Goal: Task Accomplishment & Management: Manage account settings

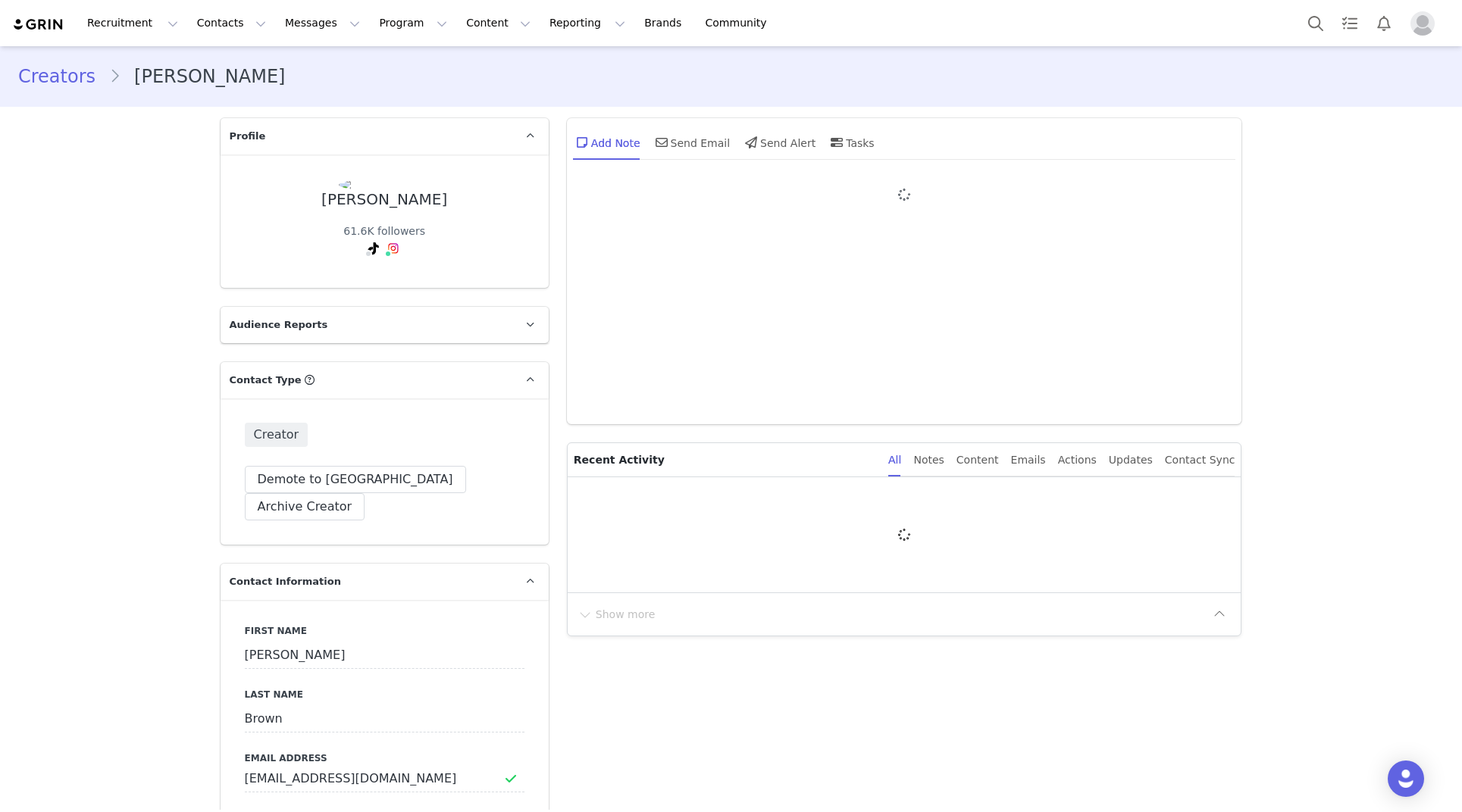
type input "+61 ([GEOGRAPHIC_DATA])"
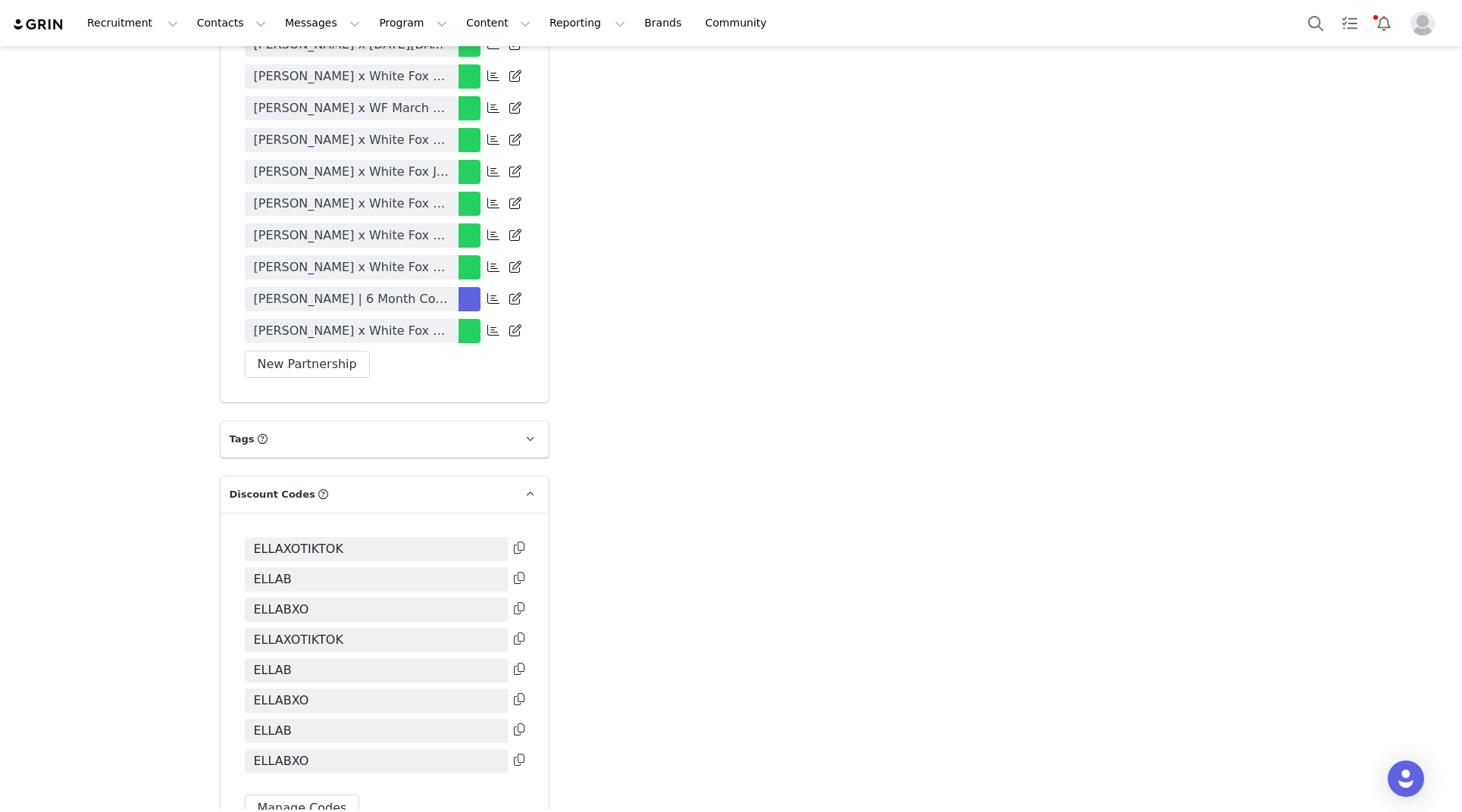
scroll to position [3176, 0]
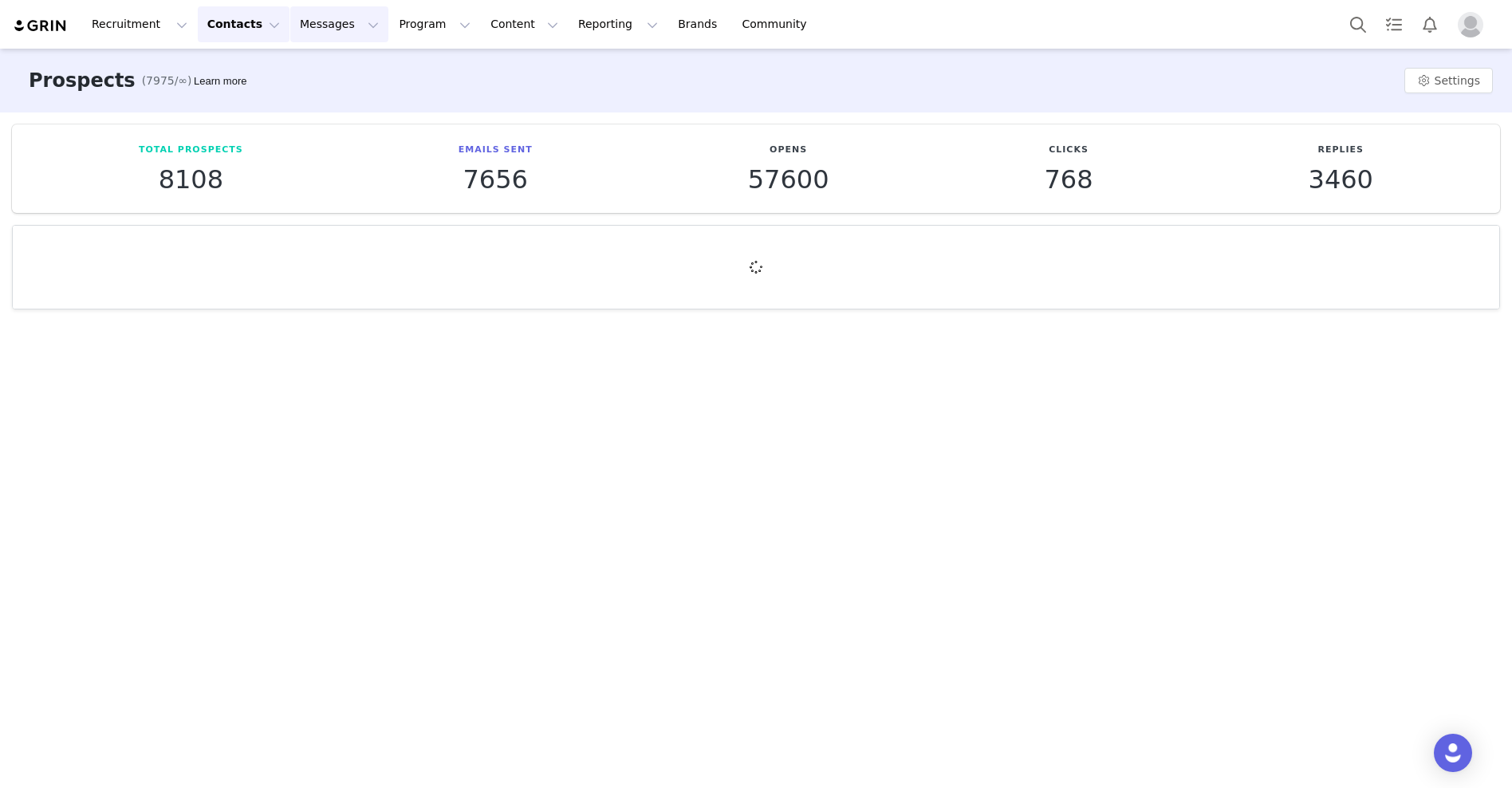
click at [329, 16] on button "Messages Messages" at bounding box center [339, 25] width 98 height 36
click at [253, 26] on button "Contacts Contacts" at bounding box center [243, 25] width 92 height 36
click at [256, 72] on div "Creators" at bounding box center [250, 71] width 107 height 17
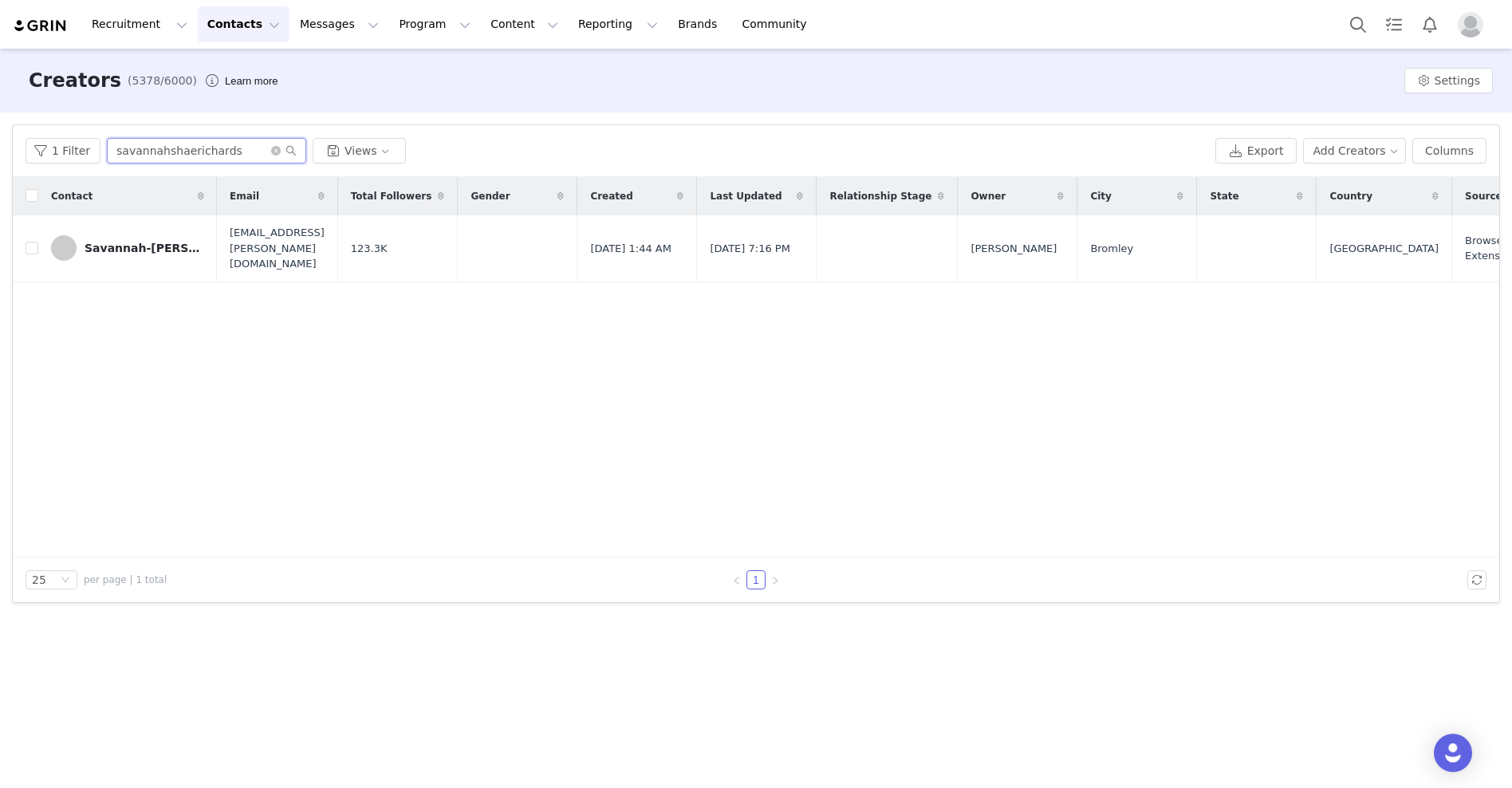
click at [168, 154] on input "savannahshaerichards" at bounding box center [206, 151] width 199 height 26
paste input "contentbycassia"
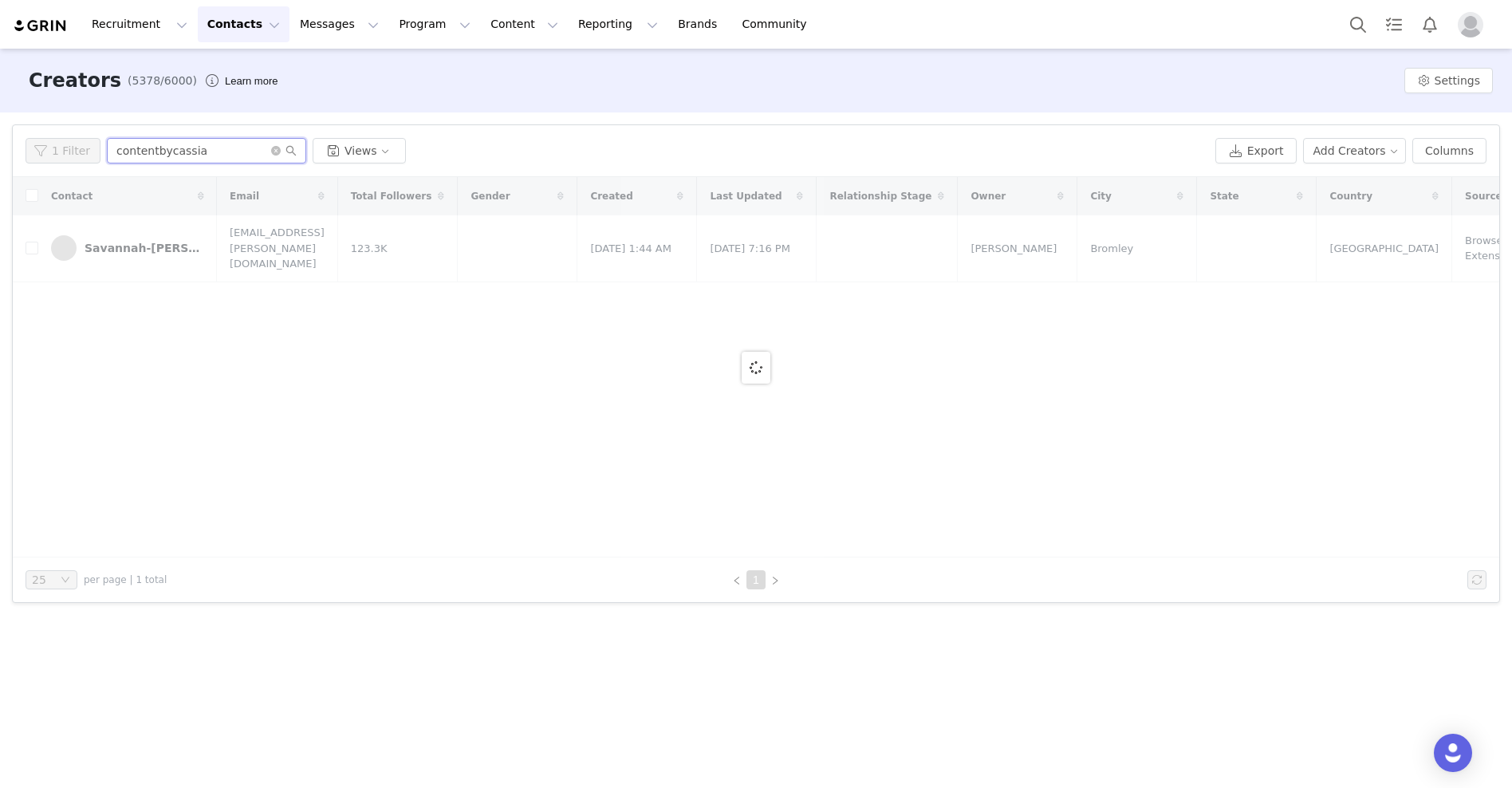
type input "contentbycassia"
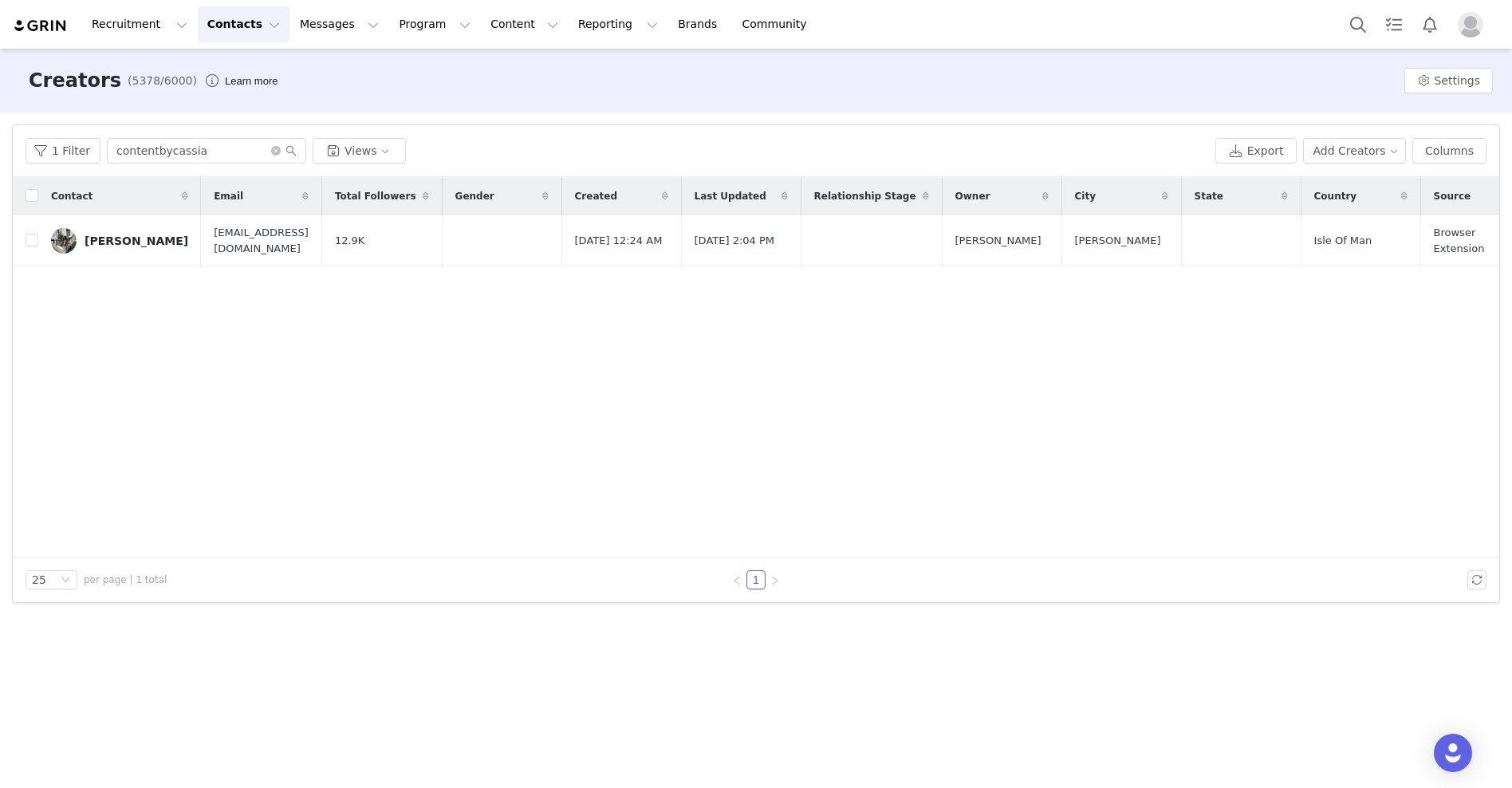
click at [131, 238] on div "Cassia Doyle" at bounding box center [136, 240] width 104 height 12
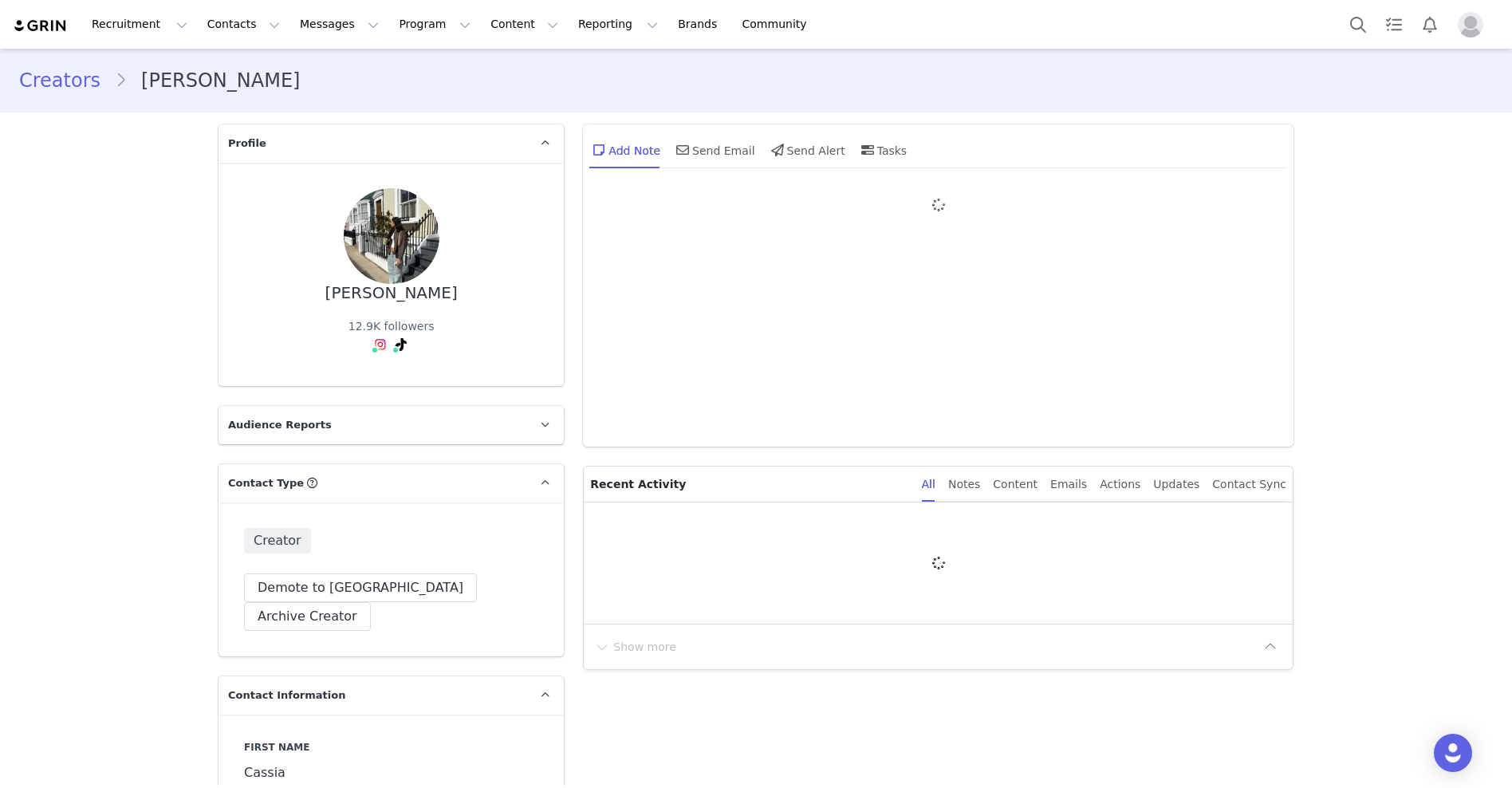
type input "+44 ([GEOGRAPHIC_DATA])"
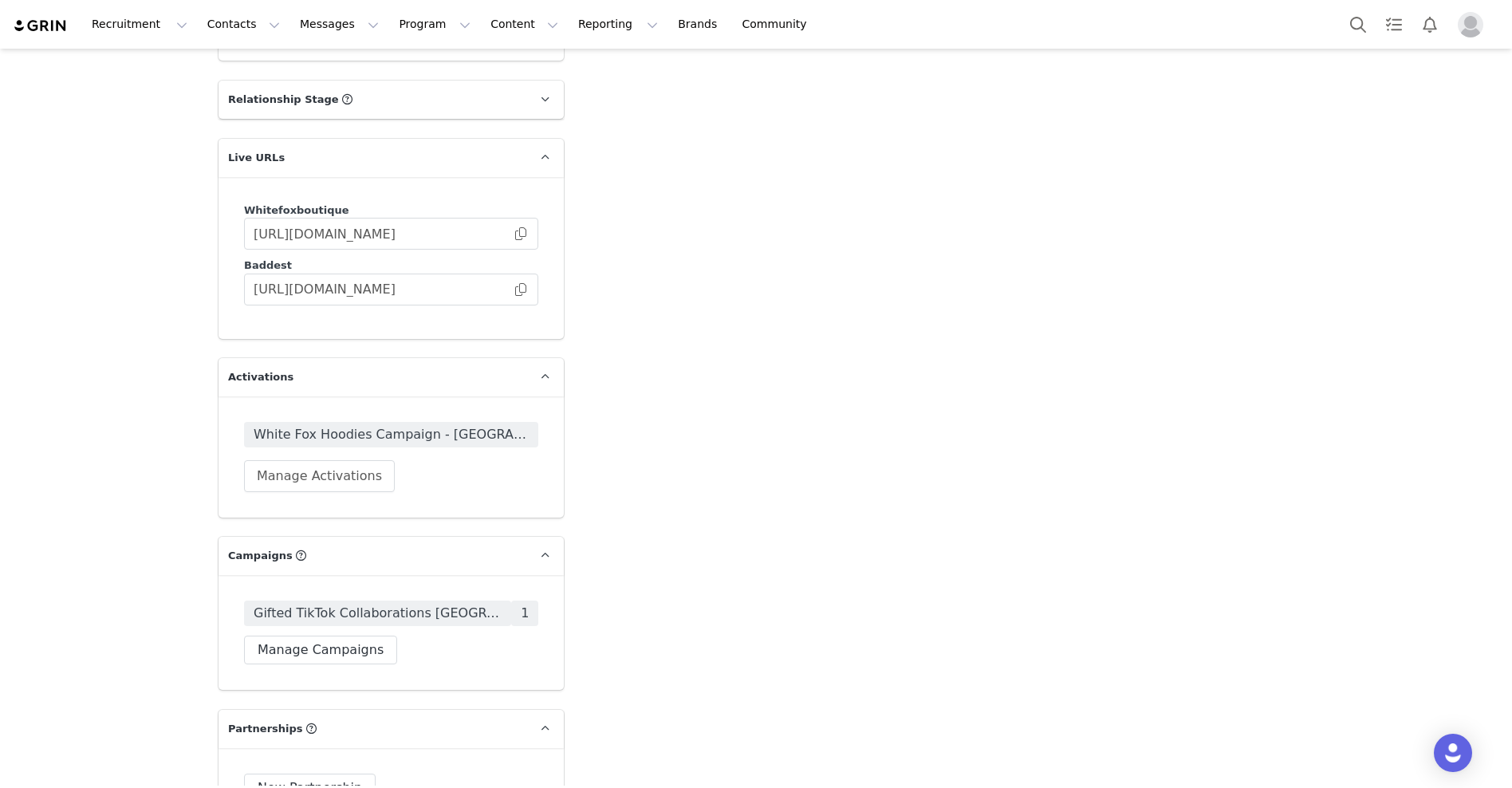
scroll to position [2577, 0]
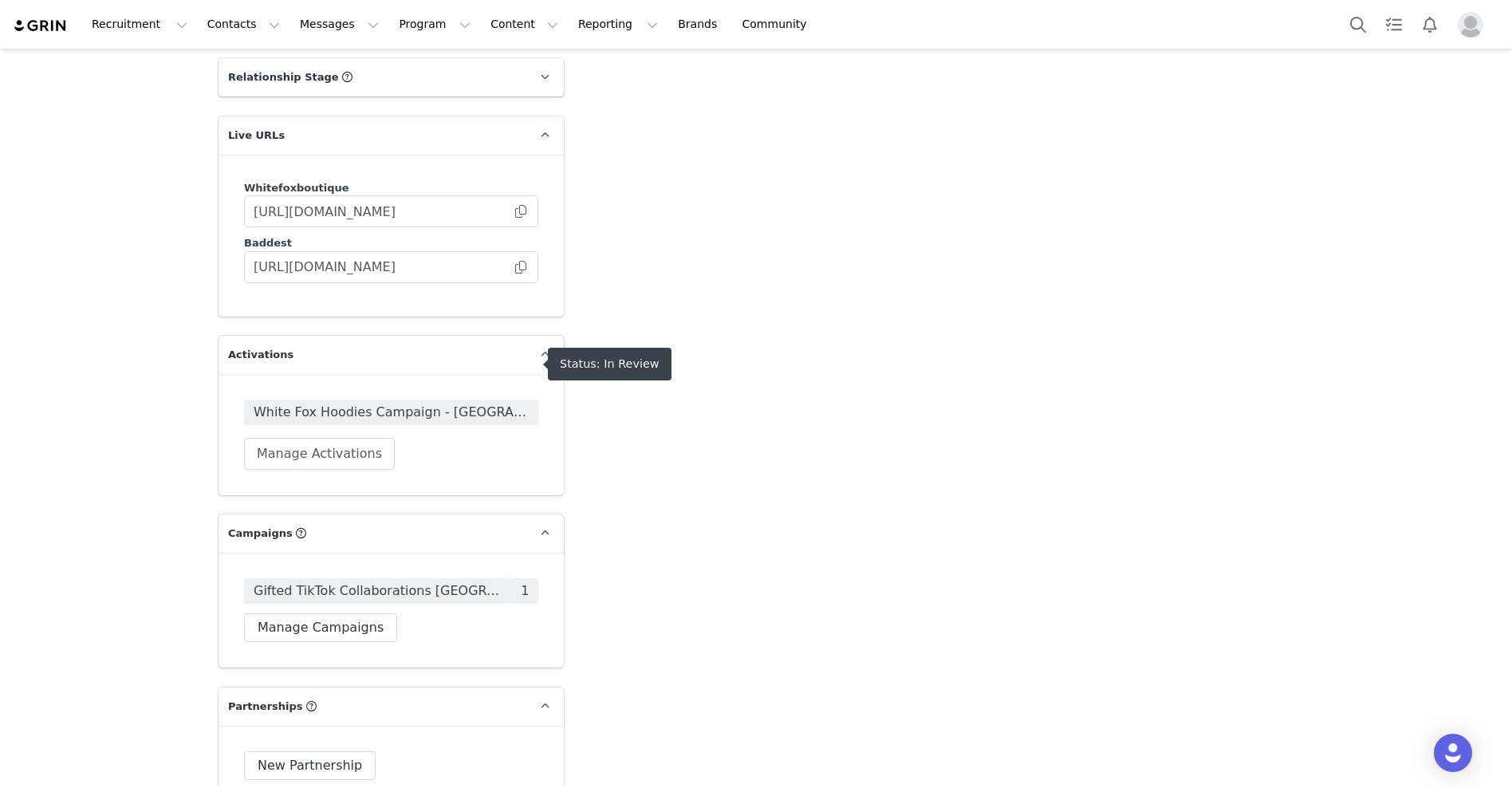
click at [459, 403] on span "White Fox Hoodies Campaign - UK" at bounding box center [391, 412] width 275 height 19
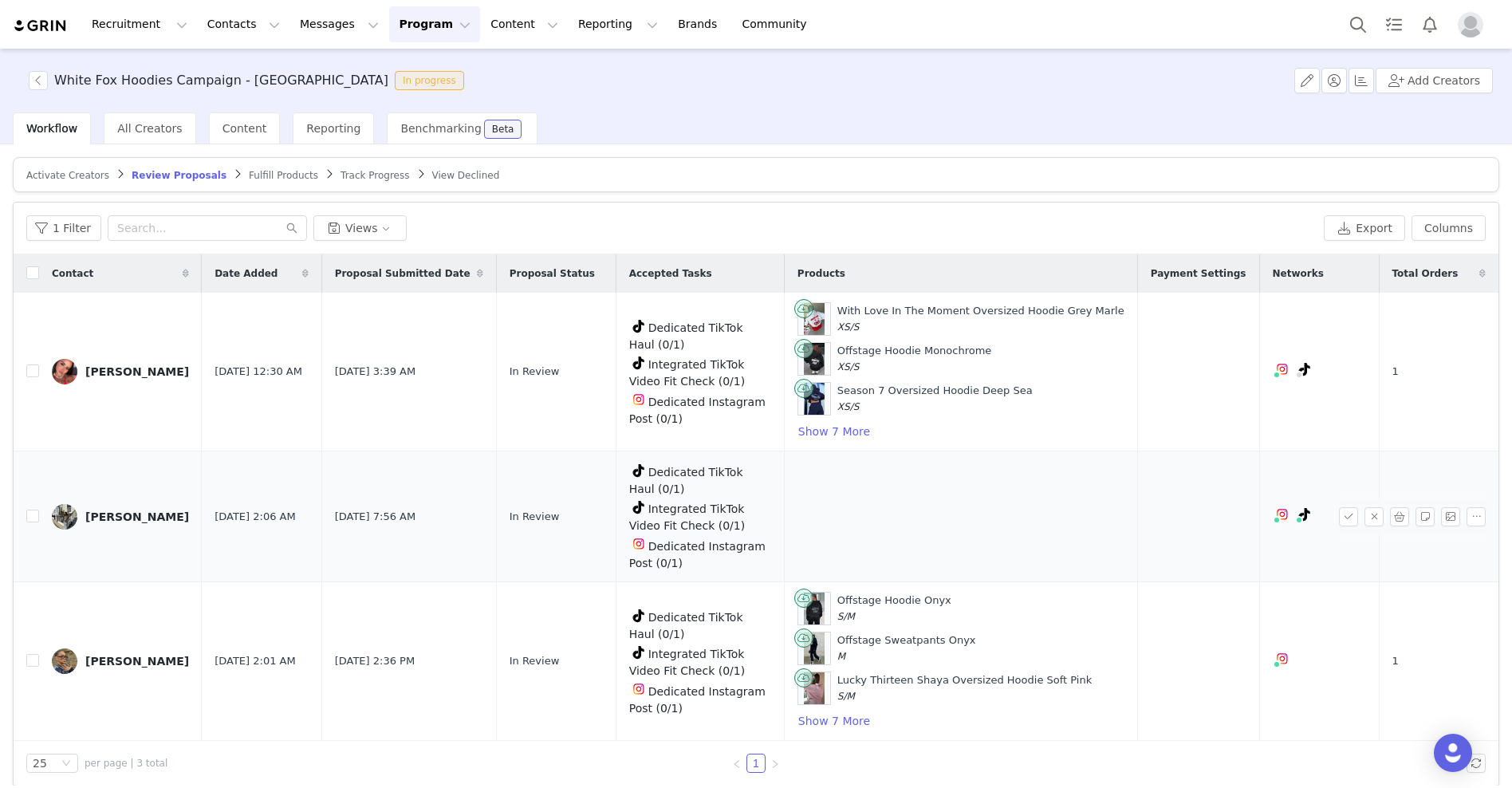
click at [139, 510] on div "Cassia Doyle" at bounding box center [136, 516] width 104 height 12
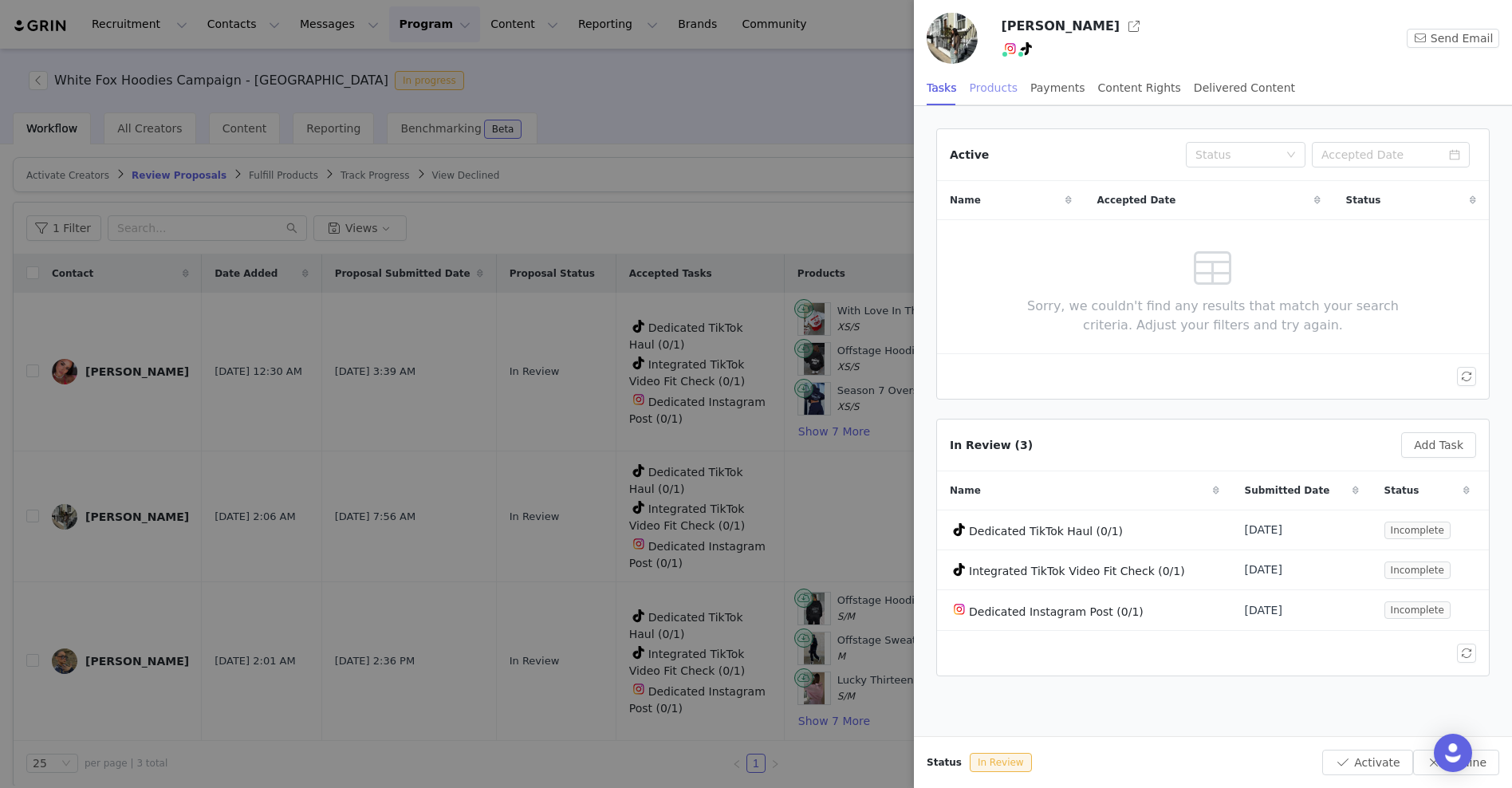
click at [998, 87] on div "Products" at bounding box center [994, 89] width 48 height 36
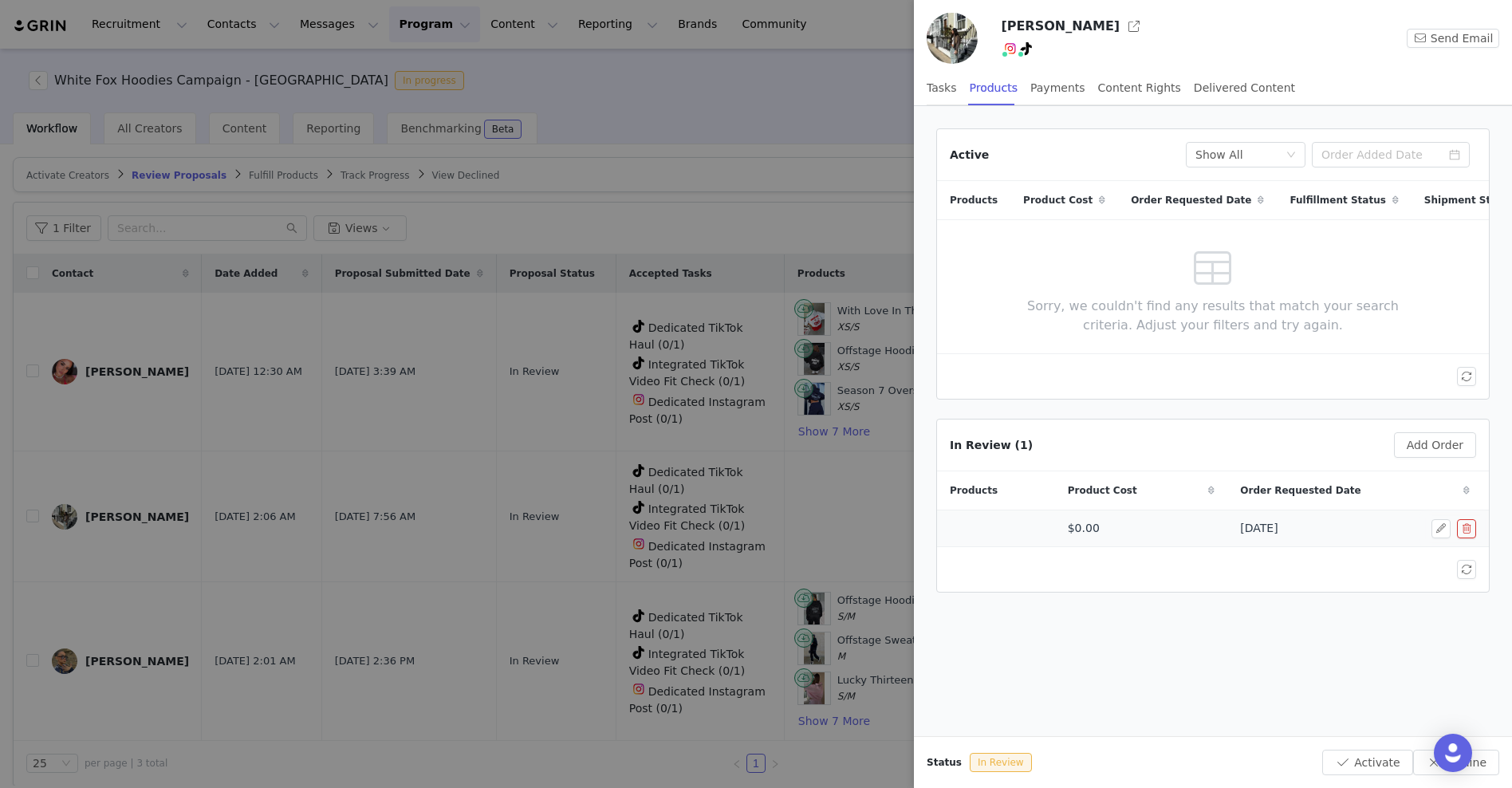
click at [1277, 526] on span "Sep 22, 2025" at bounding box center [1258, 529] width 37 height 17
click at [1192, 525] on td "$0.00" at bounding box center [1141, 529] width 173 height 36
click at [1476, 524] on button "button" at bounding box center [1466, 529] width 19 height 19
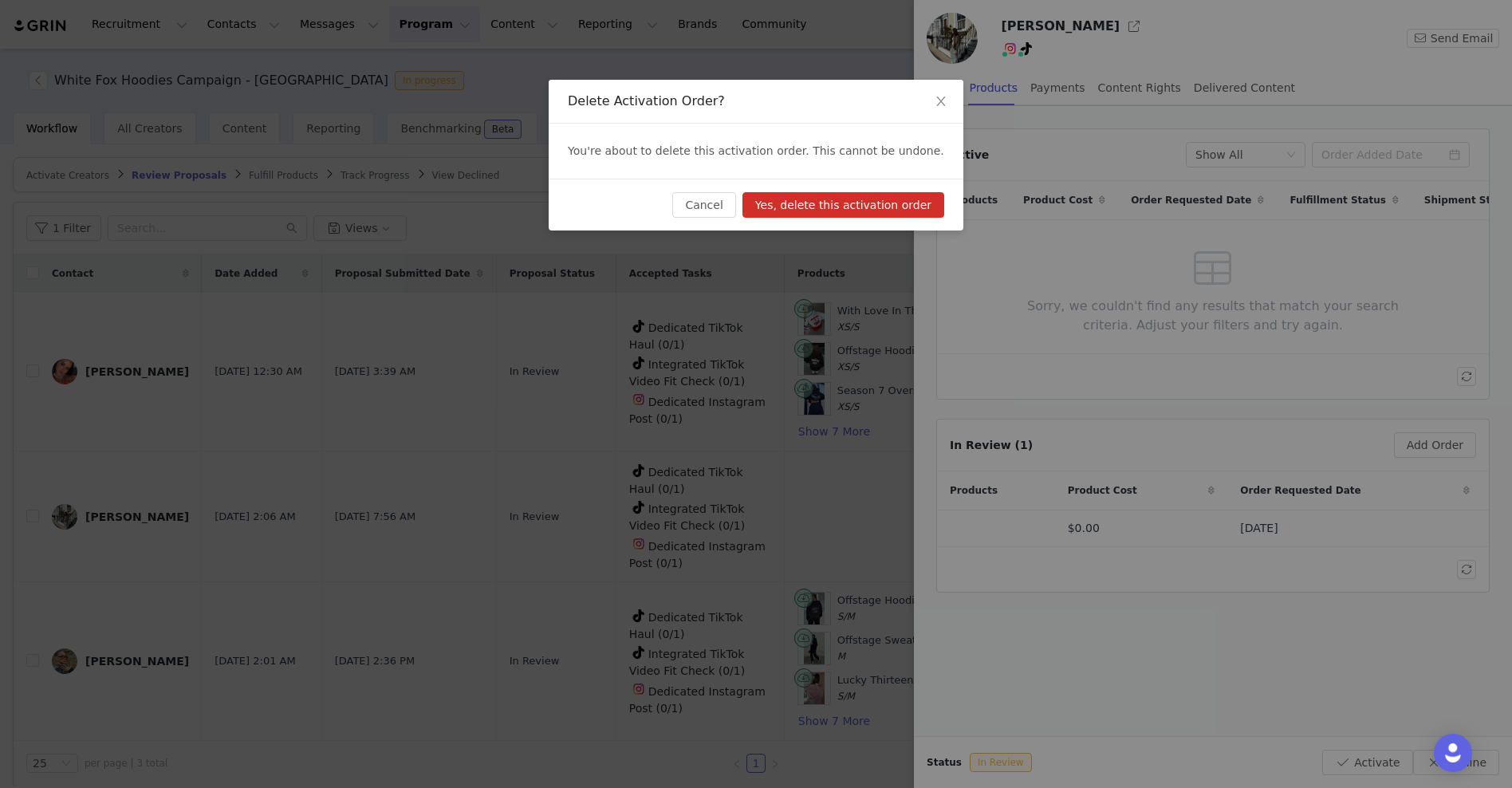
click at [912, 207] on button "Yes, delete this activation order" at bounding box center [843, 204] width 202 height 26
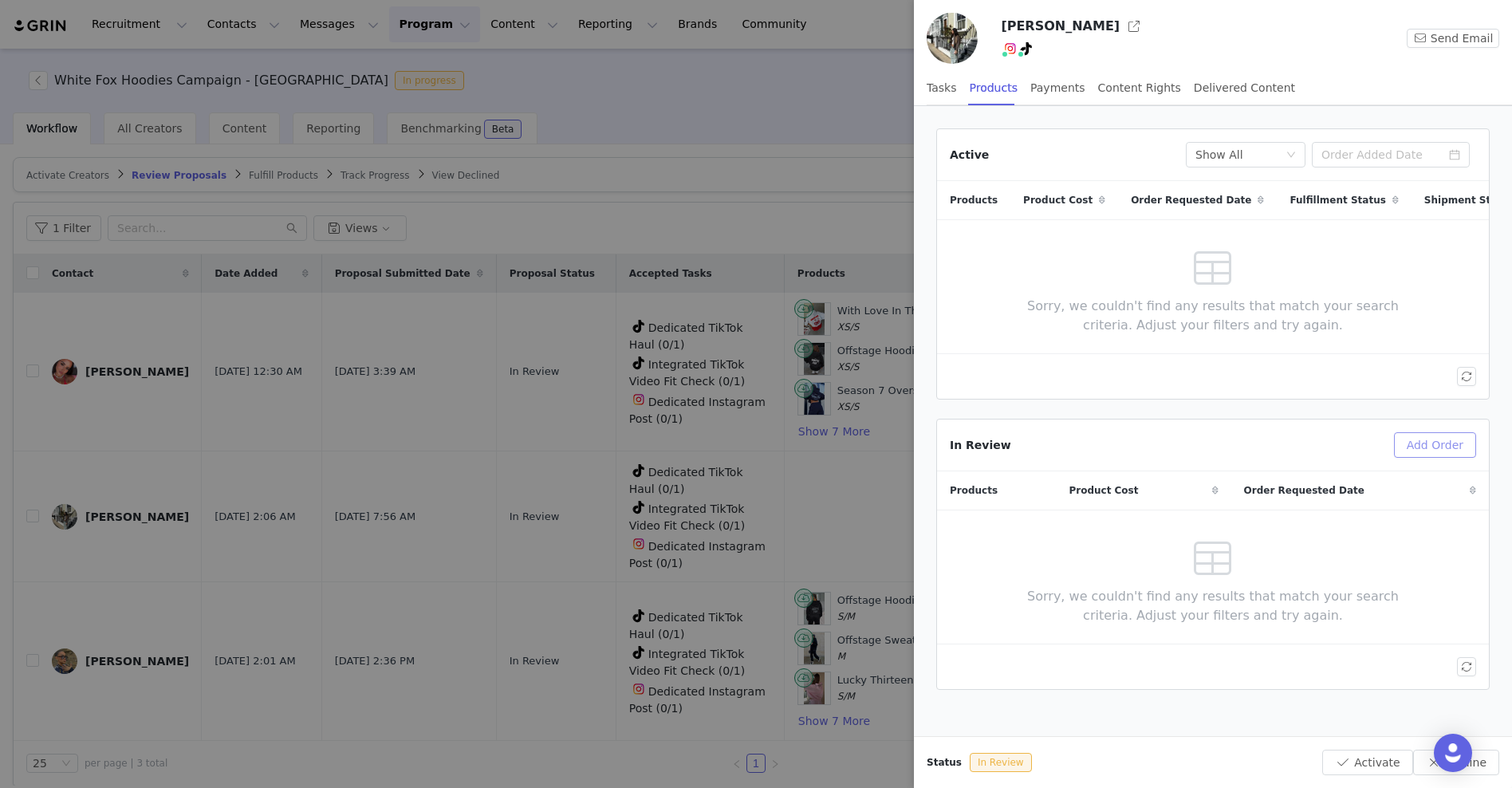
click at [1437, 446] on button "Add Order" at bounding box center [1435, 445] width 82 height 26
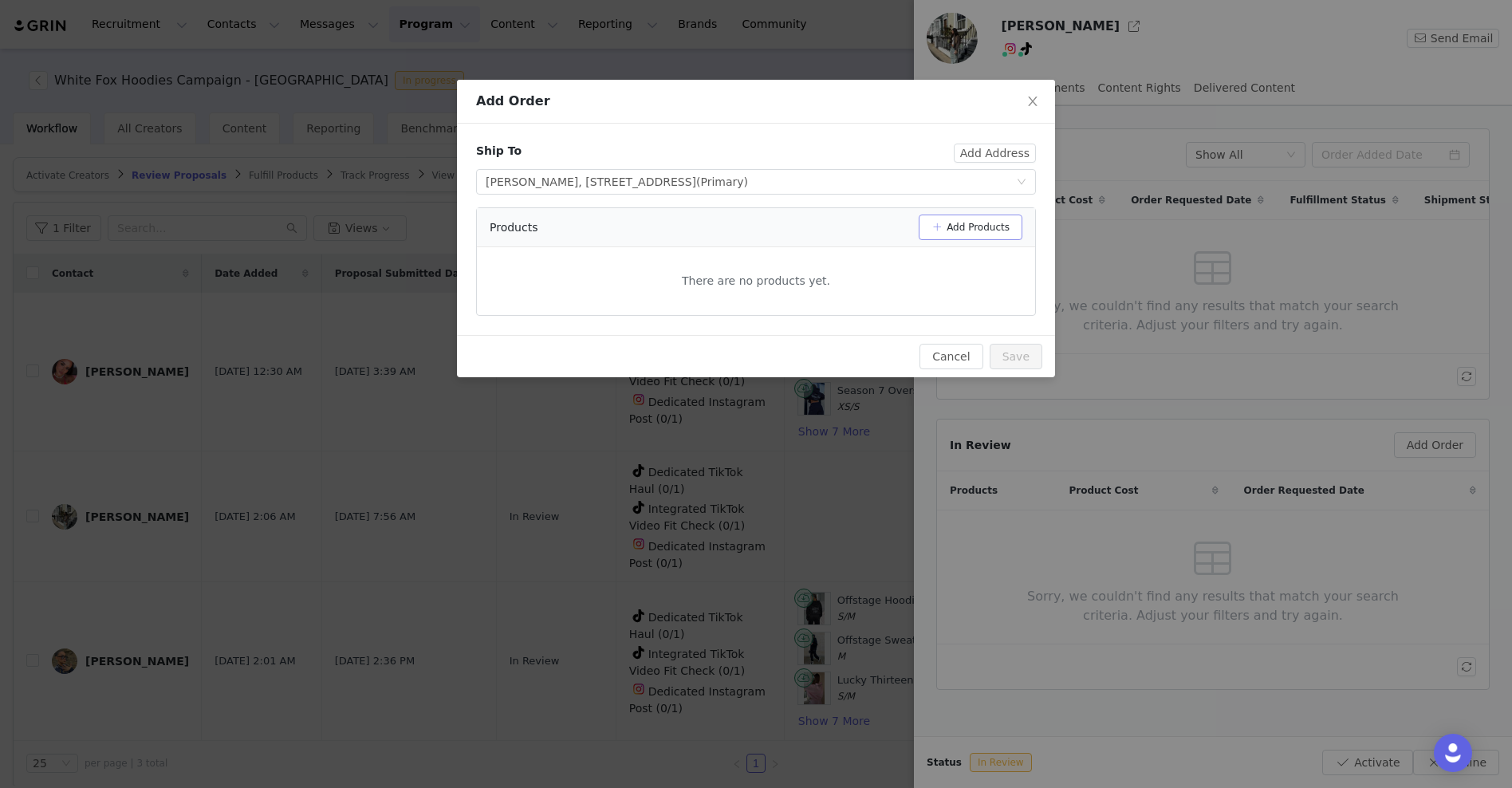
click at [965, 221] on button "Add Products" at bounding box center [970, 227] width 104 height 26
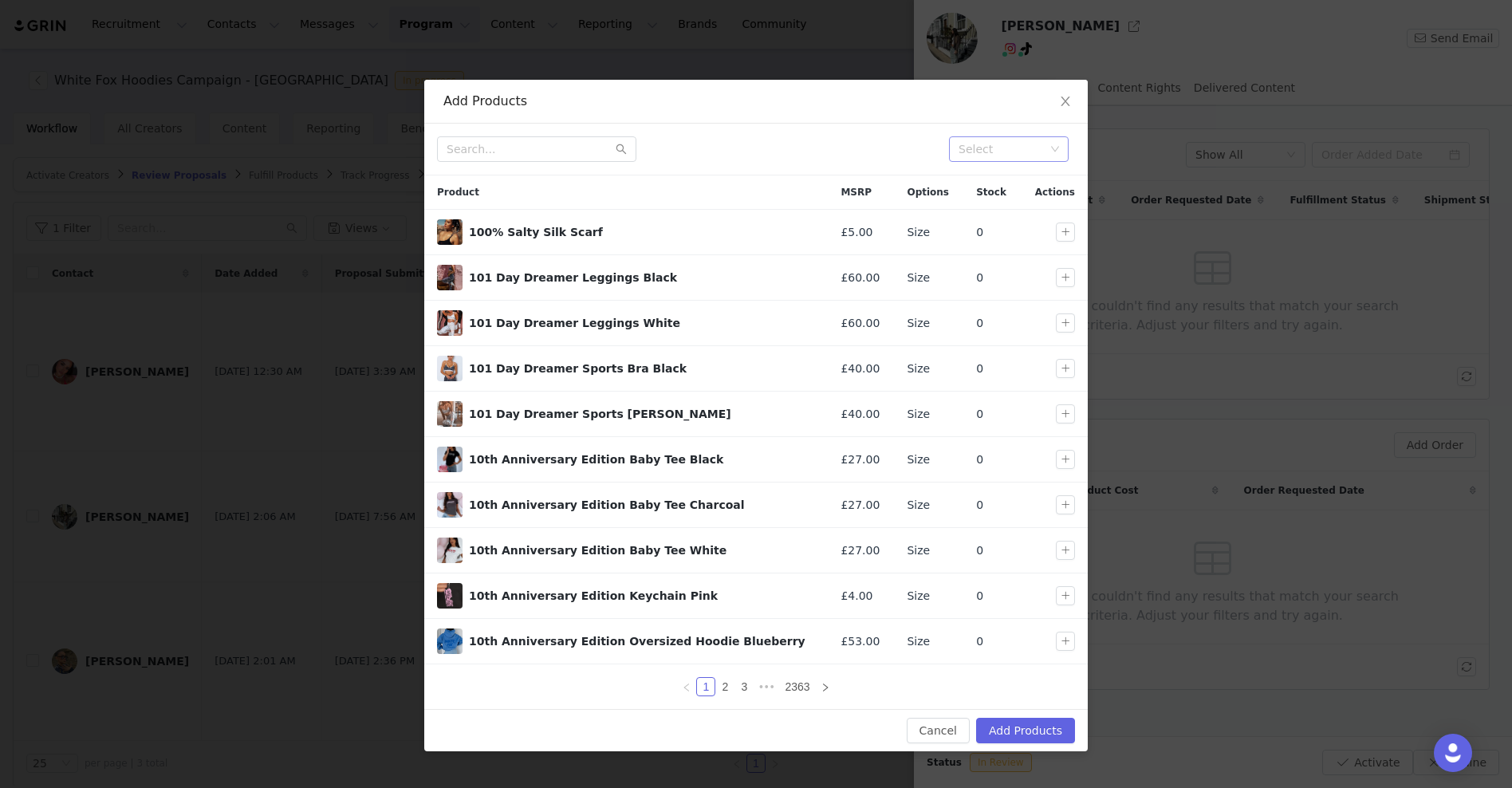
click at [1007, 161] on div "Select" at bounding box center [1008, 149] width 119 height 26
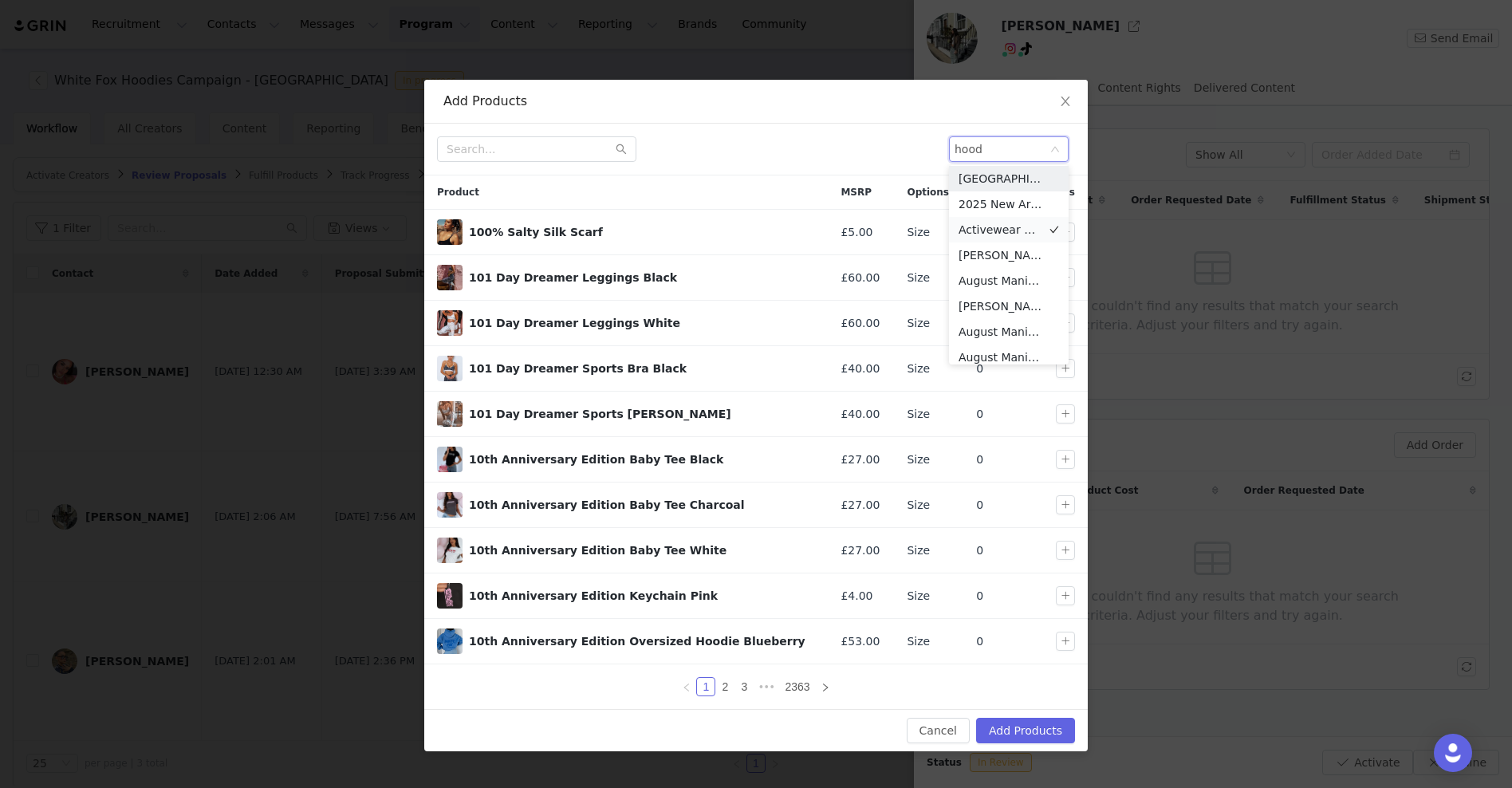
type input "hoodi"
click at [1003, 180] on li "New Arrivals - Hoodies UK" at bounding box center [1008, 180] width 119 height 26
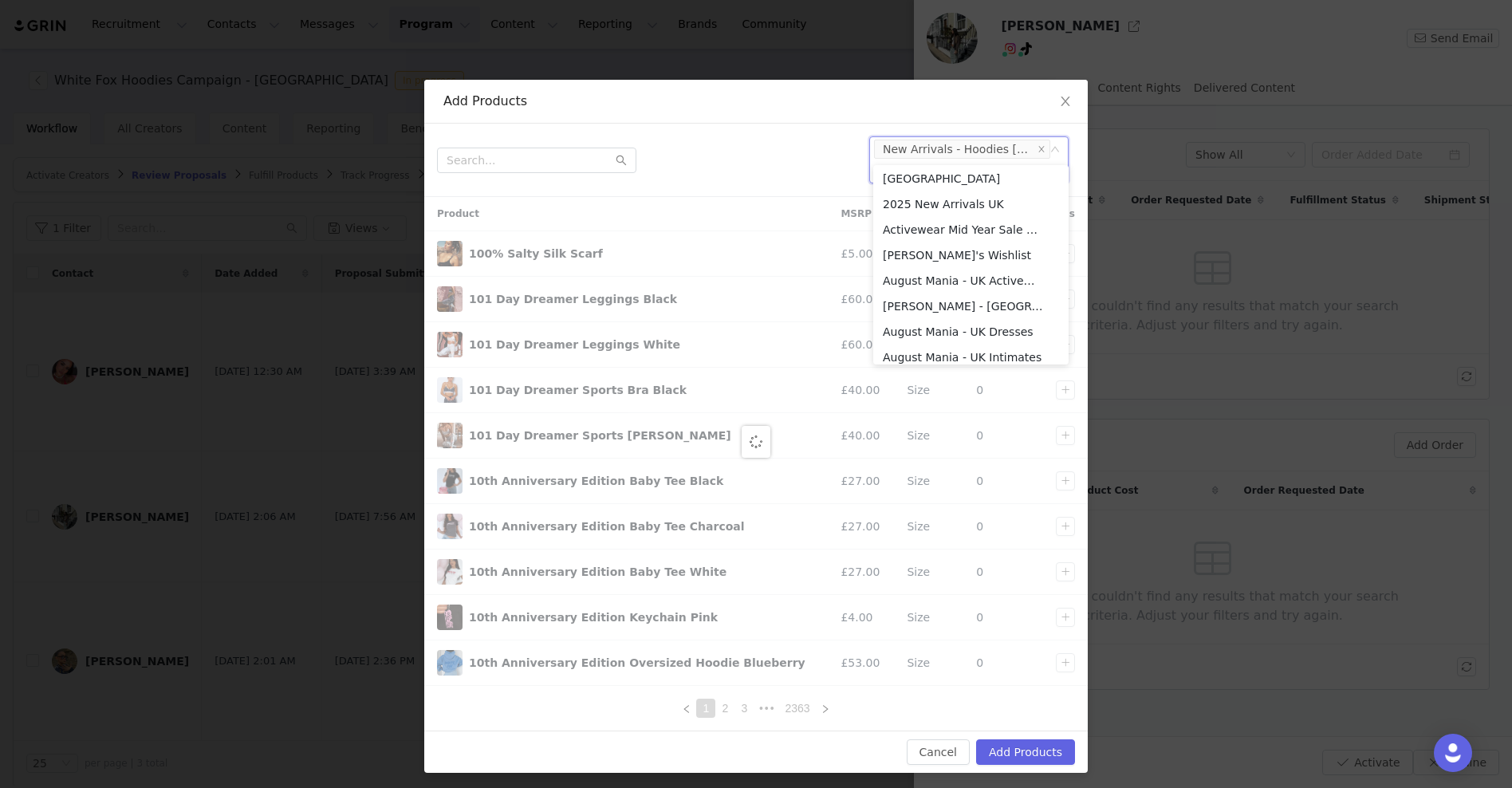
click at [981, 114] on div "Add Products" at bounding box center [756, 102] width 664 height 44
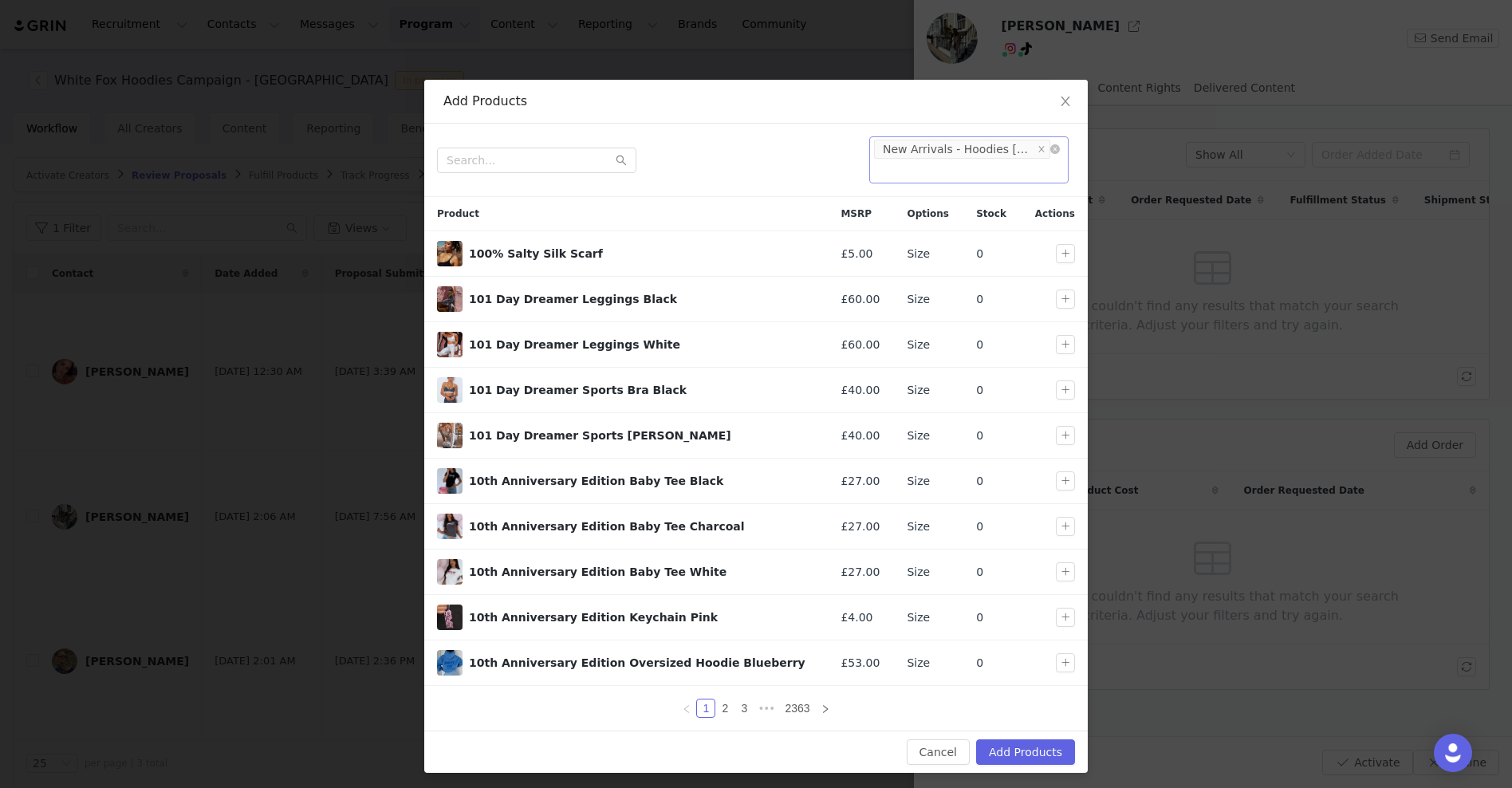
click at [882, 161] on input at bounding box center [878, 171] width 9 height 19
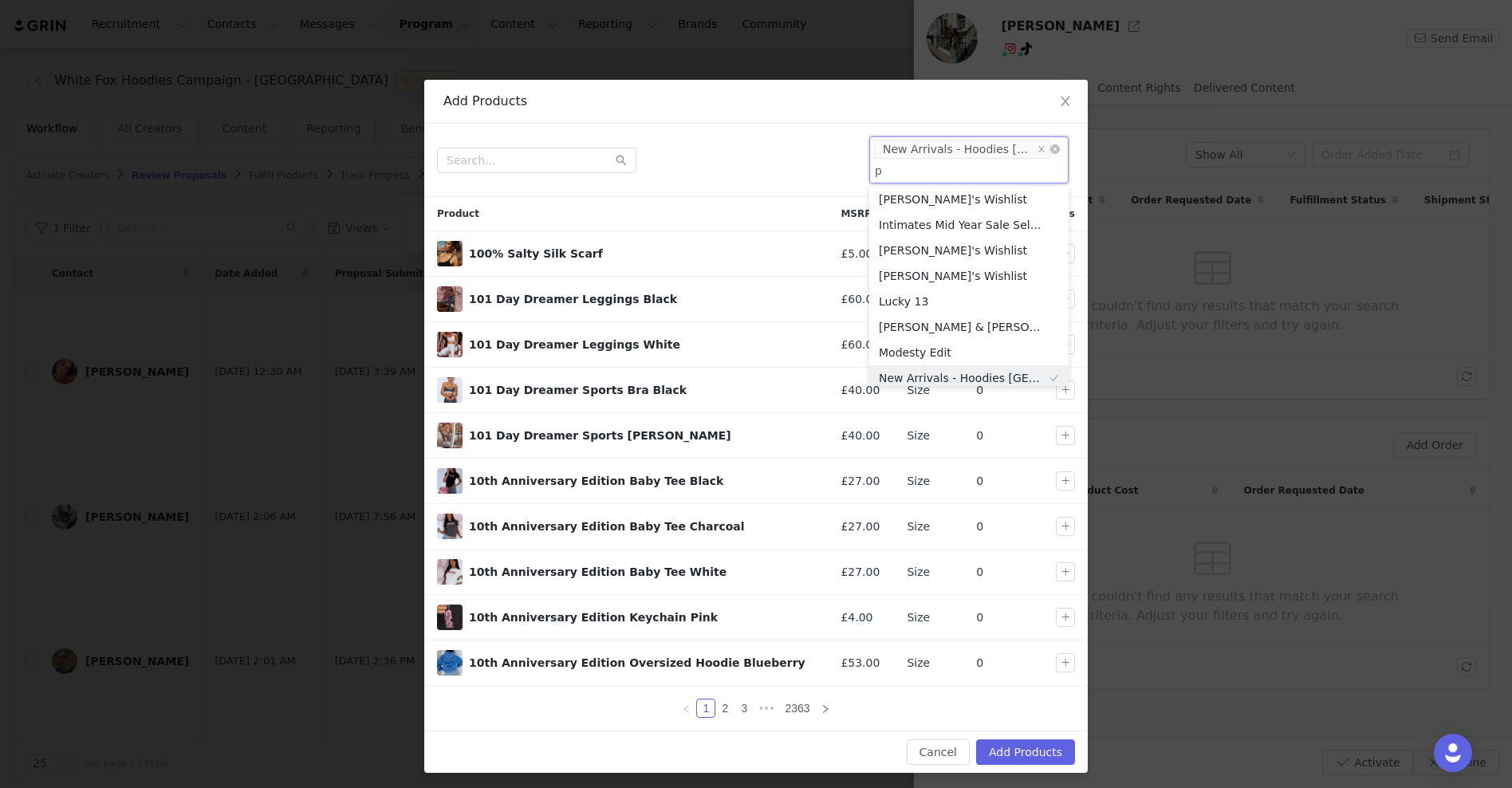
scroll to position [3, 0]
type input "pant"
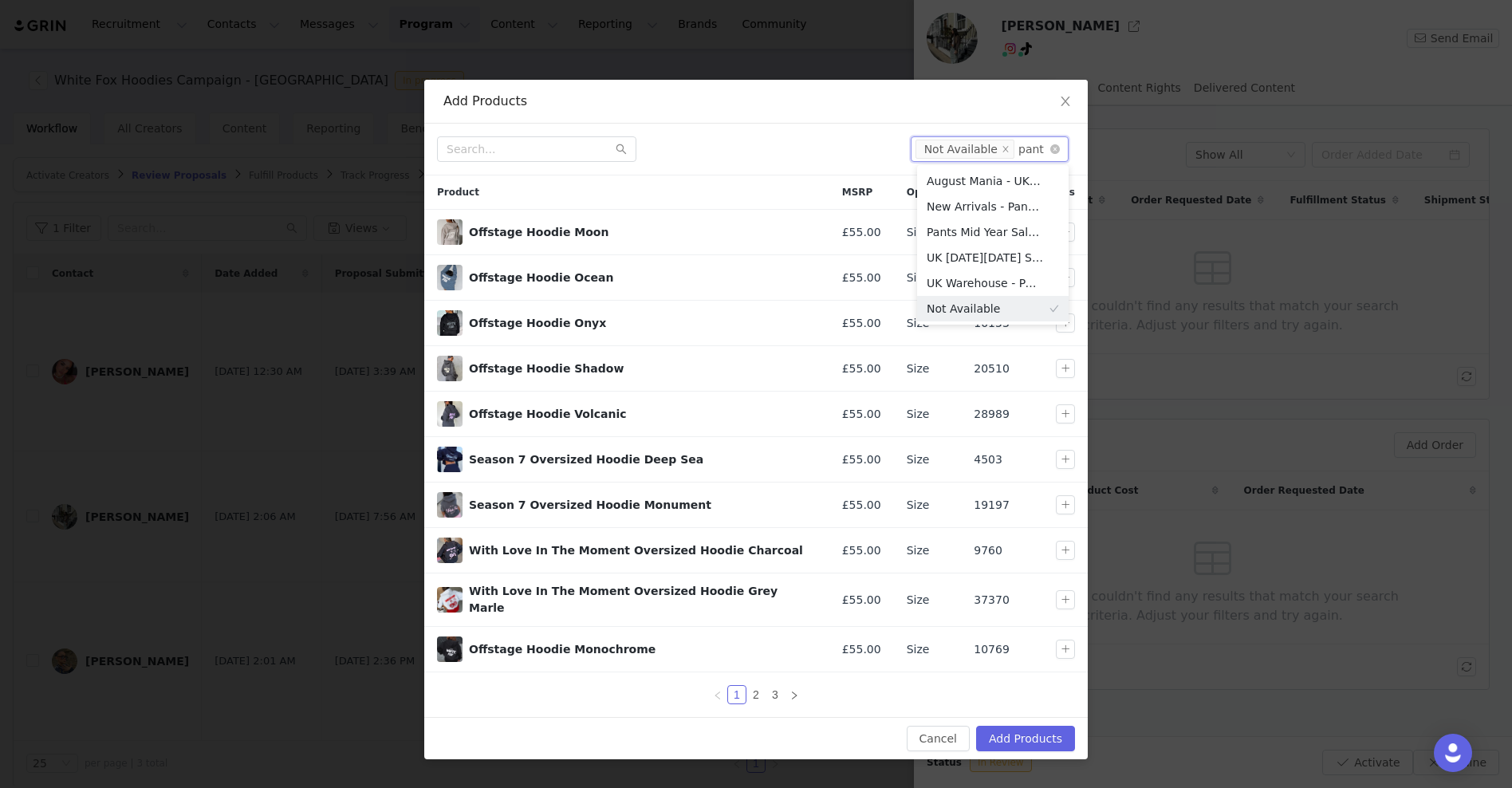
click at [1028, 153] on input "pant" at bounding box center [1035, 149] width 34 height 19
click at [1001, 177] on li "August Mania - UK Pants" at bounding box center [992, 180] width 152 height 26
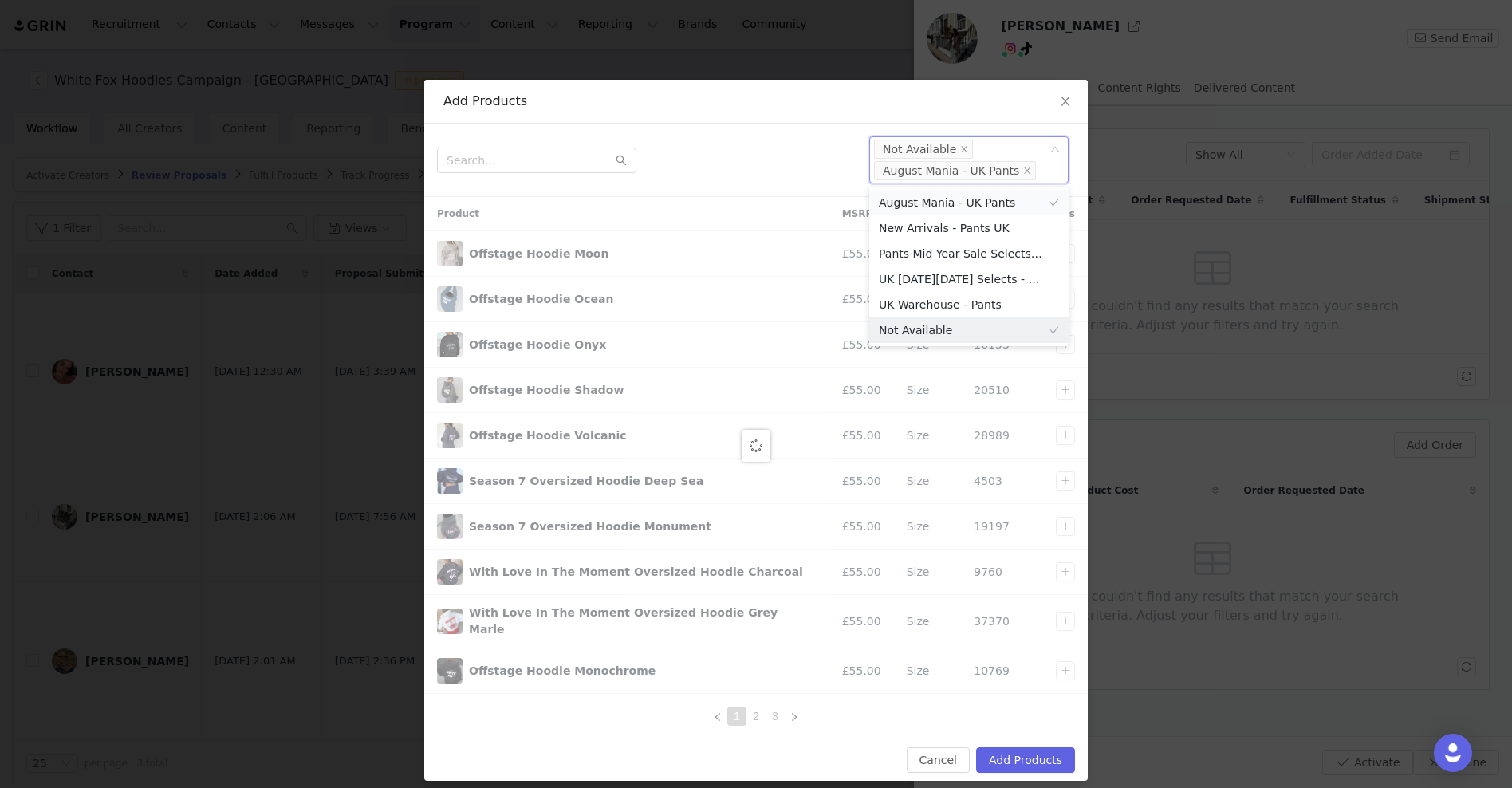
click at [1001, 177] on div "Select Not Available August Mania - UK Pants" at bounding box center [968, 159] width 199 height 47
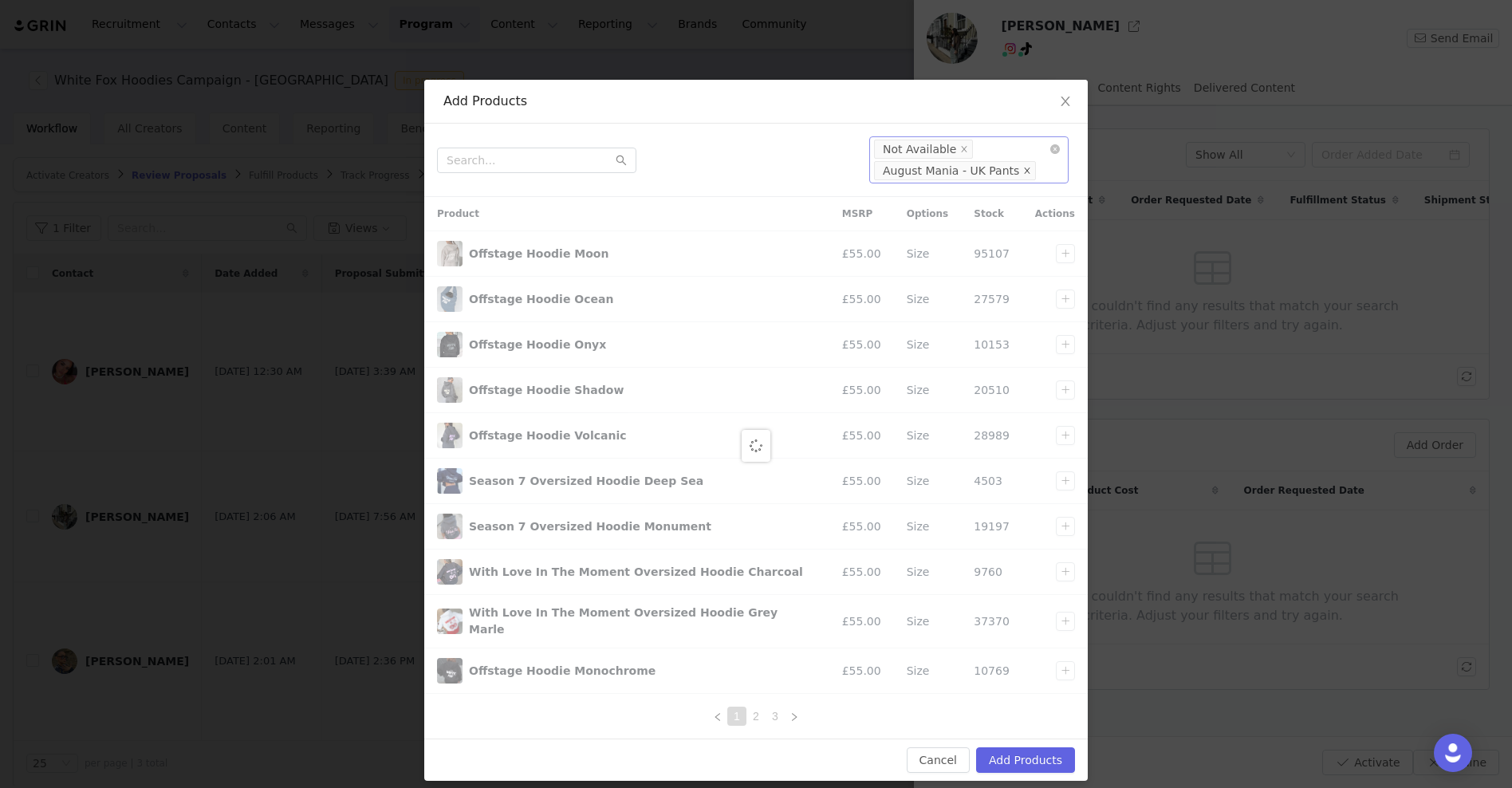
click at [1024, 171] on icon "icon: close" at bounding box center [1027, 171] width 8 height 8
click at [882, 161] on input at bounding box center [878, 171] width 9 height 19
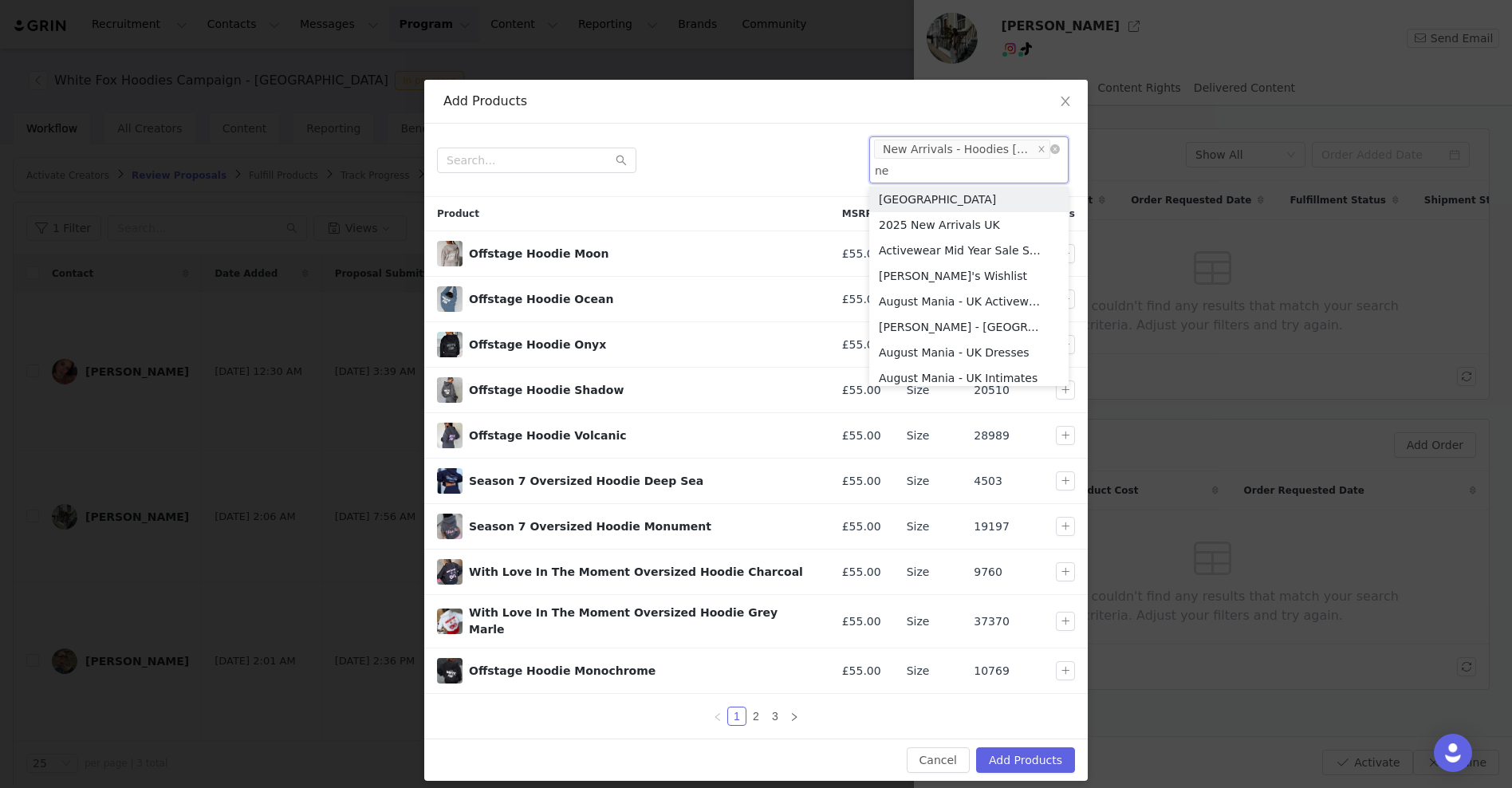
type input "new"
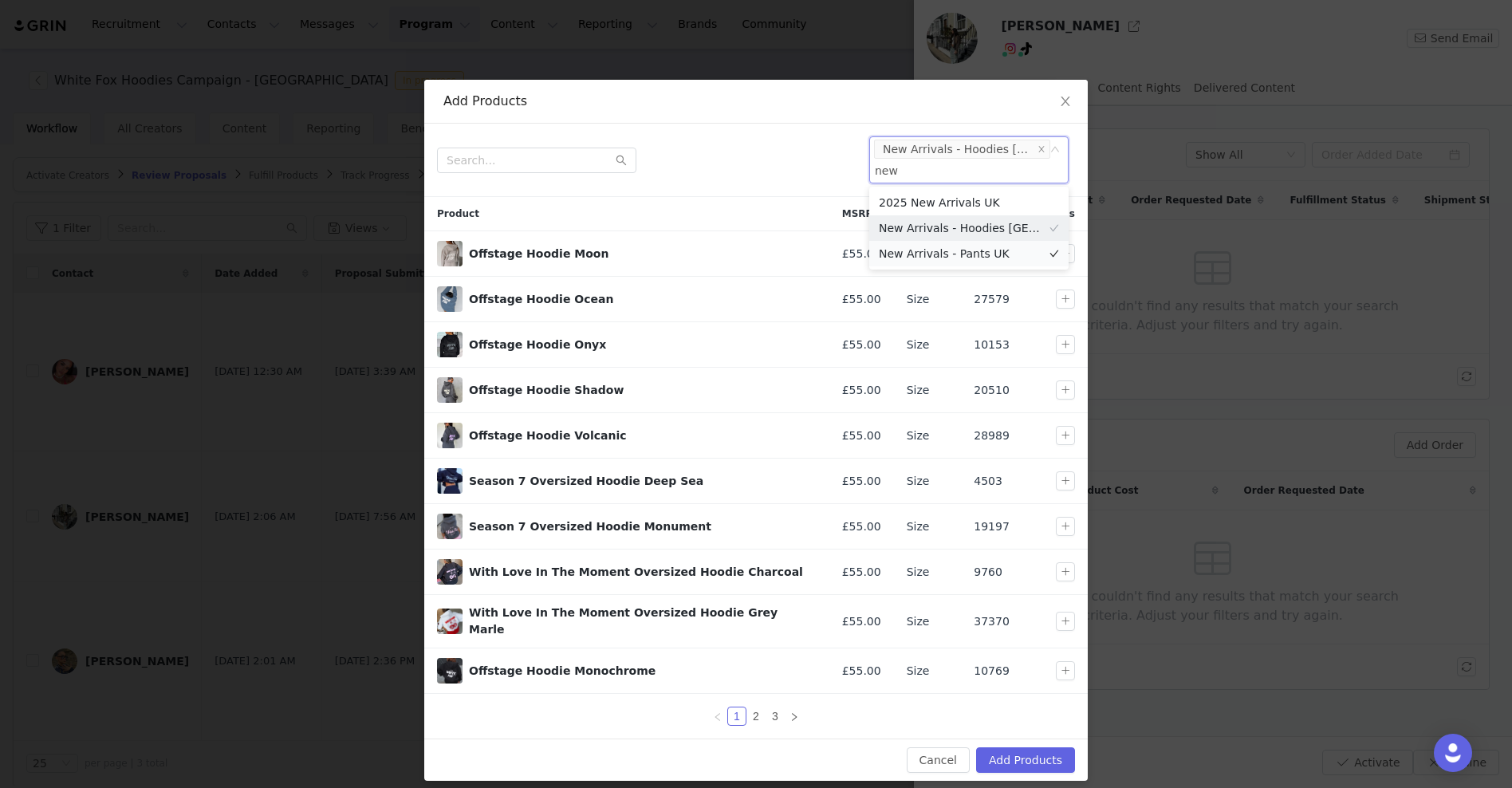
click at [975, 245] on li "New Arrivals - Pants UK" at bounding box center [968, 253] width 199 height 26
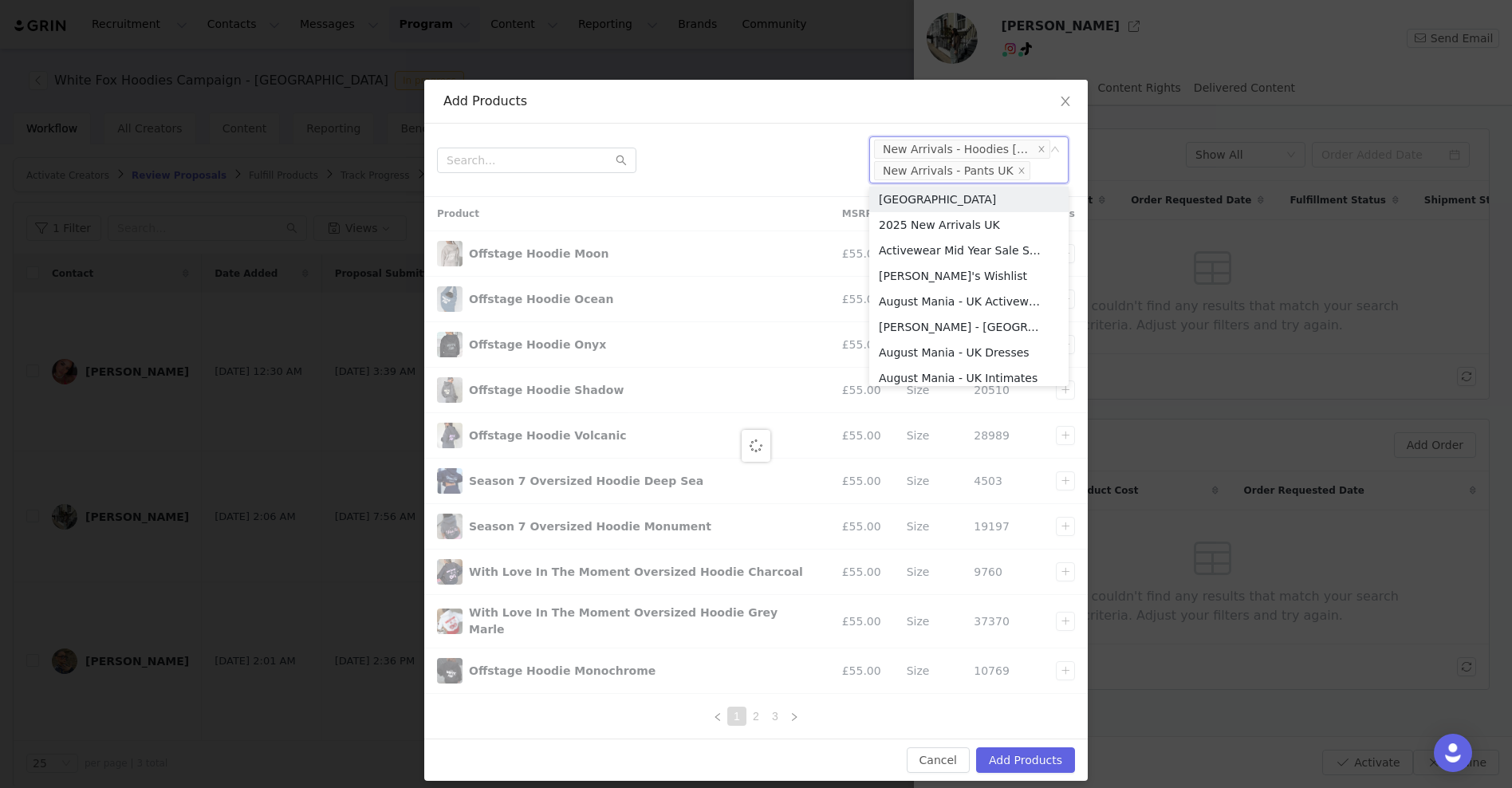
click at [721, 114] on div "Add Products" at bounding box center [756, 102] width 664 height 44
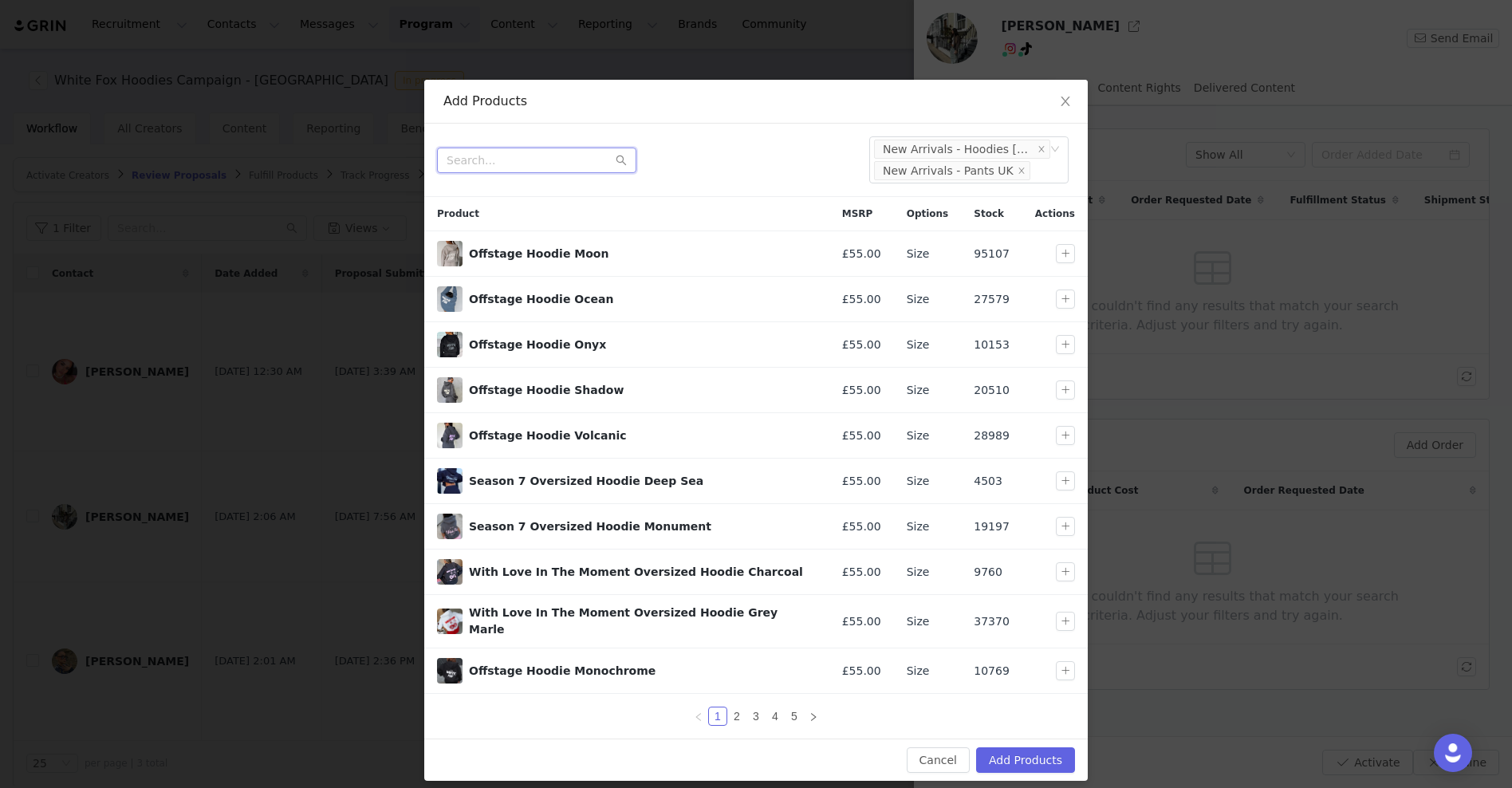
click at [575, 155] on input "text" at bounding box center [536, 160] width 199 height 26
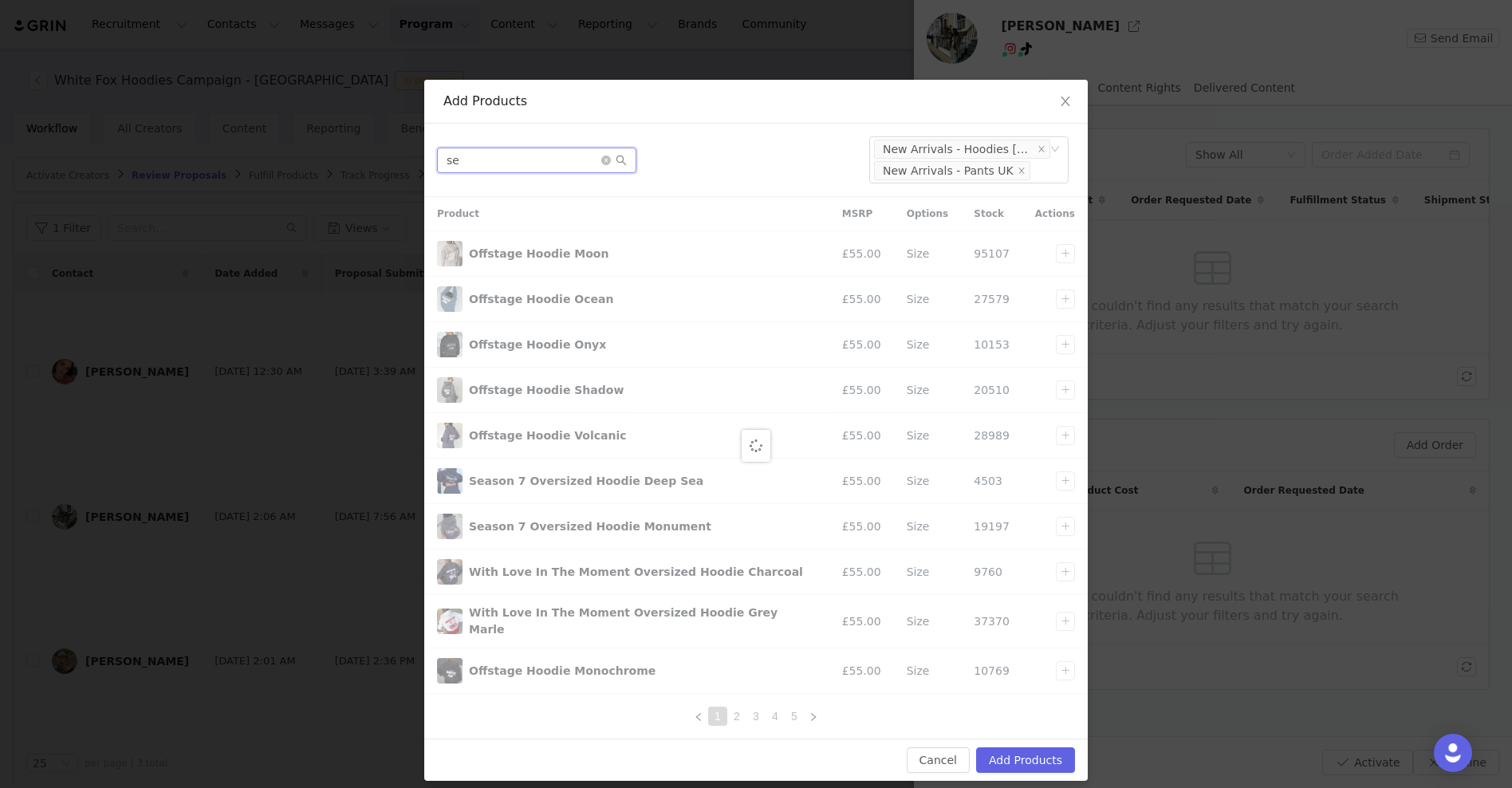
type input "s"
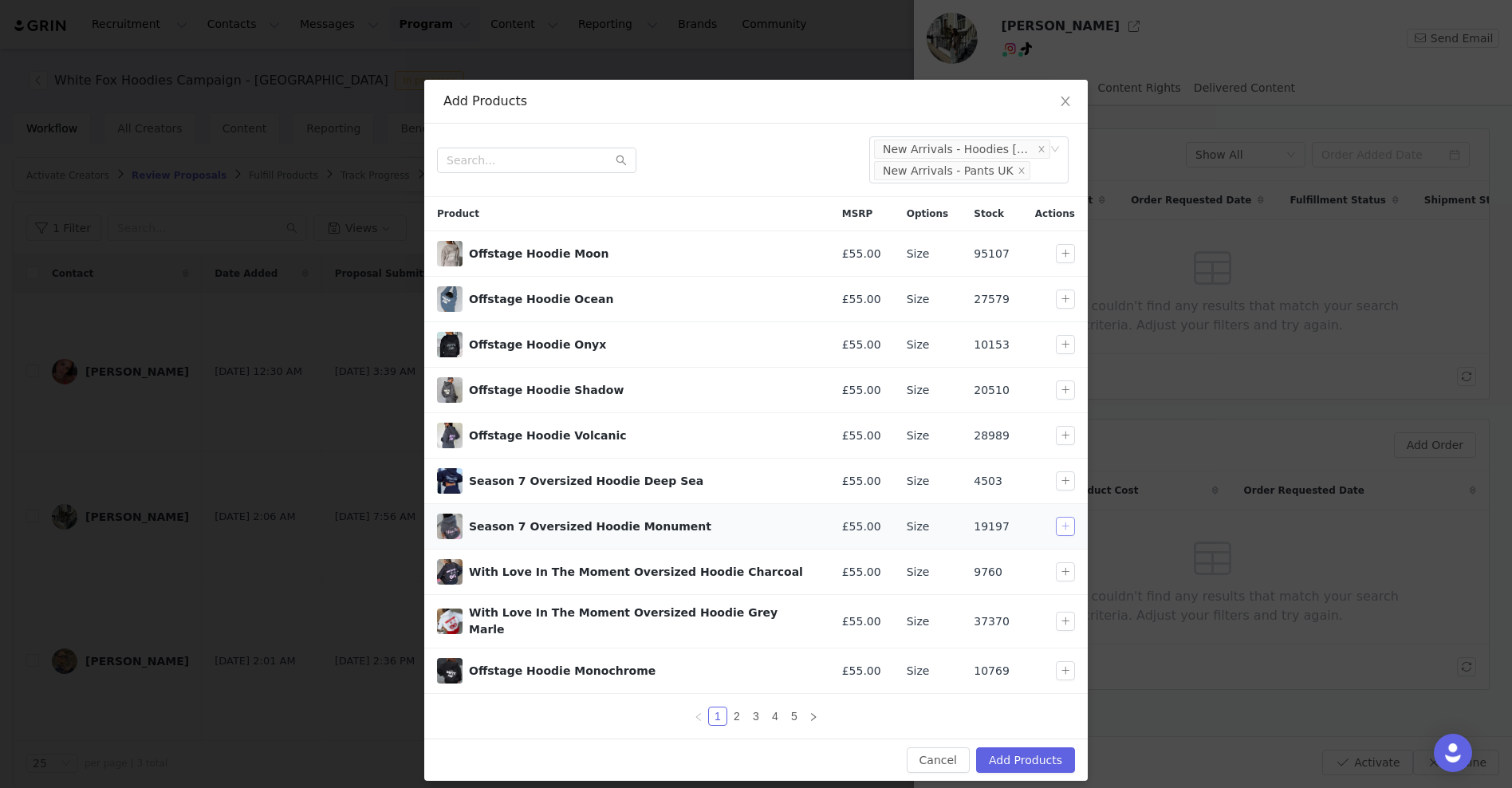
click at [1071, 525] on button "button" at bounding box center [1066, 527] width 19 height 19
click at [533, 161] on input "text" at bounding box center [536, 160] width 199 height 26
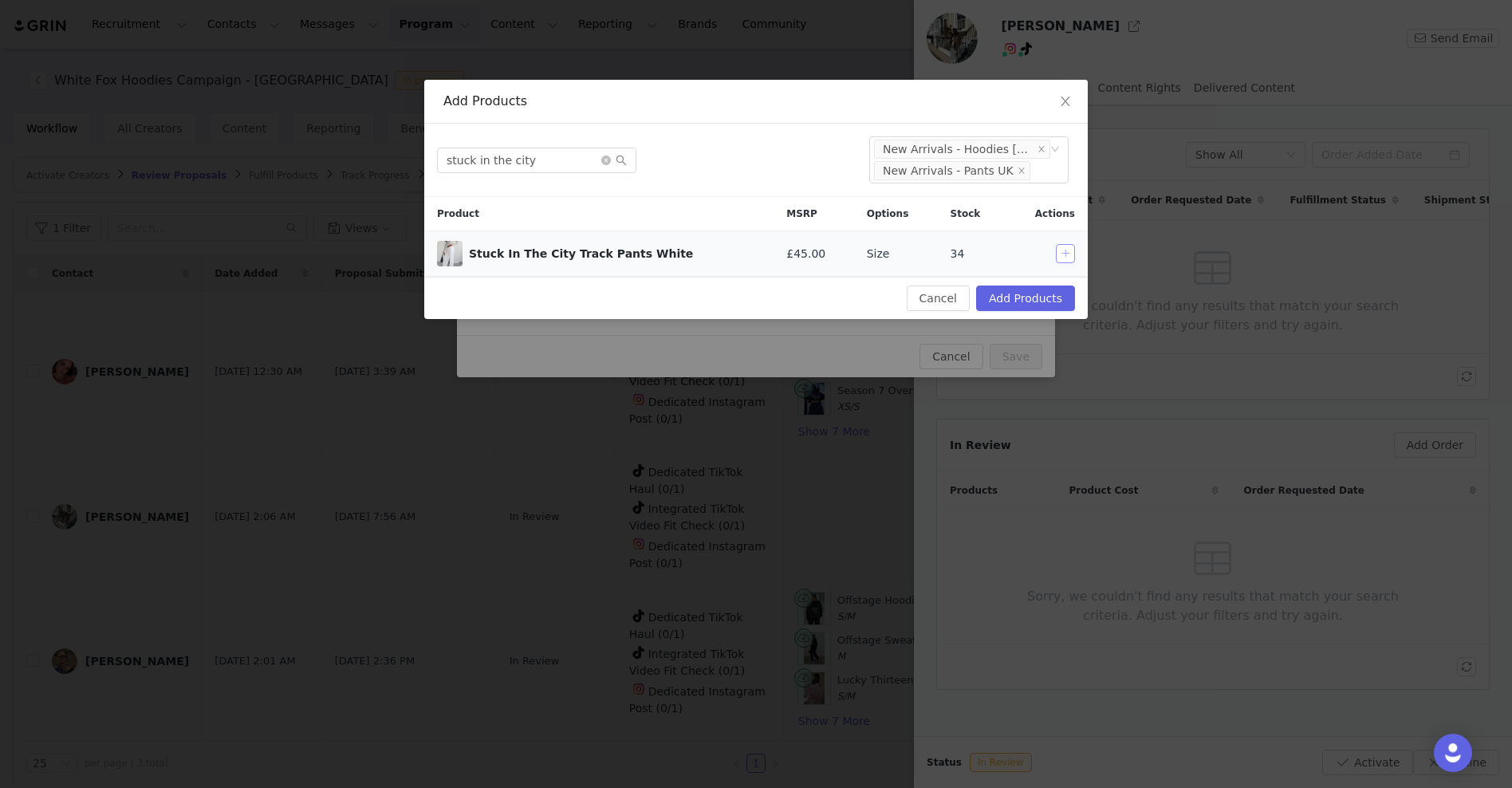
click at [1063, 252] on button "button" at bounding box center [1066, 254] width 19 height 19
click at [543, 158] on input "stuck in the city" at bounding box center [536, 160] width 199 height 26
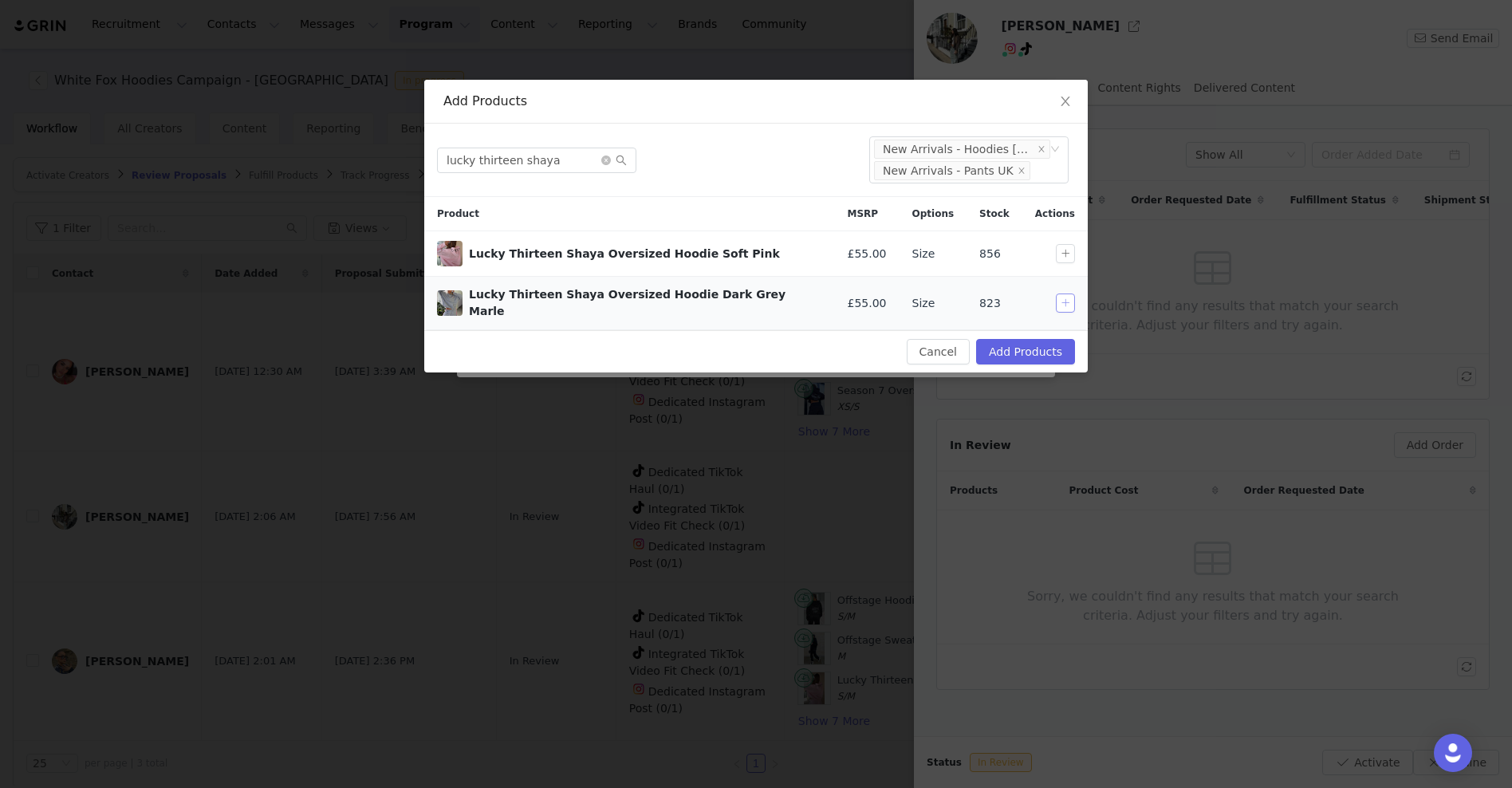
click at [1073, 300] on button "button" at bounding box center [1066, 303] width 19 height 19
click at [554, 158] on input "lucky thirteen shaya" at bounding box center [536, 160] width 199 height 26
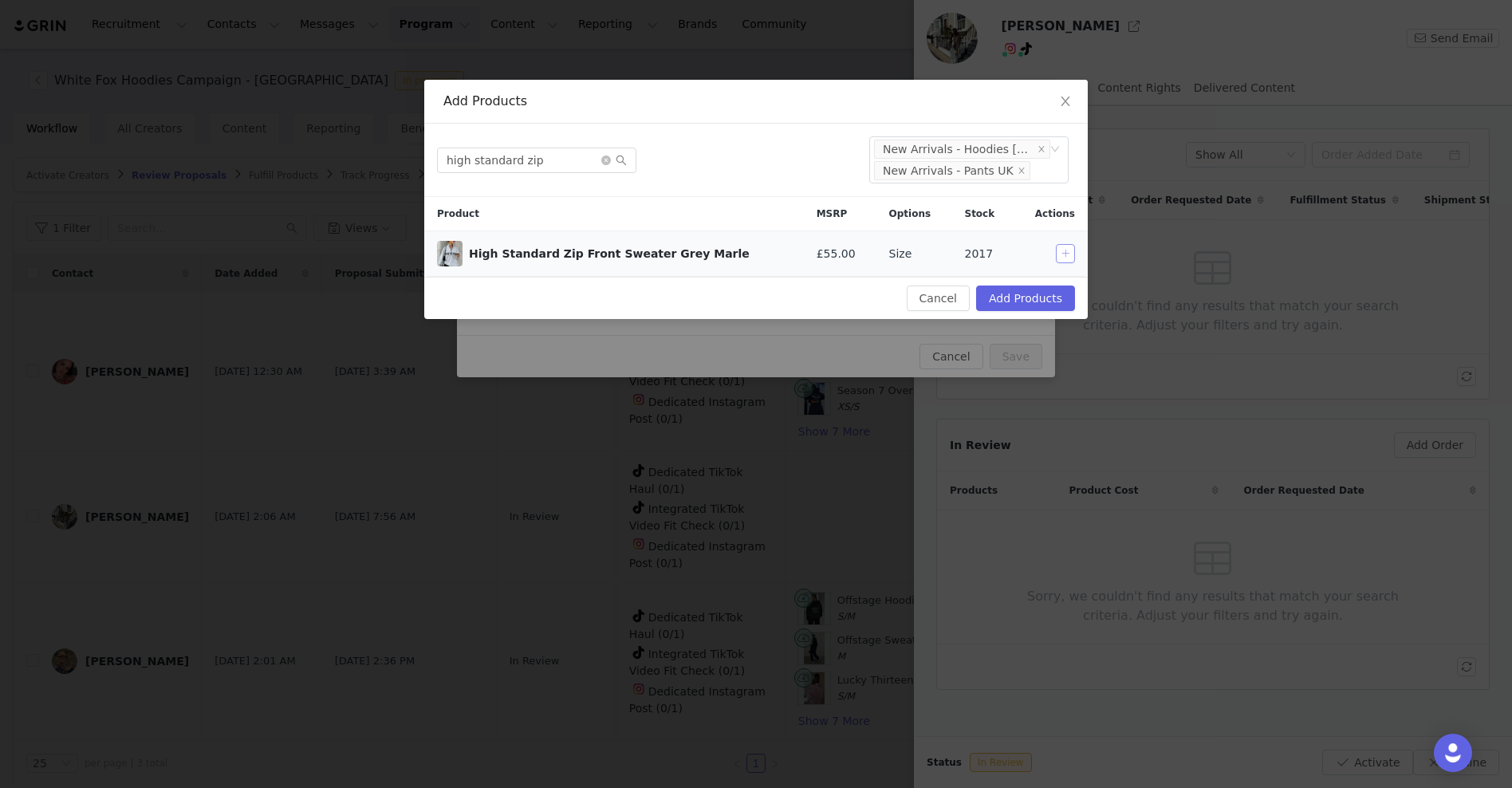
click at [1066, 259] on button "button" at bounding box center [1066, 254] width 19 height 19
click at [579, 166] on input "high standard zip" at bounding box center [536, 160] width 199 height 26
click at [548, 159] on input "stuck in the city" at bounding box center [536, 160] width 199 height 26
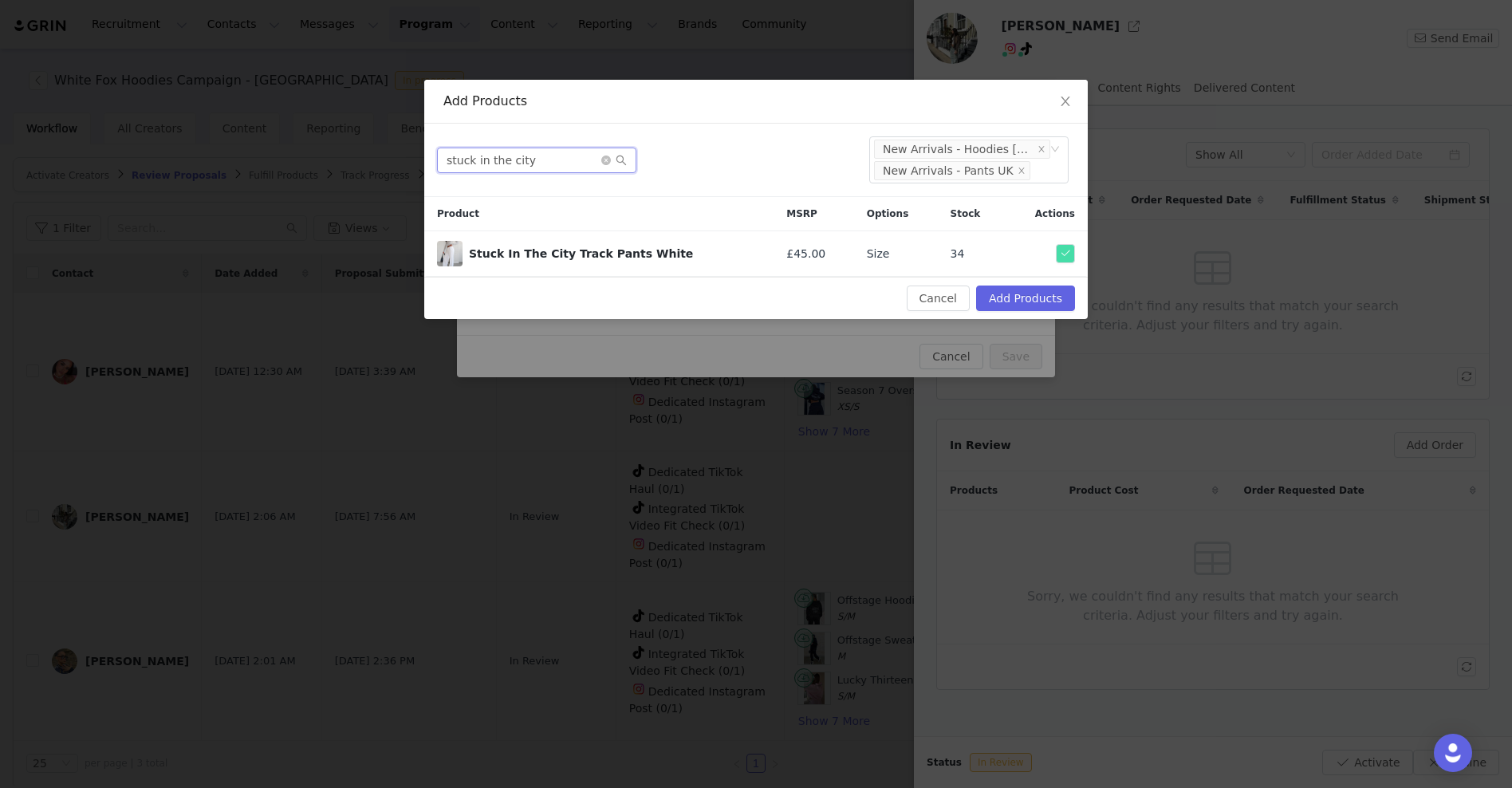
click at [548, 159] on input "stuck in the city" at bounding box center [536, 160] width 199 height 26
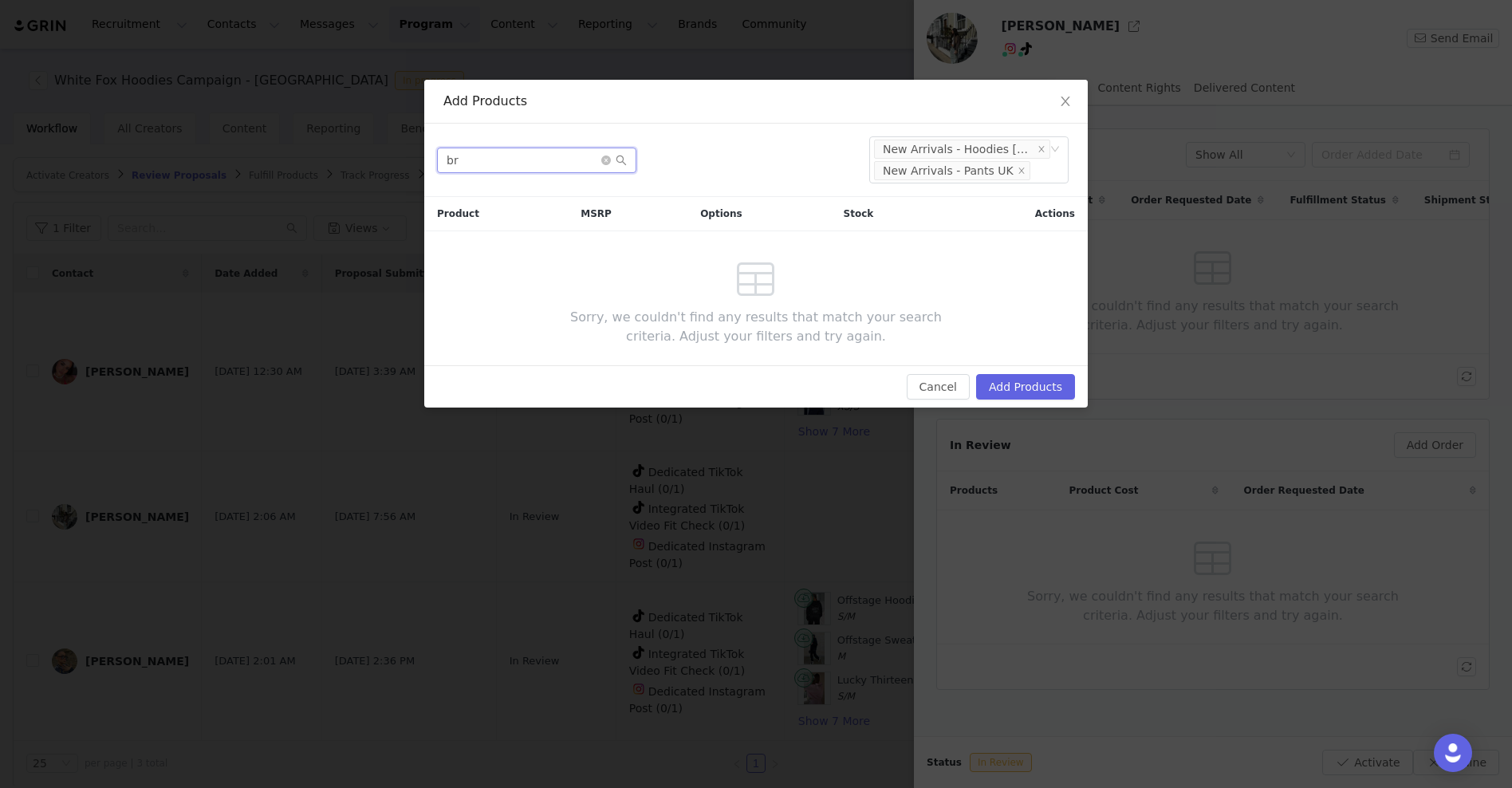
type input "b"
type input "chelsea low rise"
drag, startPoint x: 549, startPoint y: 162, endPoint x: 366, endPoint y: 158, distance: 183.0
click at [366, 158] on div "Add Products chelsea low rise Select New Arrivals - Hoodies UK New Arrivals - P…" at bounding box center [756, 394] width 1512 height 788
click at [1038, 148] on icon "icon: close" at bounding box center [1042, 149] width 8 height 8
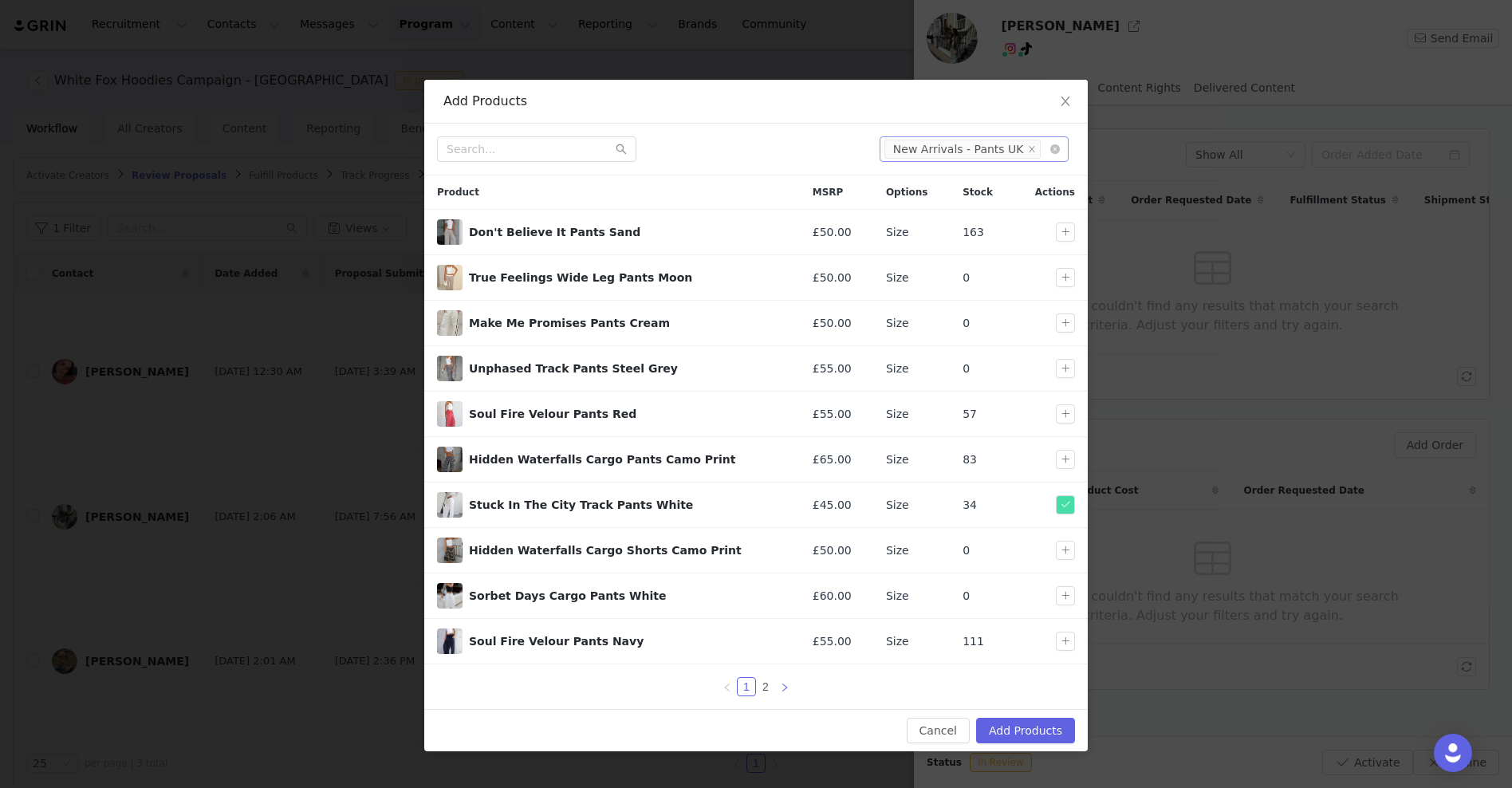
click at [787, 683] on icon "icon: right" at bounding box center [785, 688] width 10 height 10
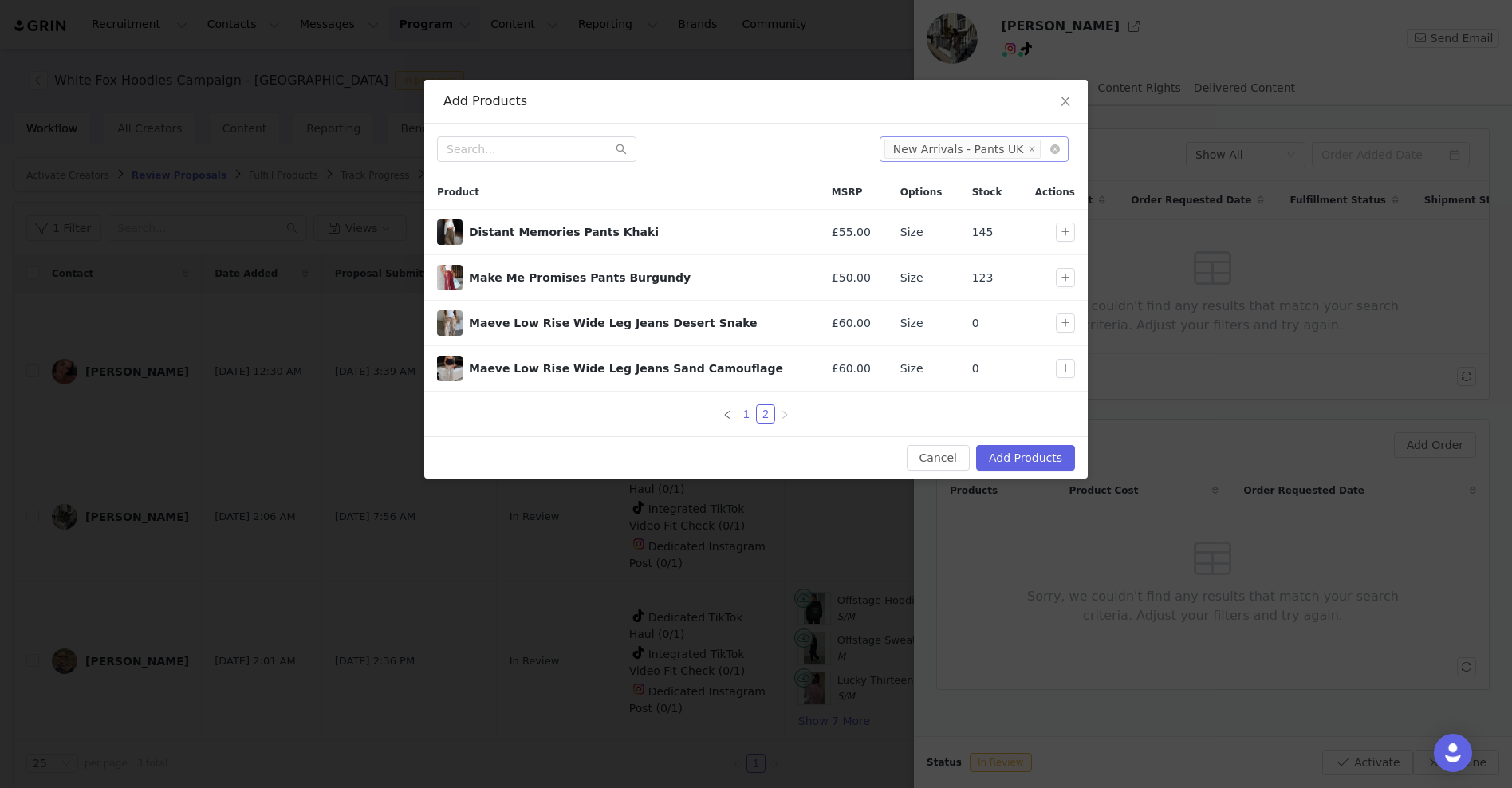
click at [746, 411] on link "1" at bounding box center [746, 414] width 17 height 17
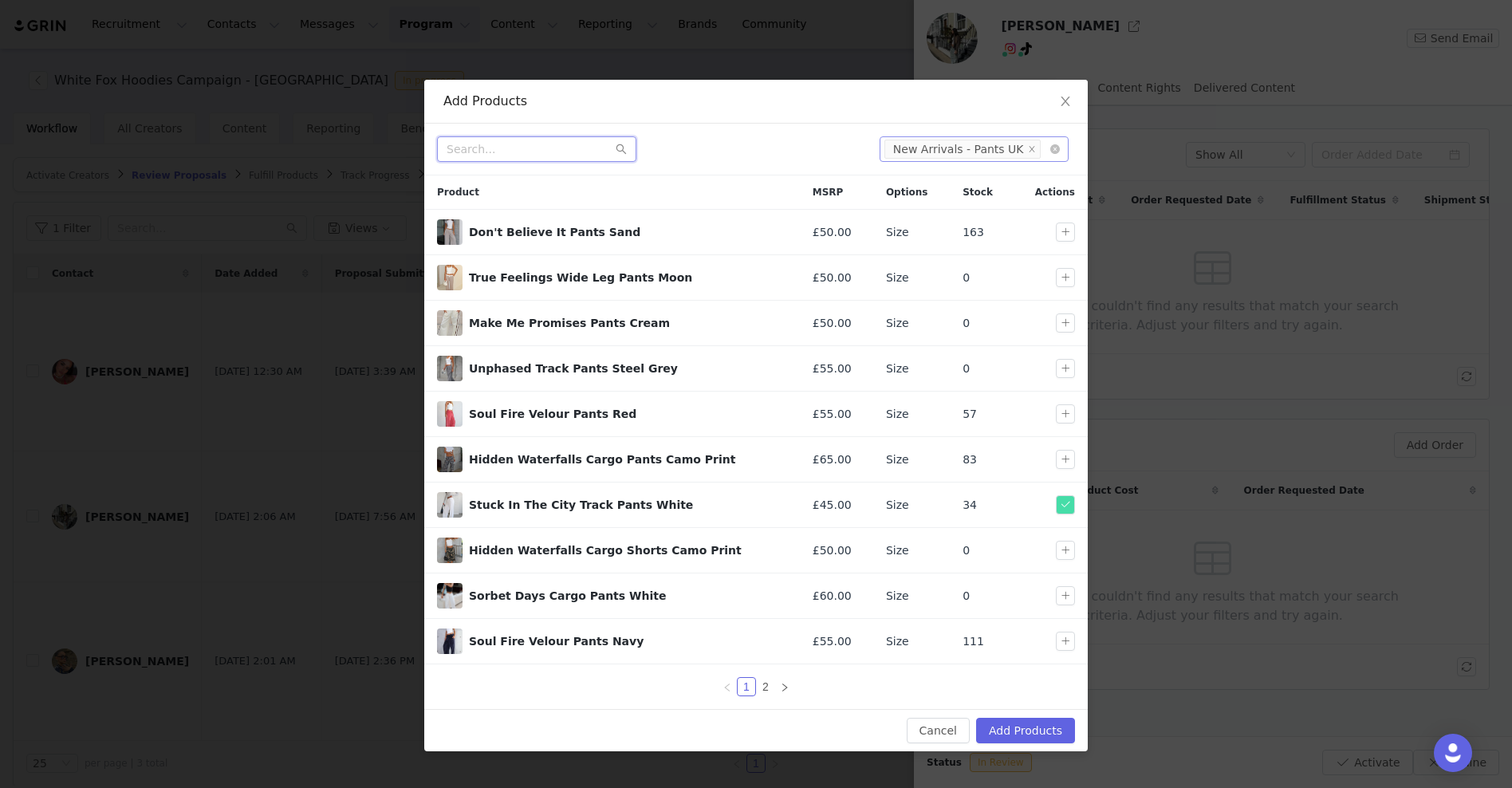
click at [576, 154] on input "text" at bounding box center [536, 149] width 199 height 26
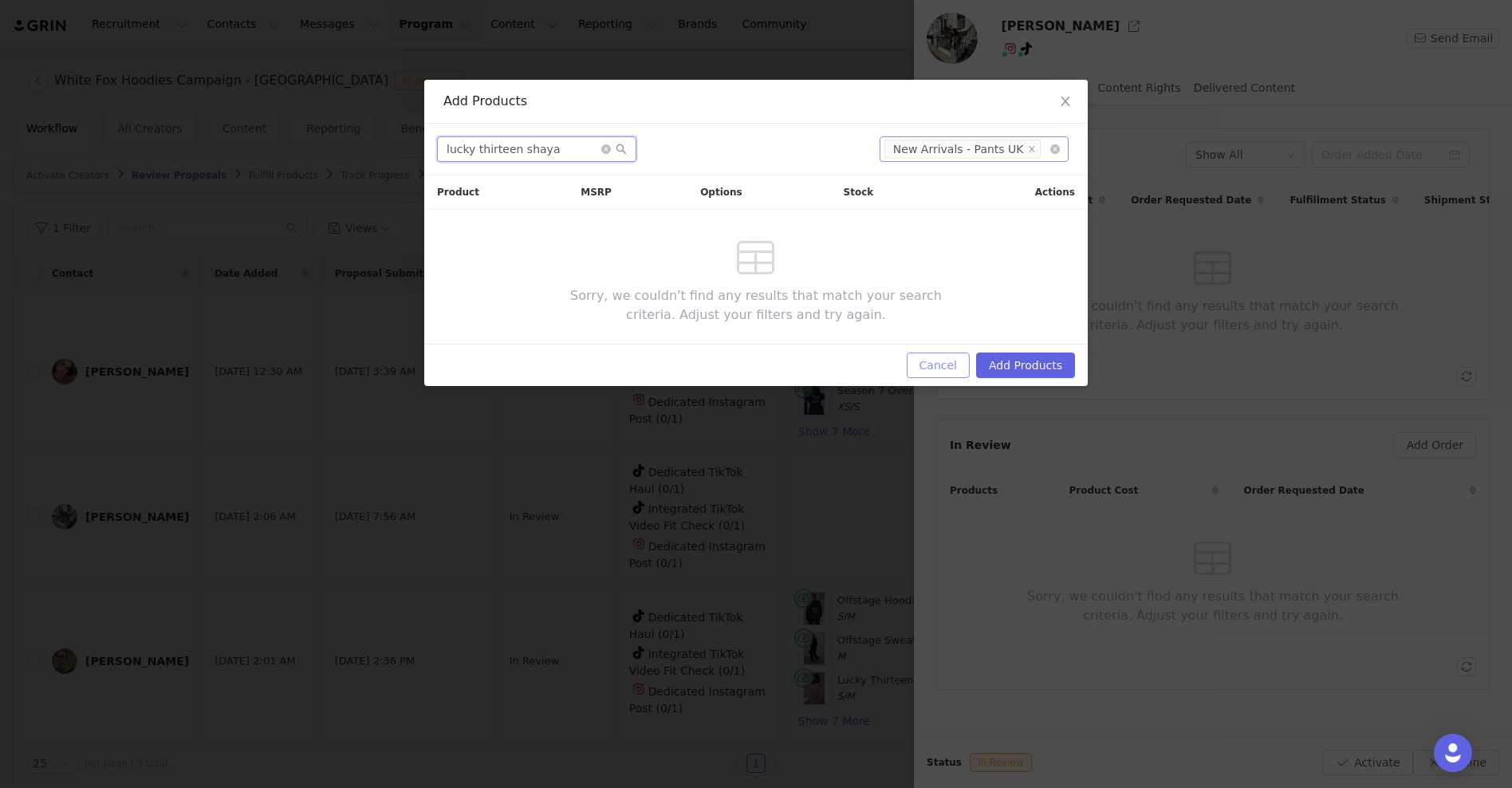
type input "lucky thirteen shaya"
click at [935, 360] on button "Cancel" at bounding box center [938, 364] width 63 height 26
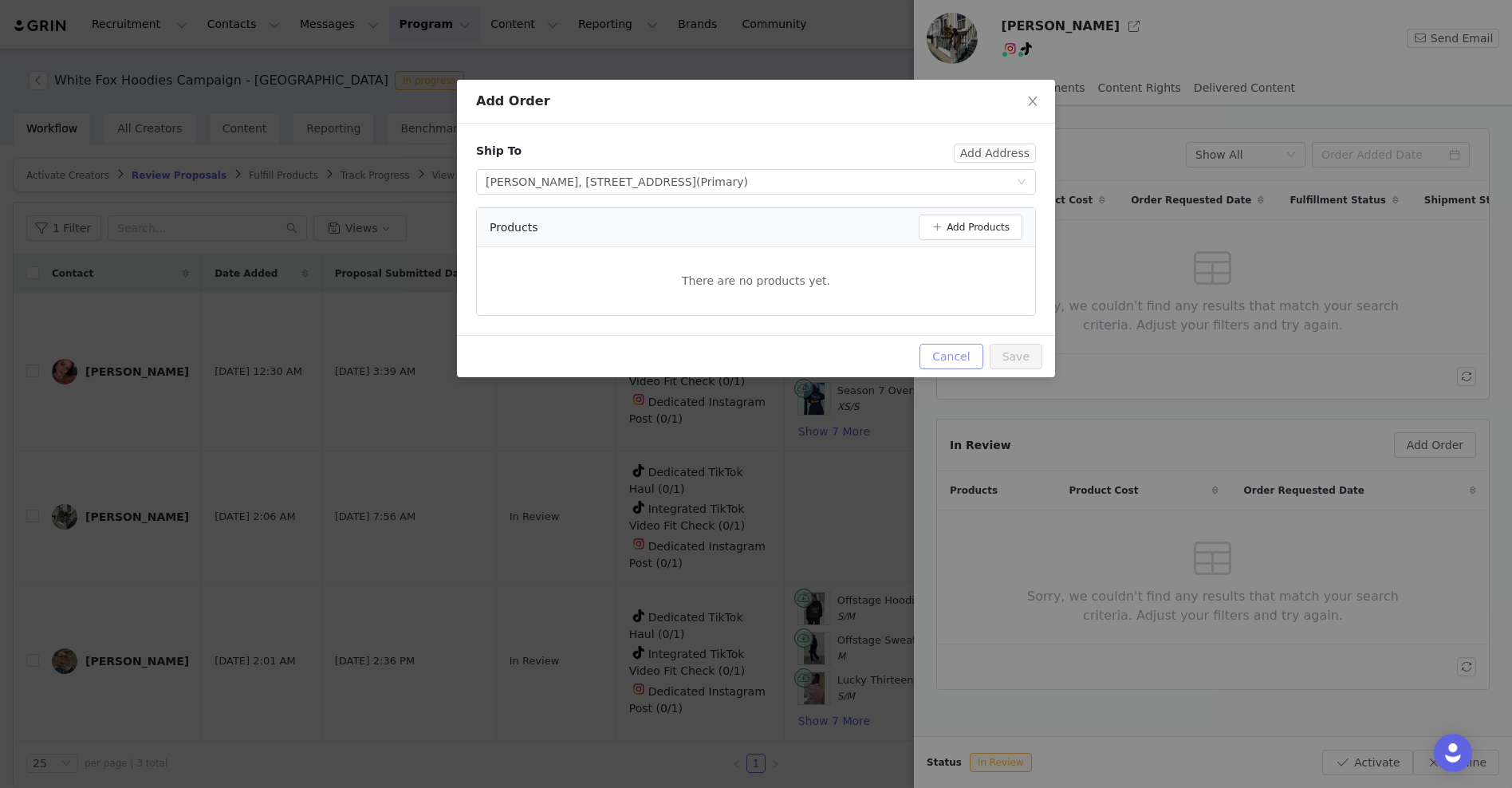
click at [935, 360] on button "Cancel" at bounding box center [951, 356] width 63 height 26
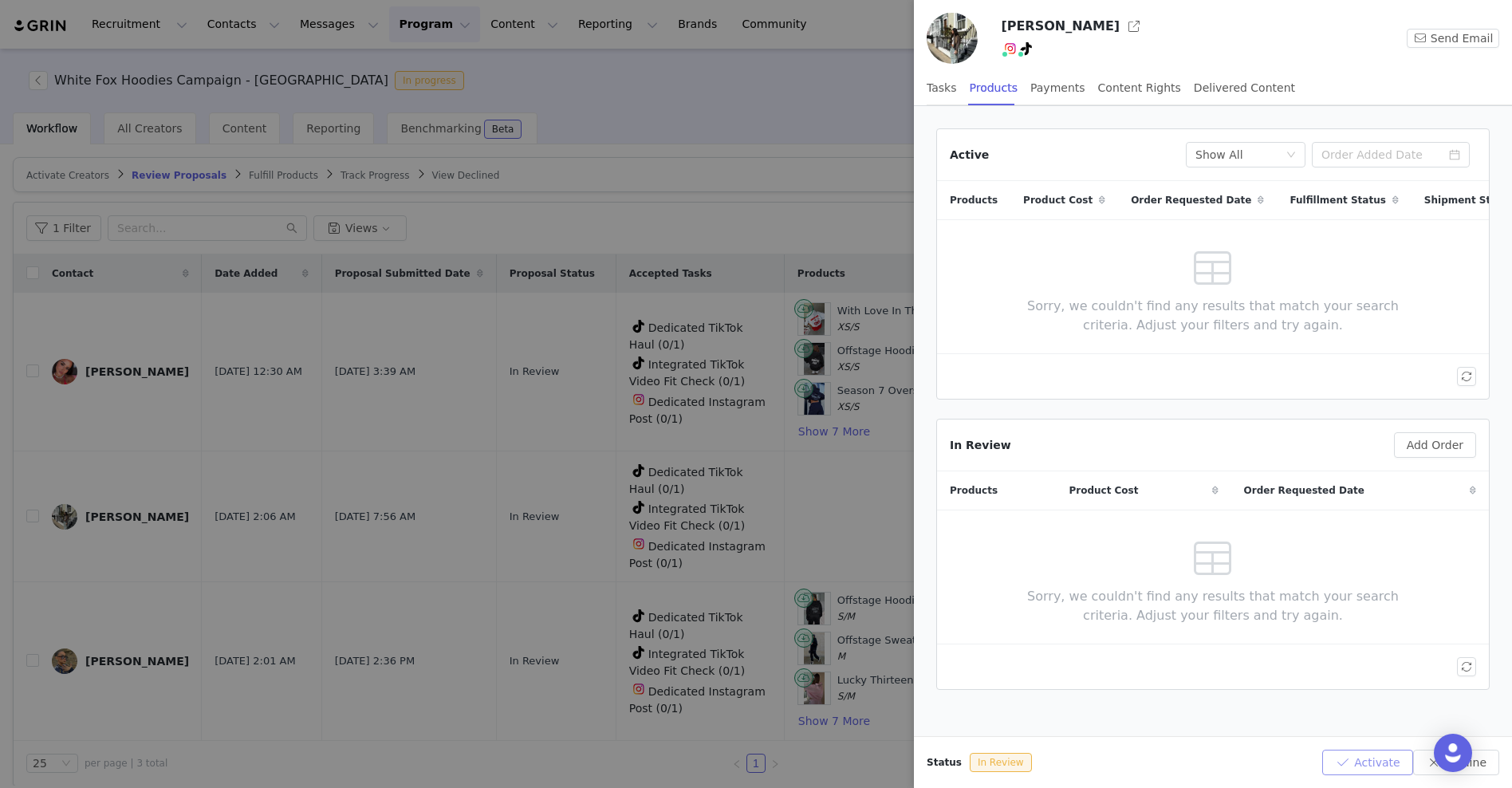
click at [1369, 764] on button "Activate" at bounding box center [1367, 762] width 90 height 26
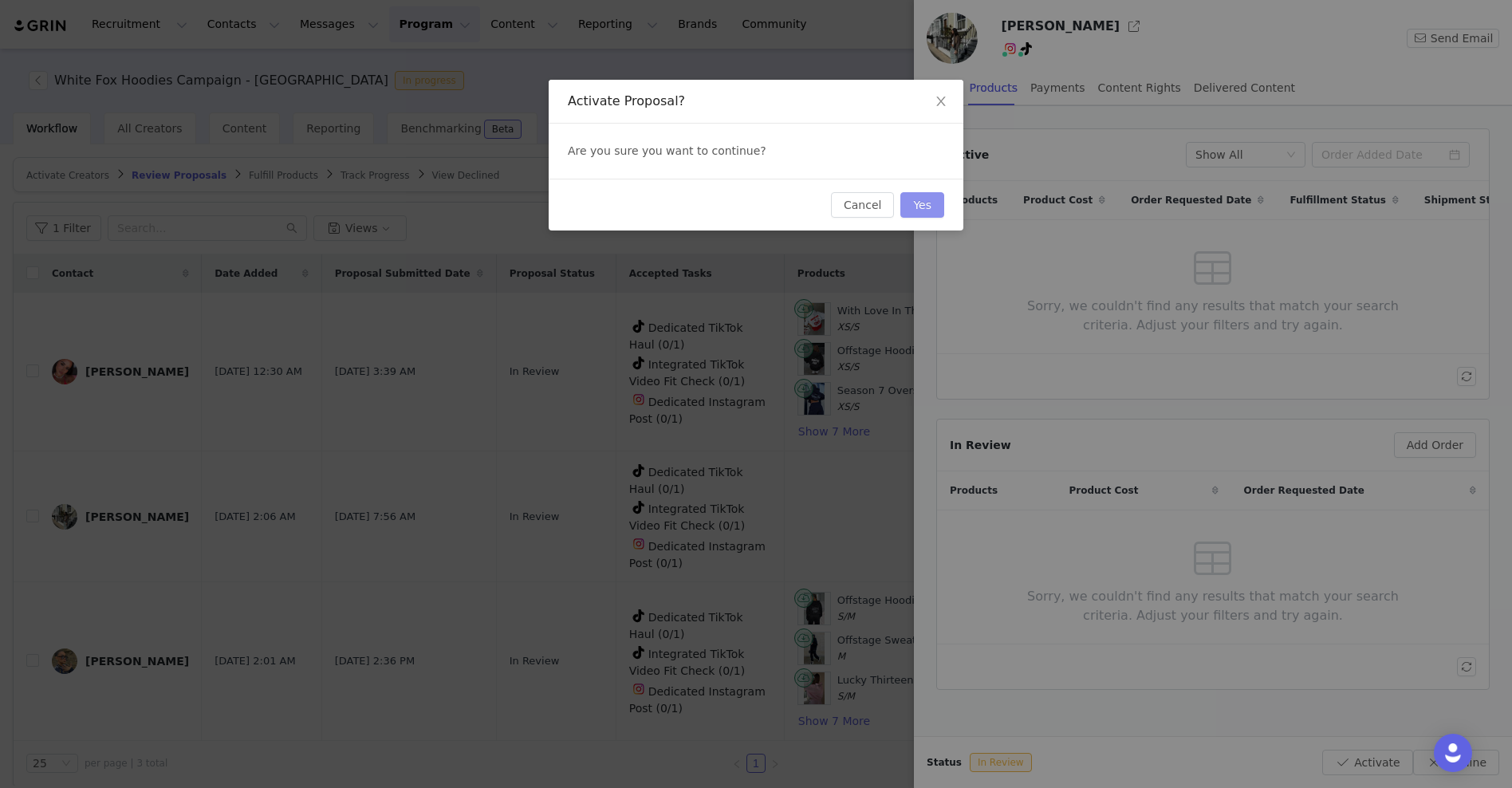
click at [915, 204] on button "Yes" at bounding box center [922, 204] width 44 height 26
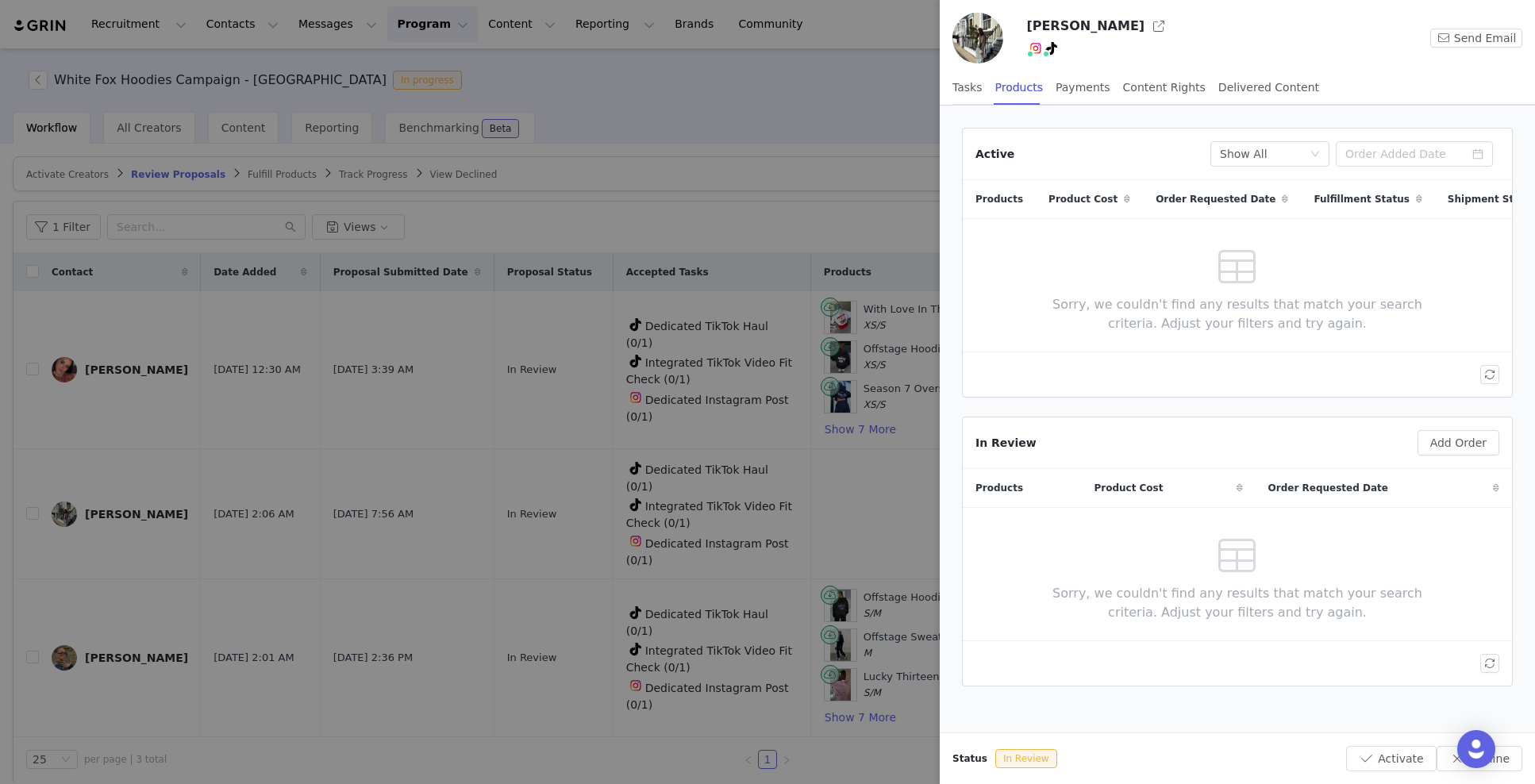
click at [523, 602] on div at bounding box center [767, 392] width 1535 height 784
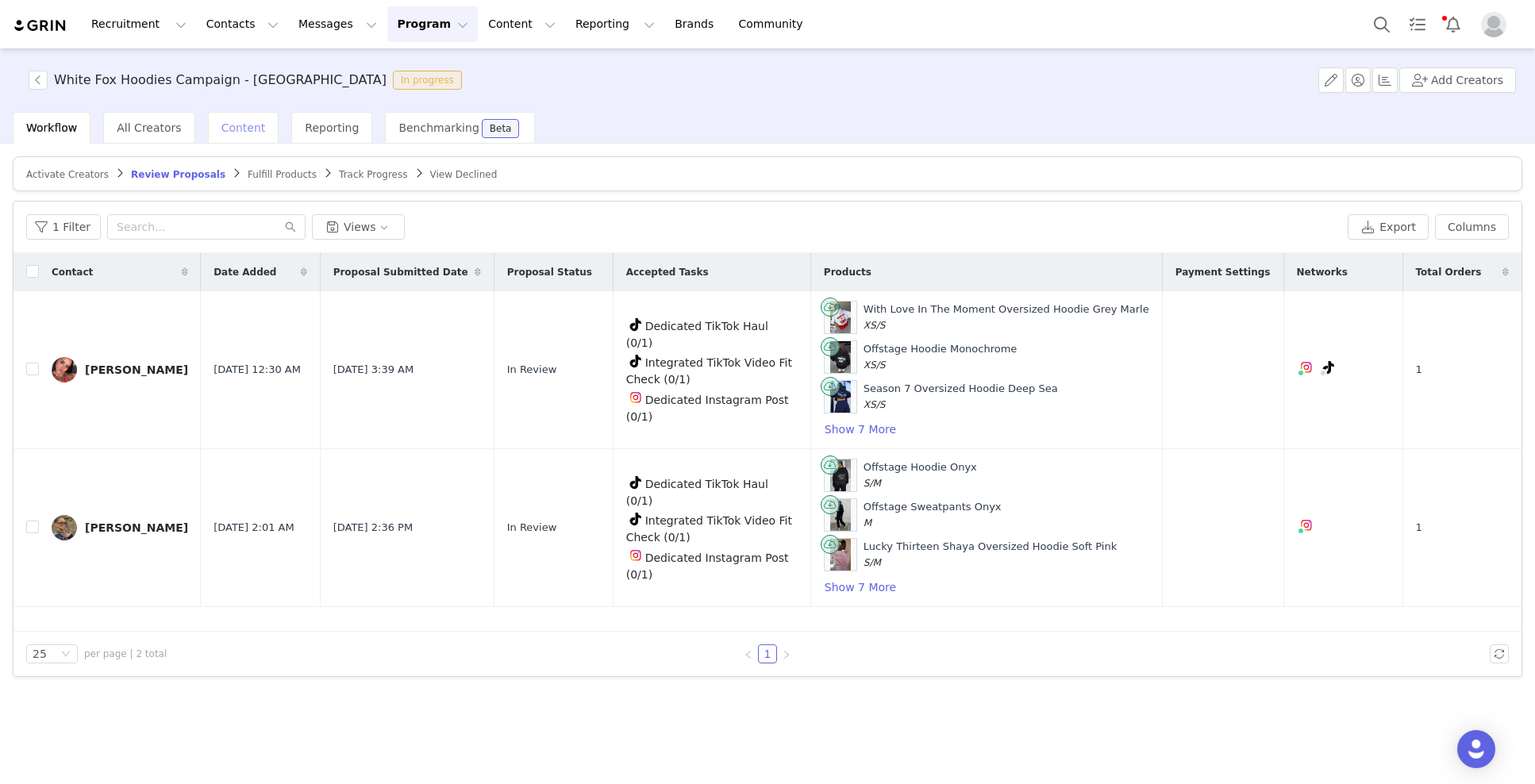
click at [232, 123] on span "Content" at bounding box center [243, 127] width 45 height 12
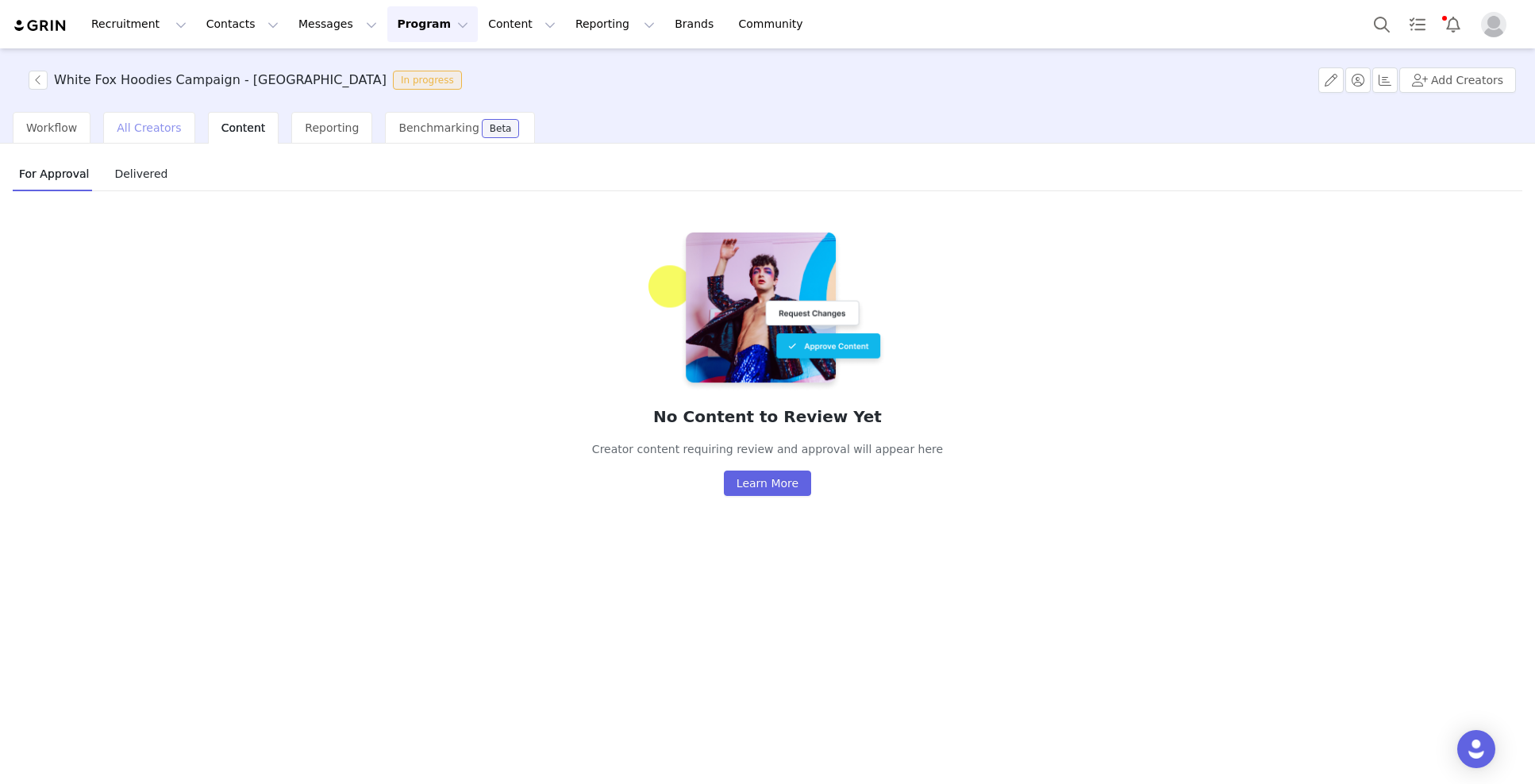
click at [172, 133] on span "All Creators" at bounding box center [149, 127] width 65 height 12
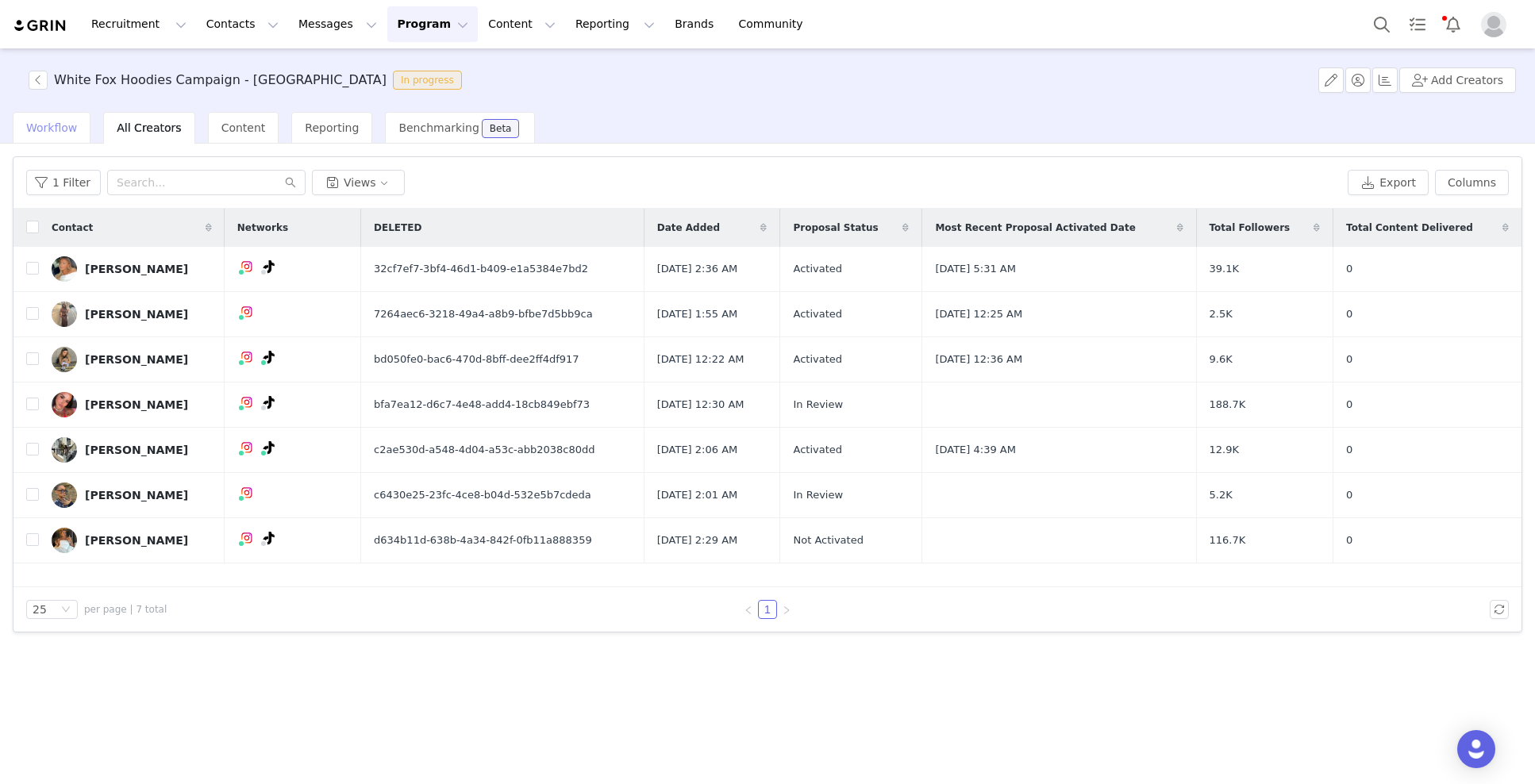
click at [50, 126] on span "Workflow" at bounding box center [52, 127] width 51 height 12
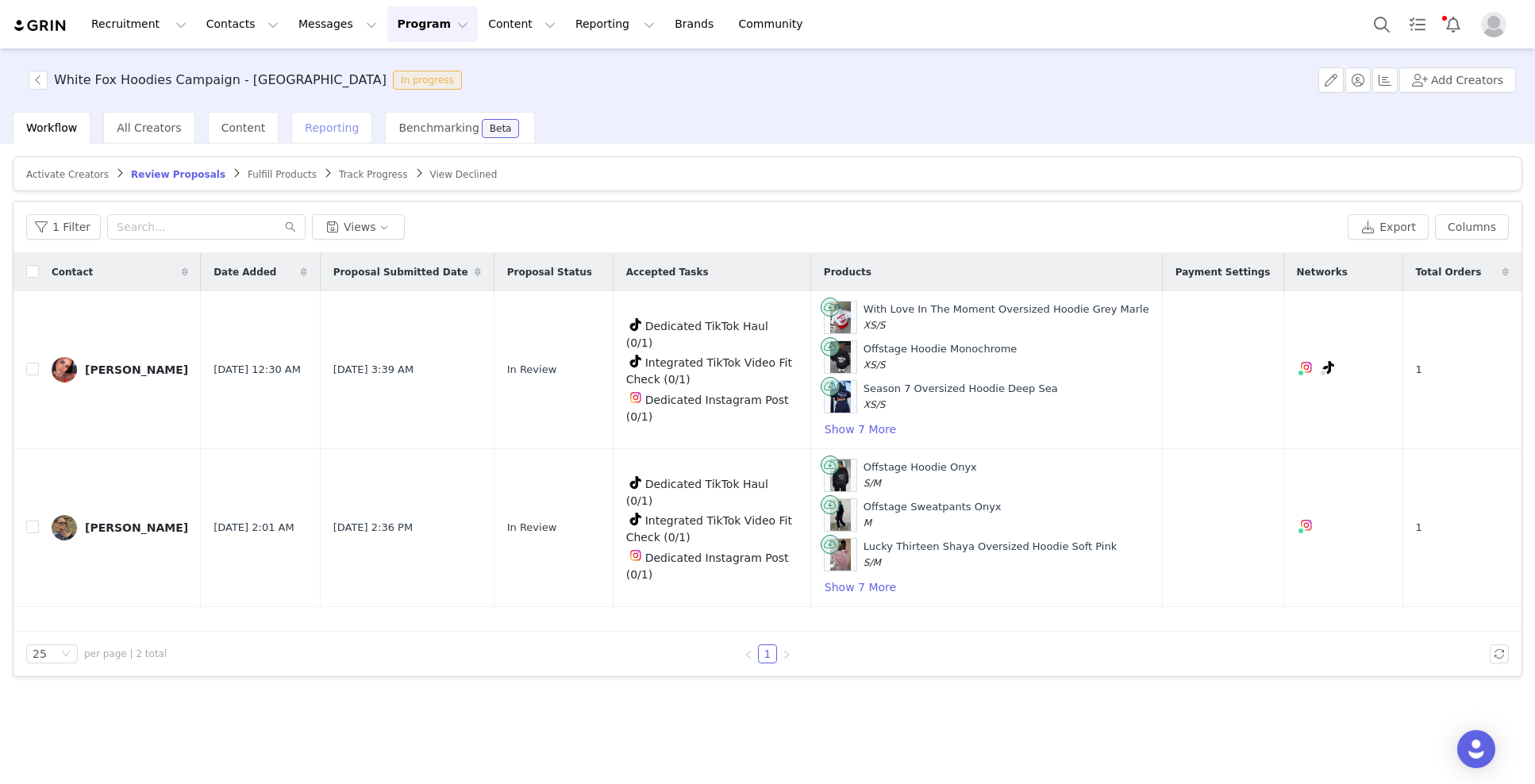
click at [305, 130] on span "Reporting" at bounding box center [331, 127] width 54 height 12
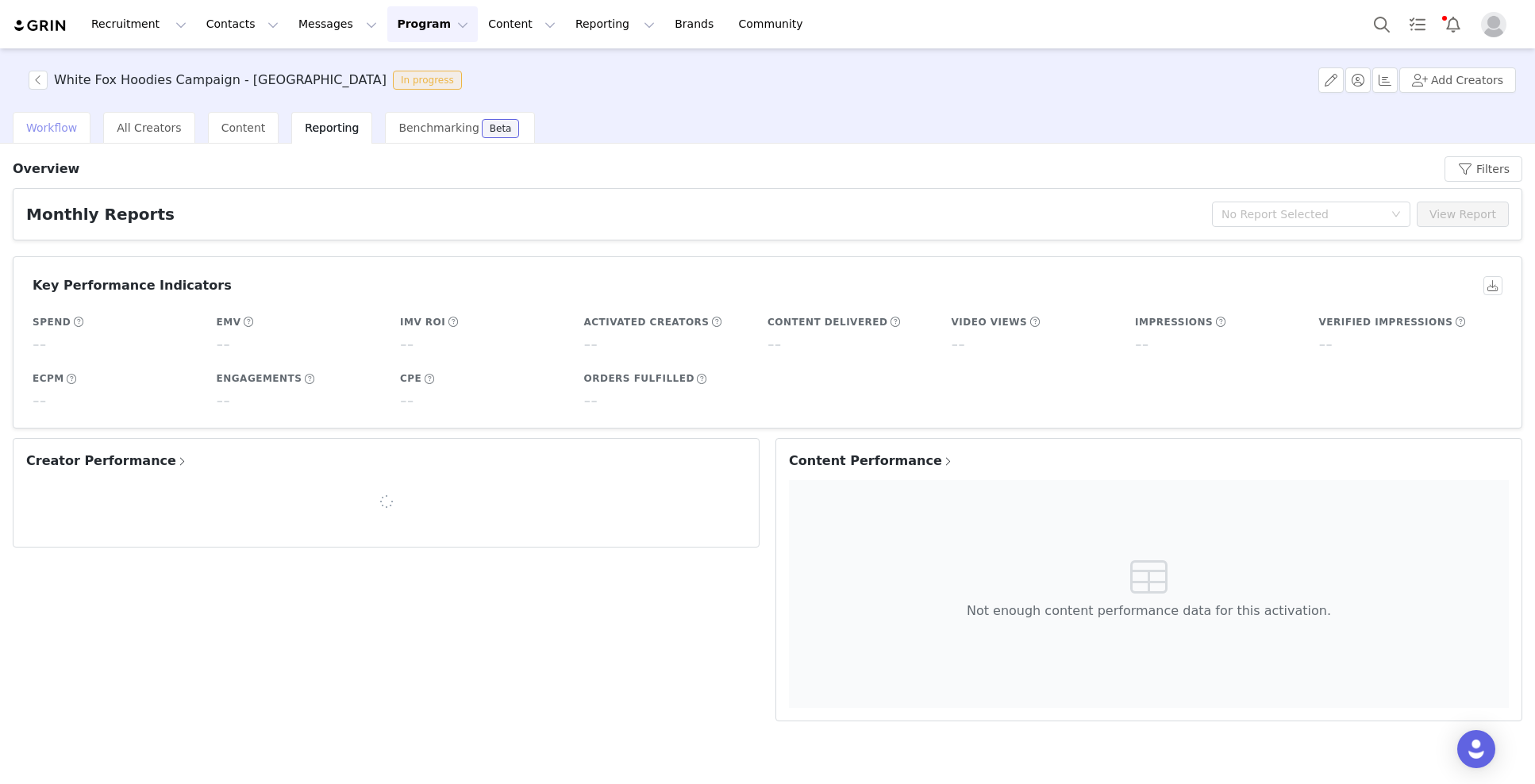
click at [42, 128] on span "Workflow" at bounding box center [52, 127] width 51 height 12
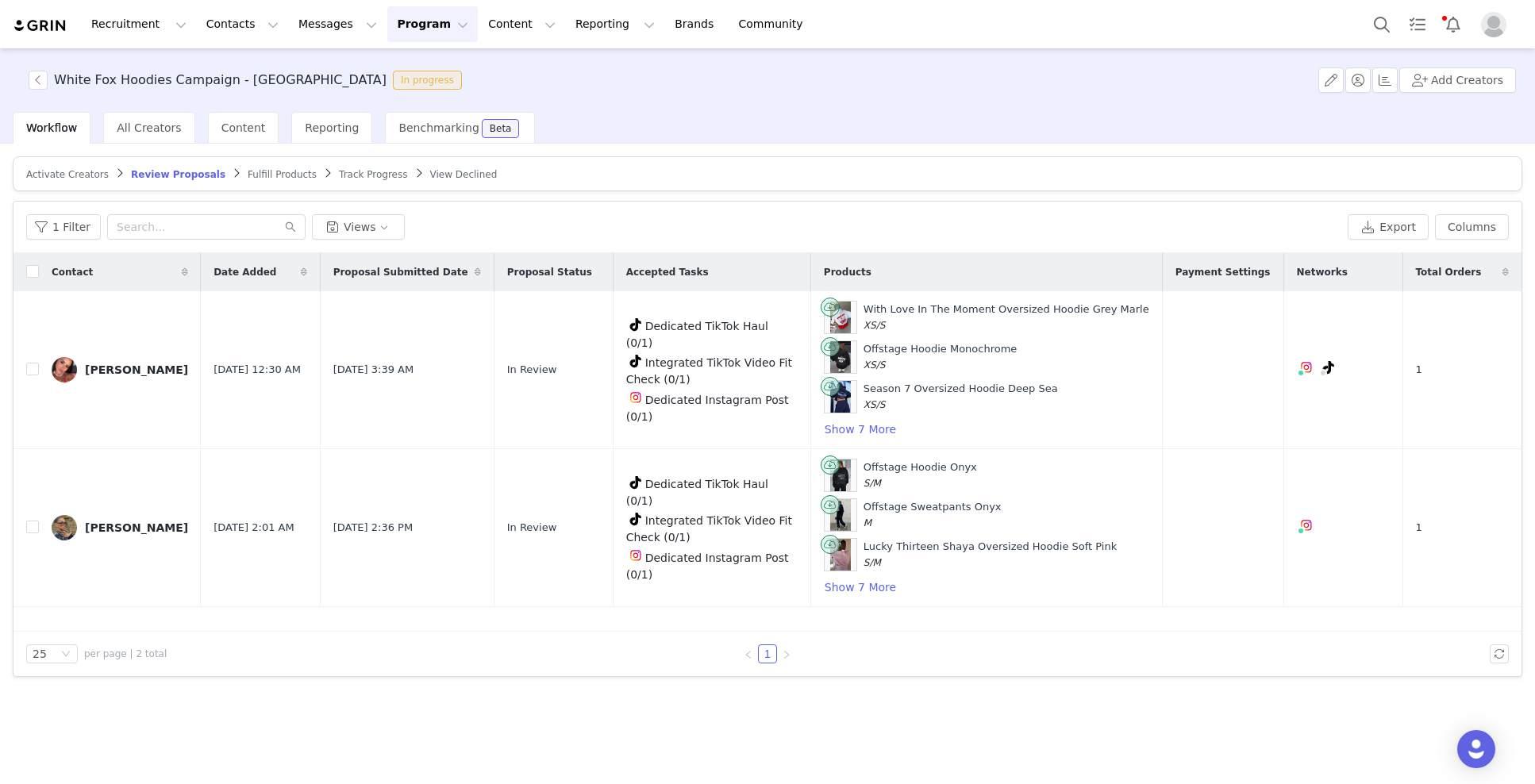
click at [89, 169] on span "Activate Creators" at bounding box center [67, 175] width 83 height 11
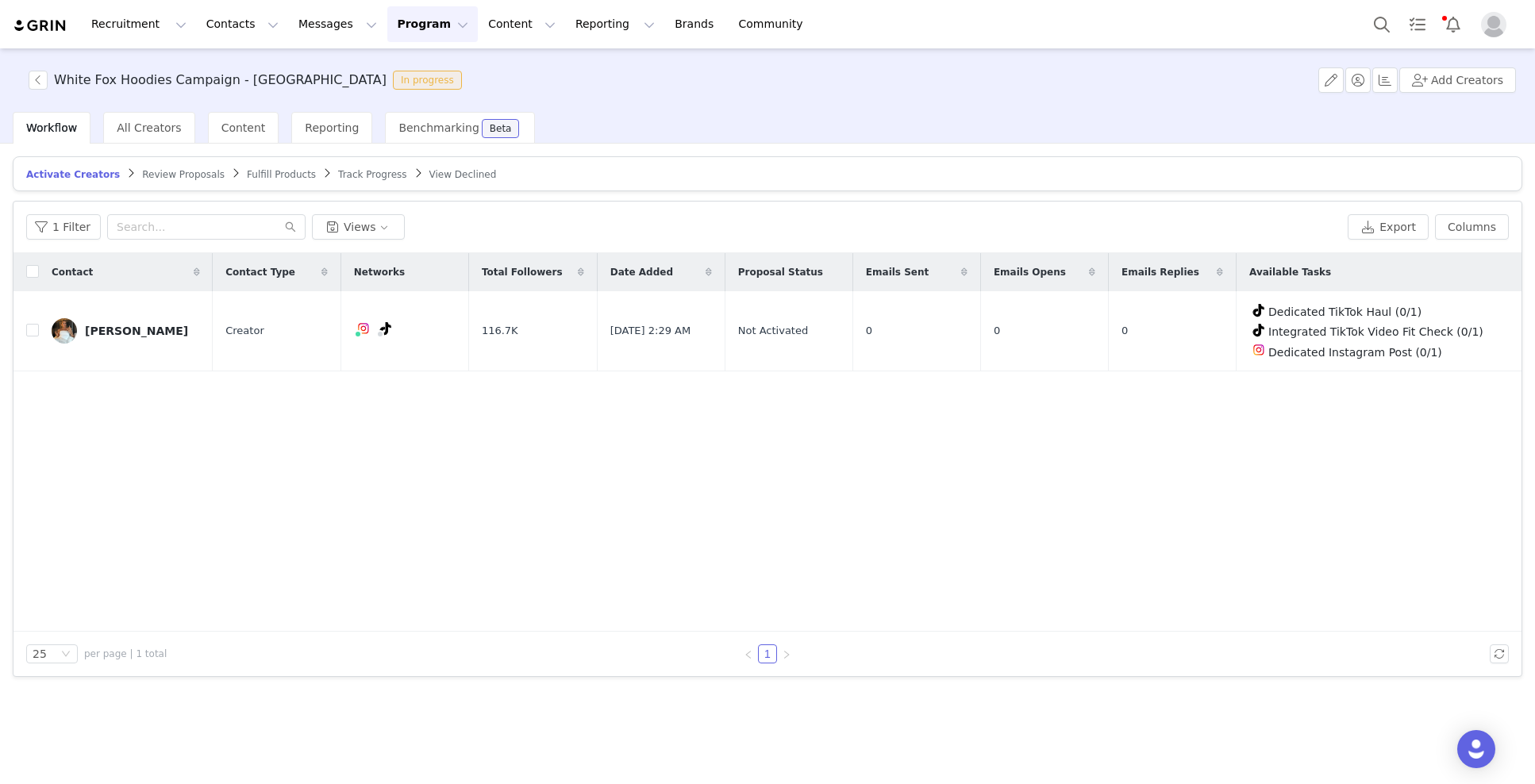
click at [181, 180] on div "Review Proposals" at bounding box center [183, 174] width 83 height 12
click at [253, 176] on span "Fulfill Products" at bounding box center [281, 175] width 69 height 11
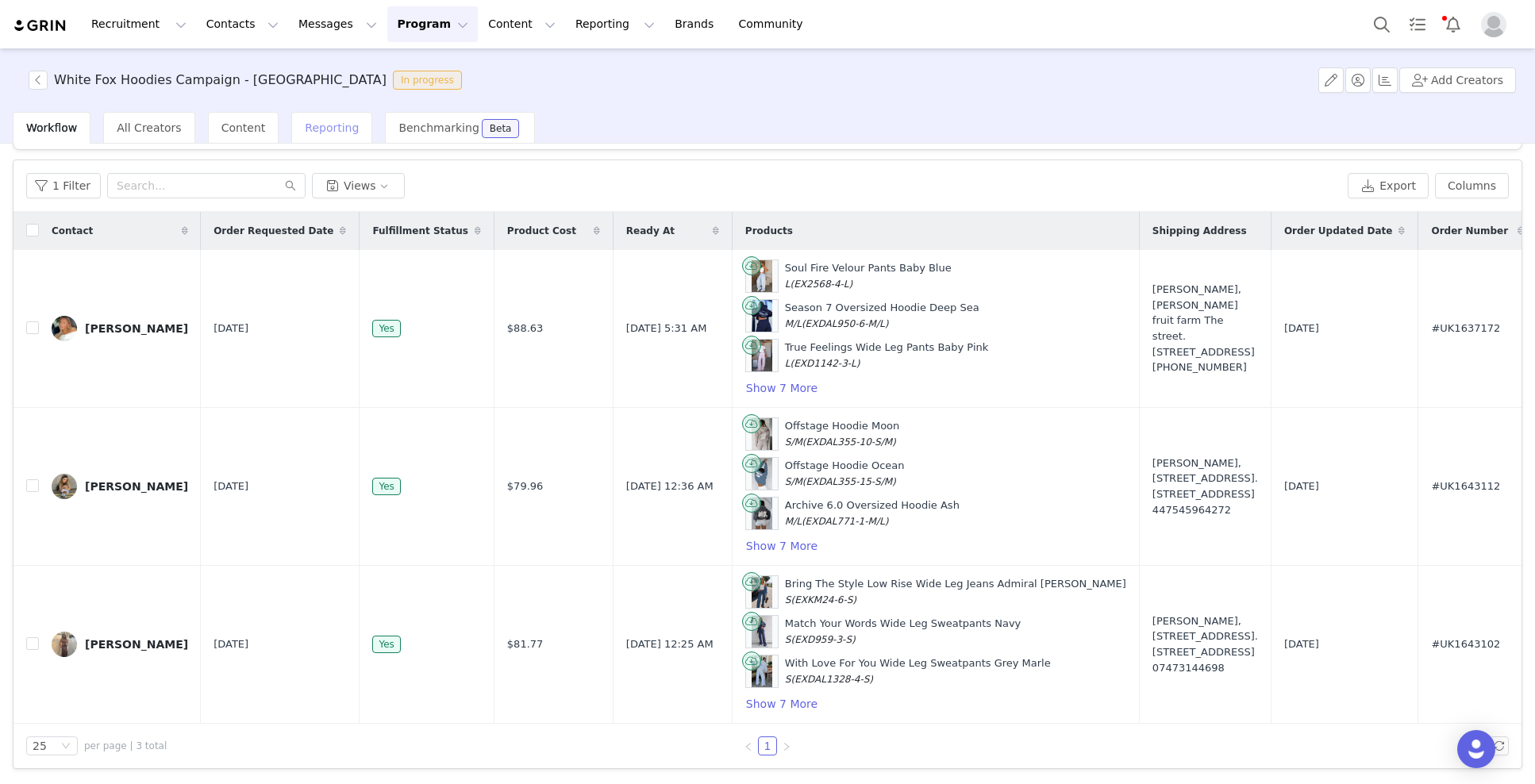
click at [311, 129] on span "Reporting" at bounding box center [331, 127] width 54 height 12
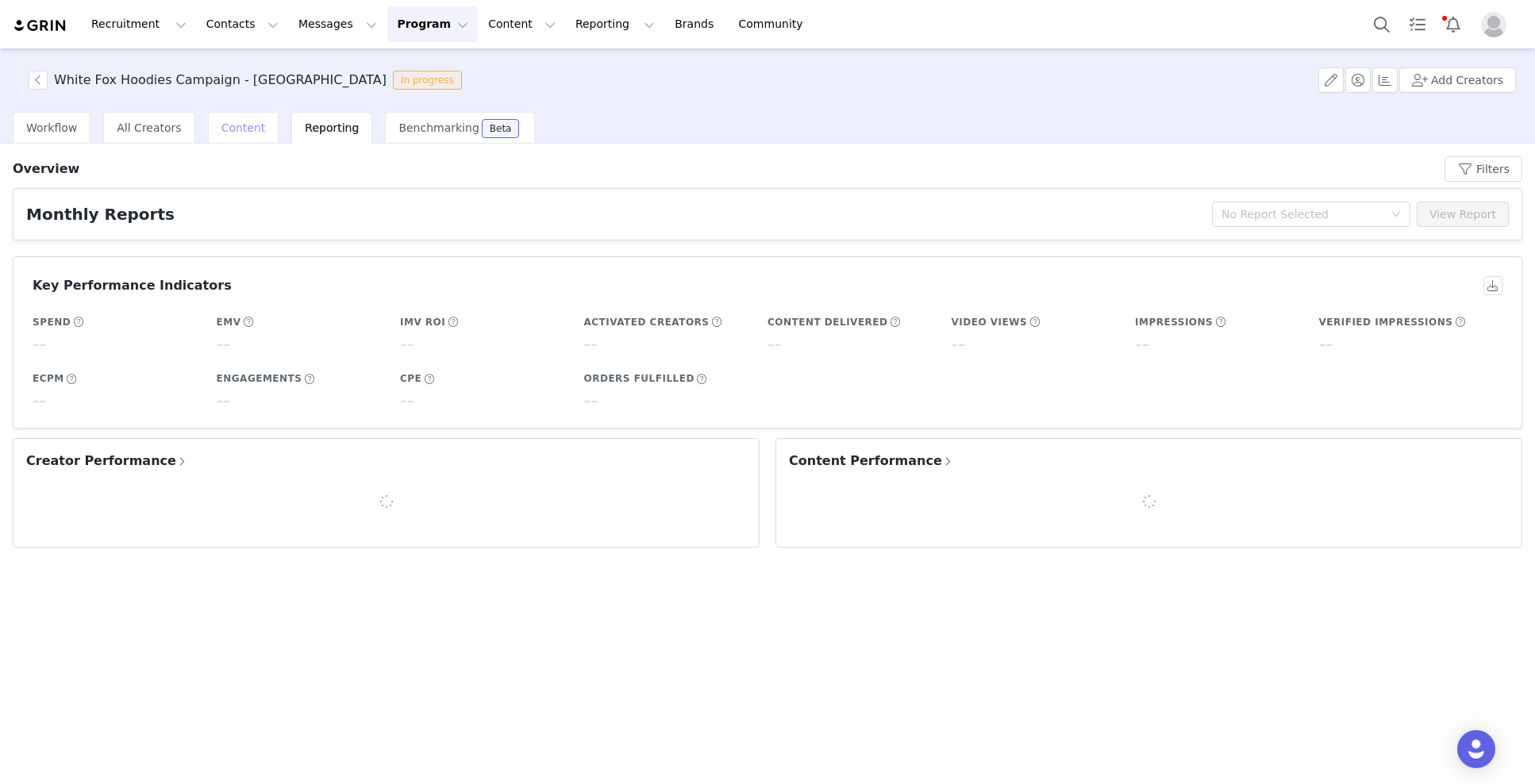
click at [237, 129] on span "Content" at bounding box center [243, 127] width 45 height 12
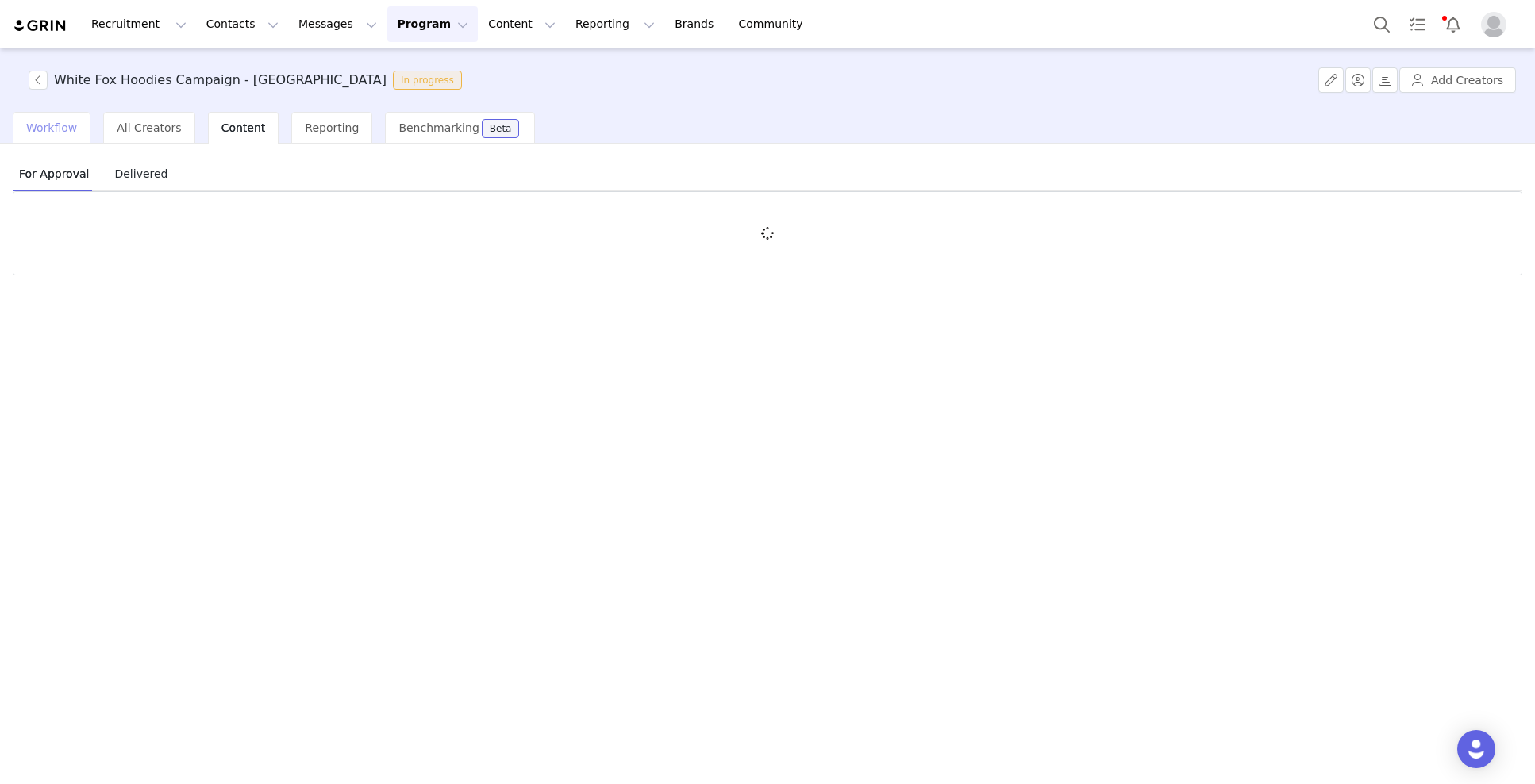
click at [71, 132] on span "Workflow" at bounding box center [52, 127] width 51 height 12
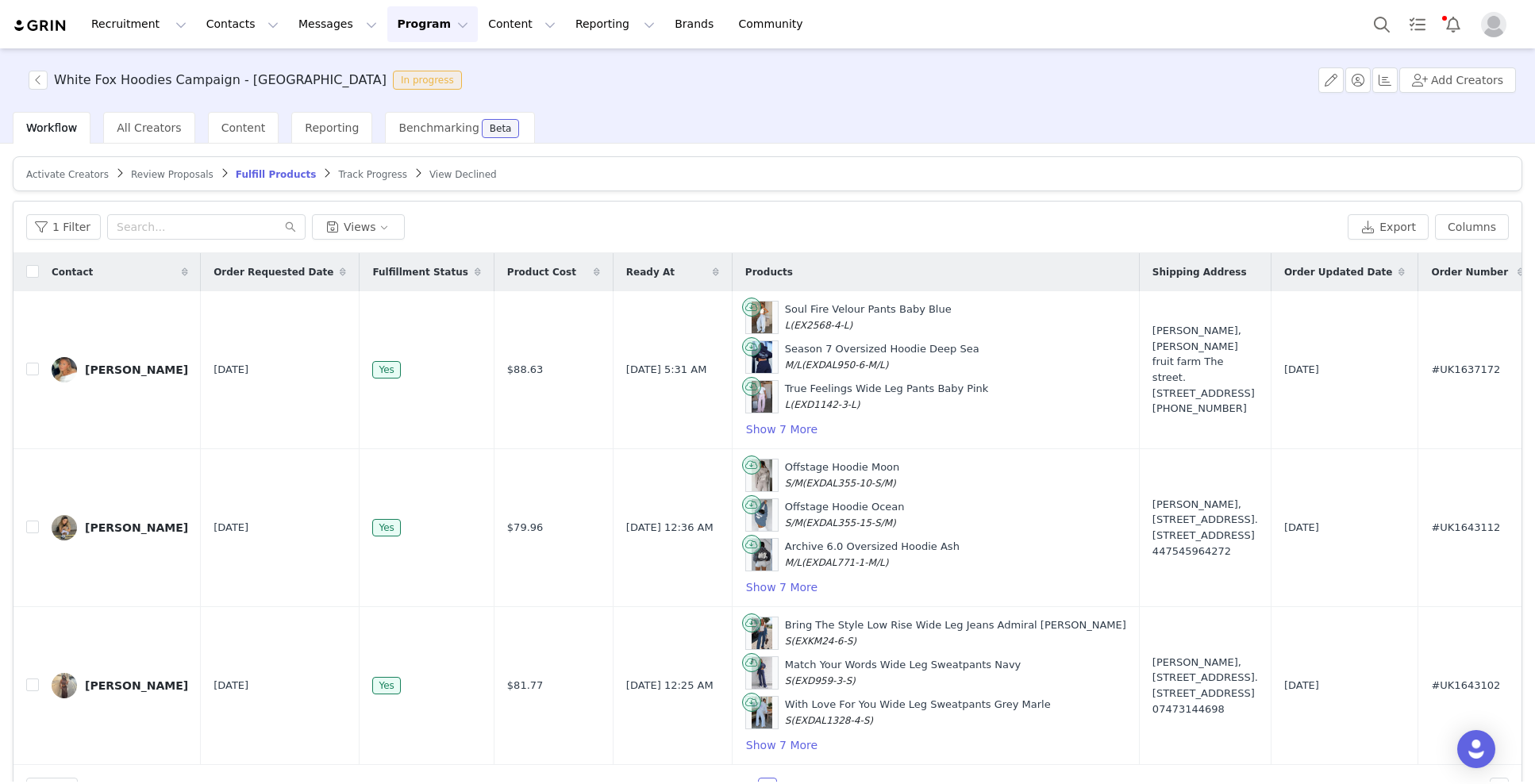
click at [442, 177] on span "View Declined" at bounding box center [462, 175] width 67 height 11
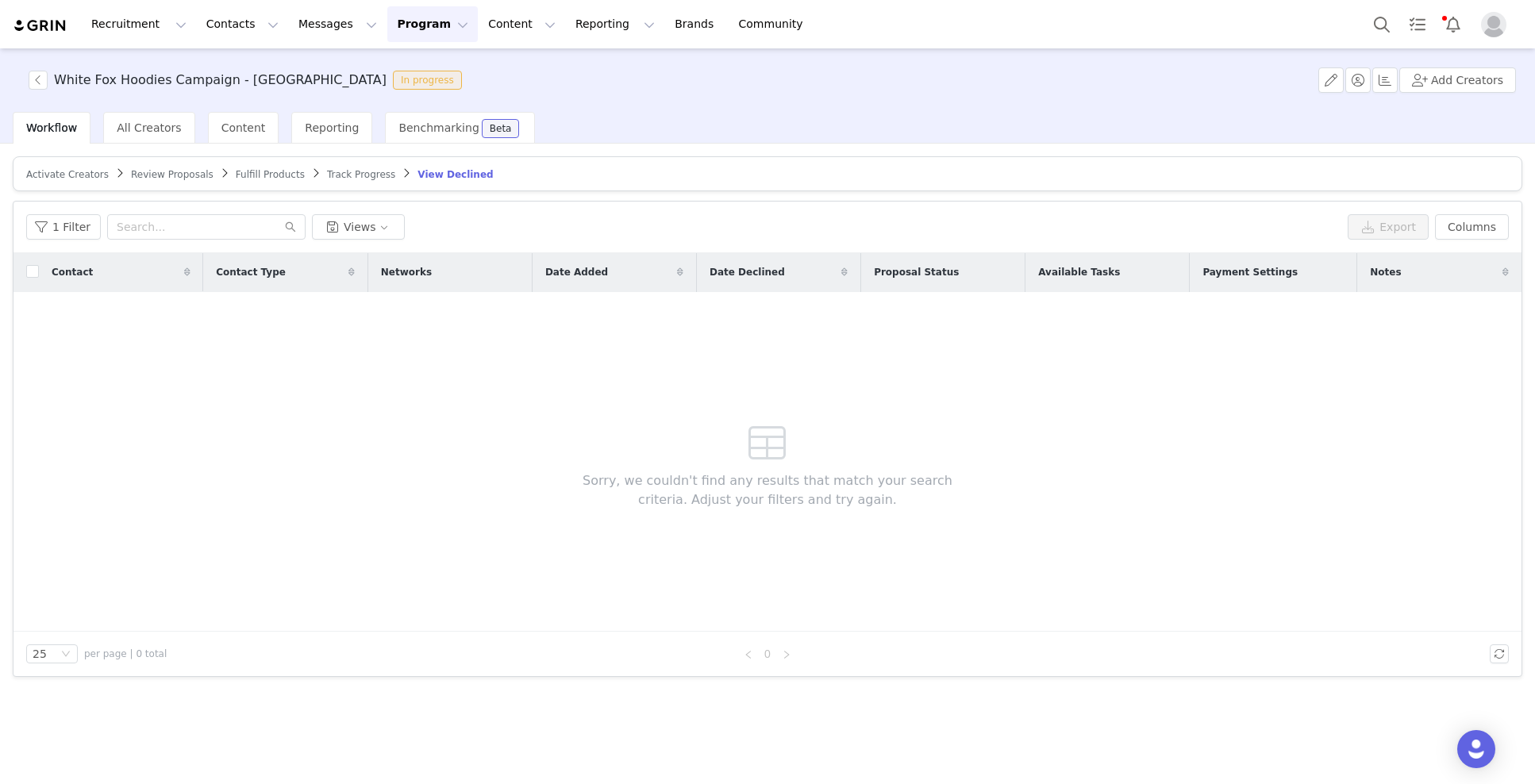
click at [356, 174] on span "Track Progress" at bounding box center [361, 175] width 68 height 11
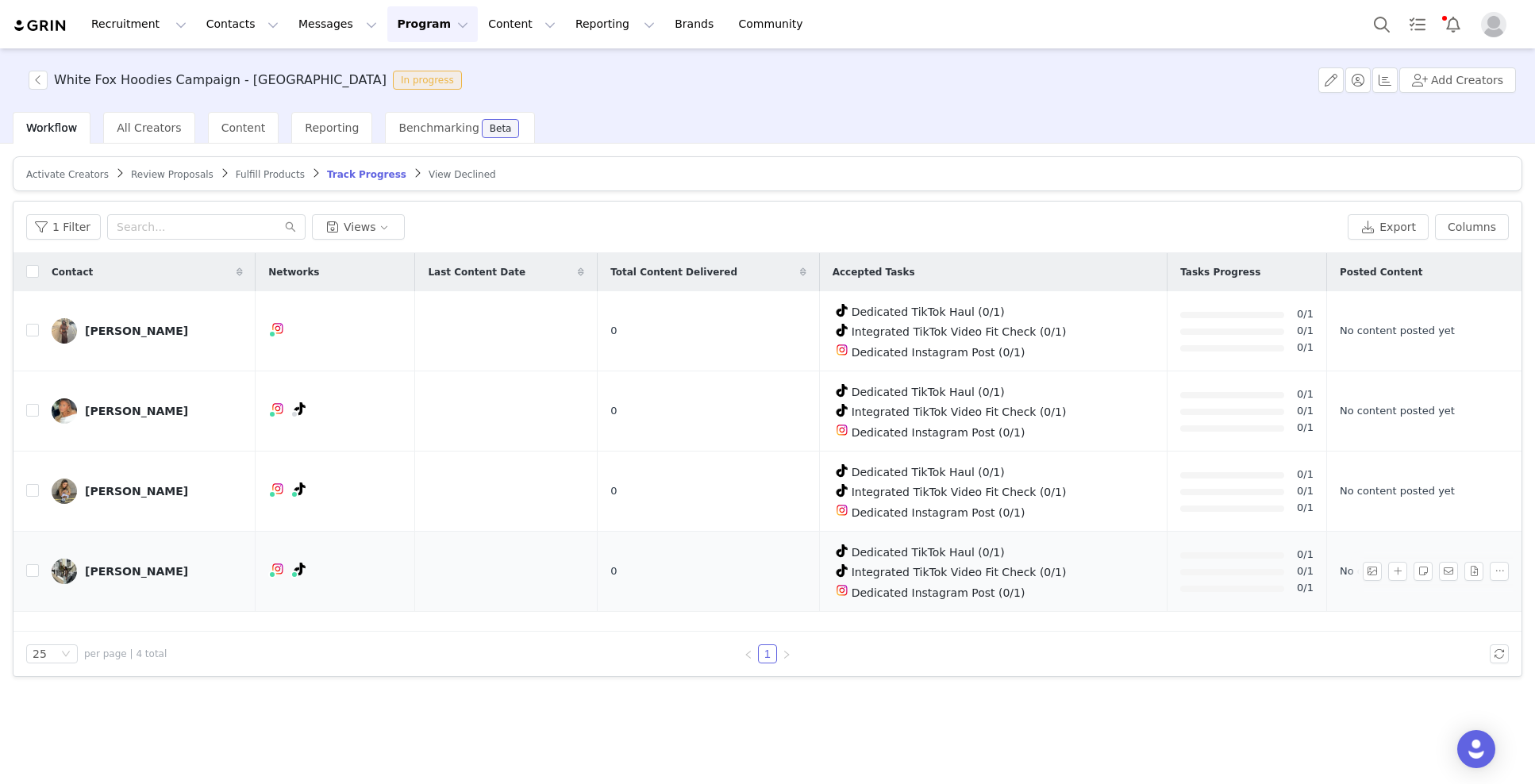
click at [110, 559] on link "Cassia Doyle" at bounding box center [146, 571] width 191 height 26
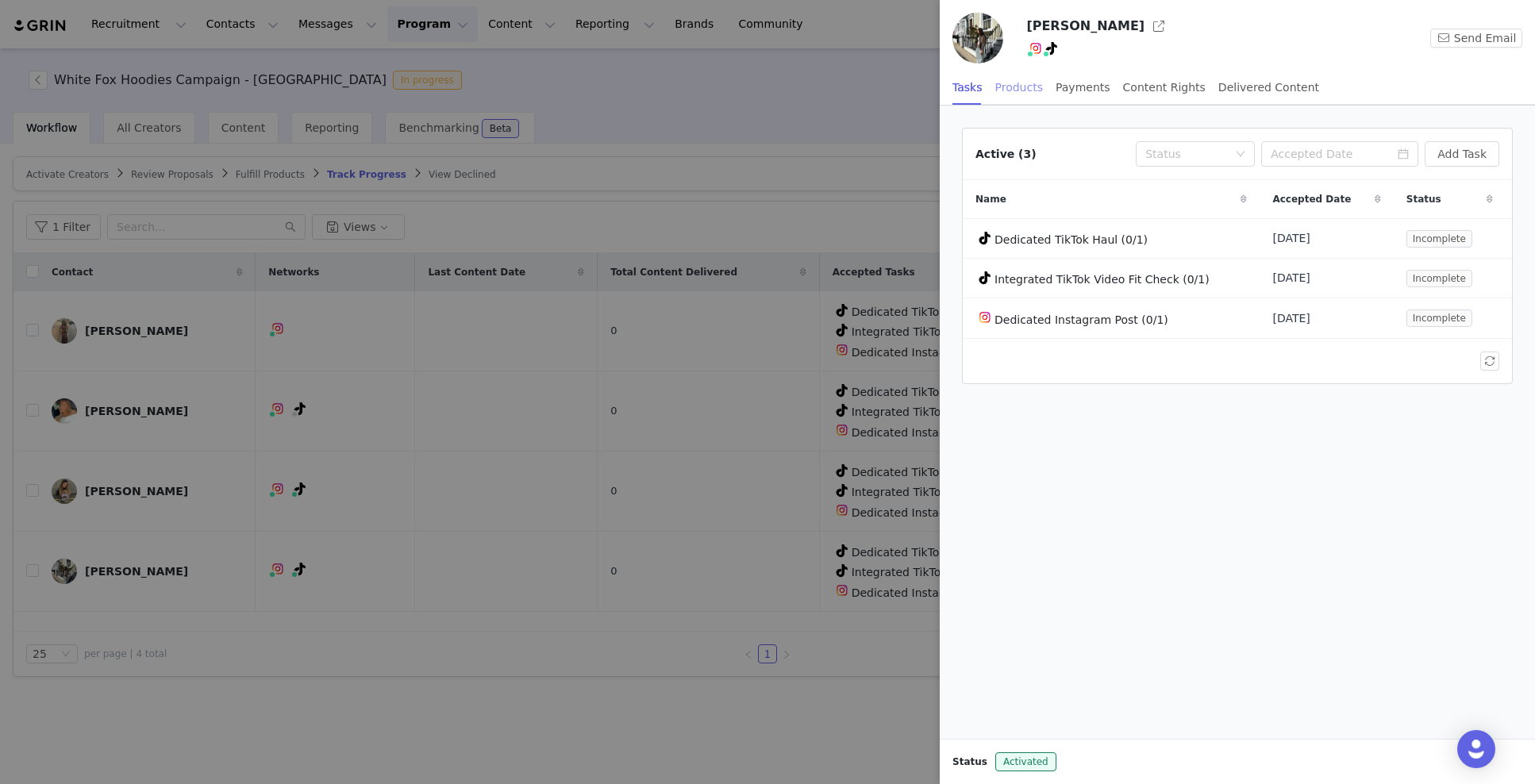
click at [1028, 94] on div "Products" at bounding box center [1019, 88] width 47 height 36
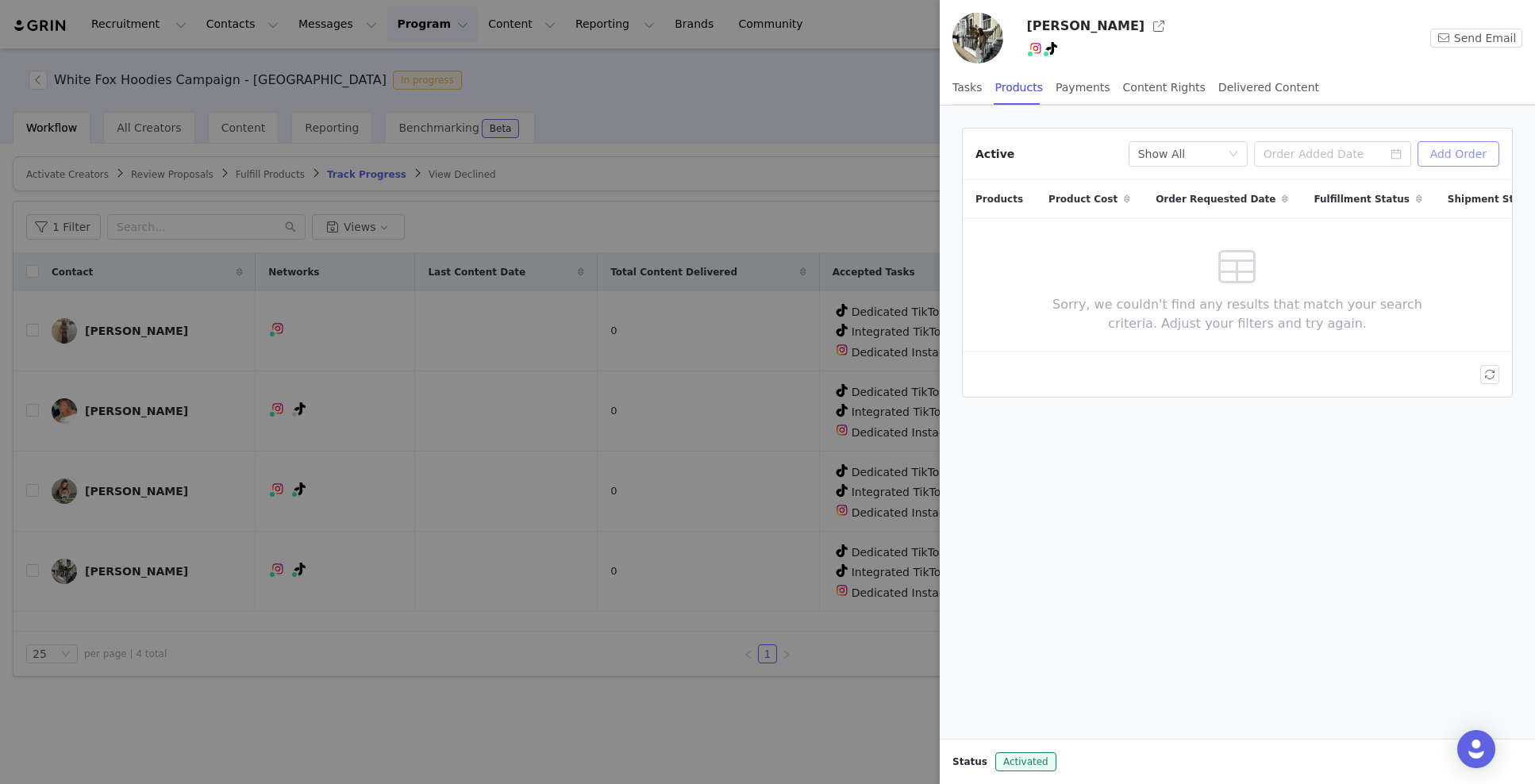
click at [1455, 143] on button "Add Order" at bounding box center [1458, 154] width 82 height 26
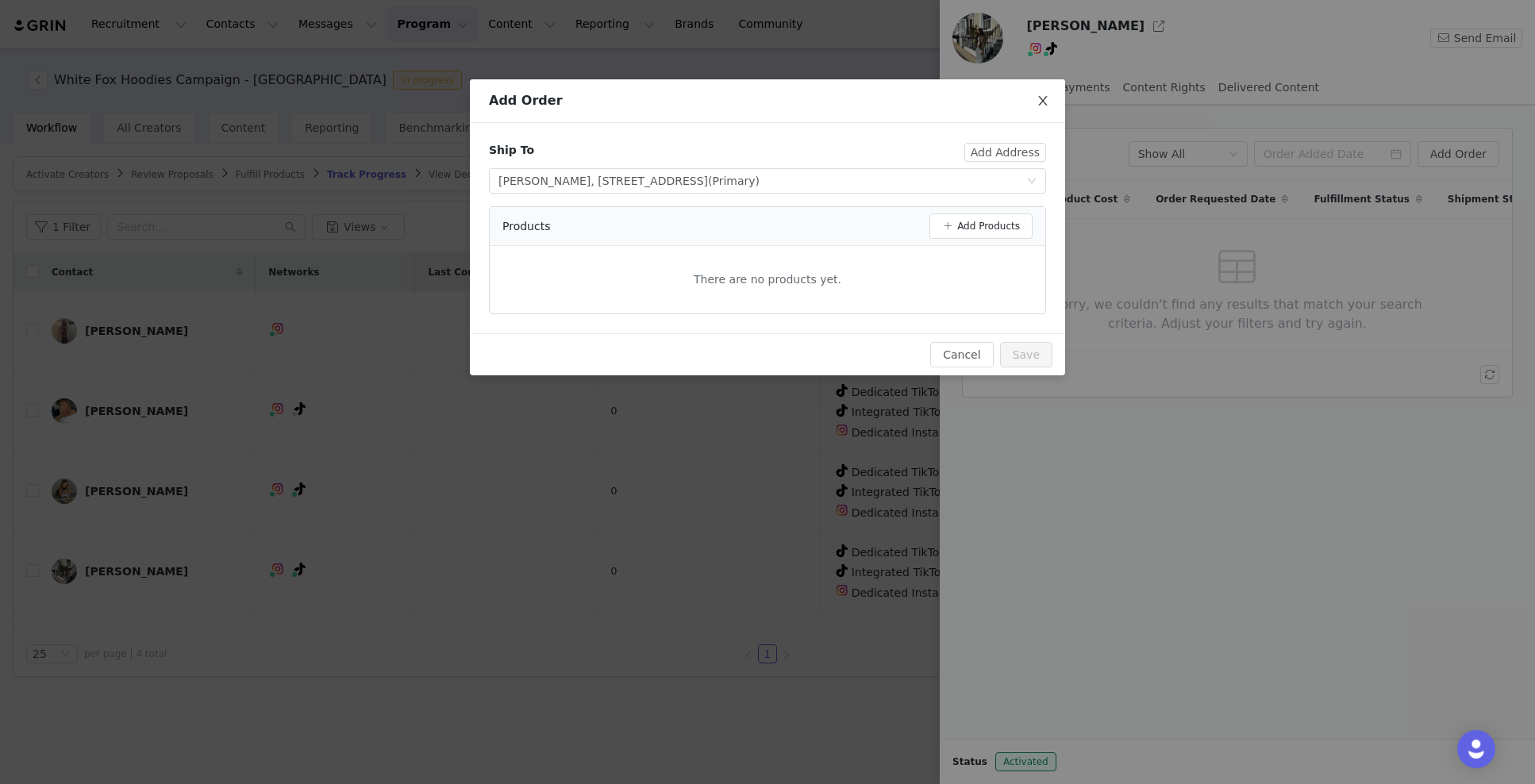
click at [1045, 101] on icon "icon: close" at bounding box center [1042, 100] width 12 height 12
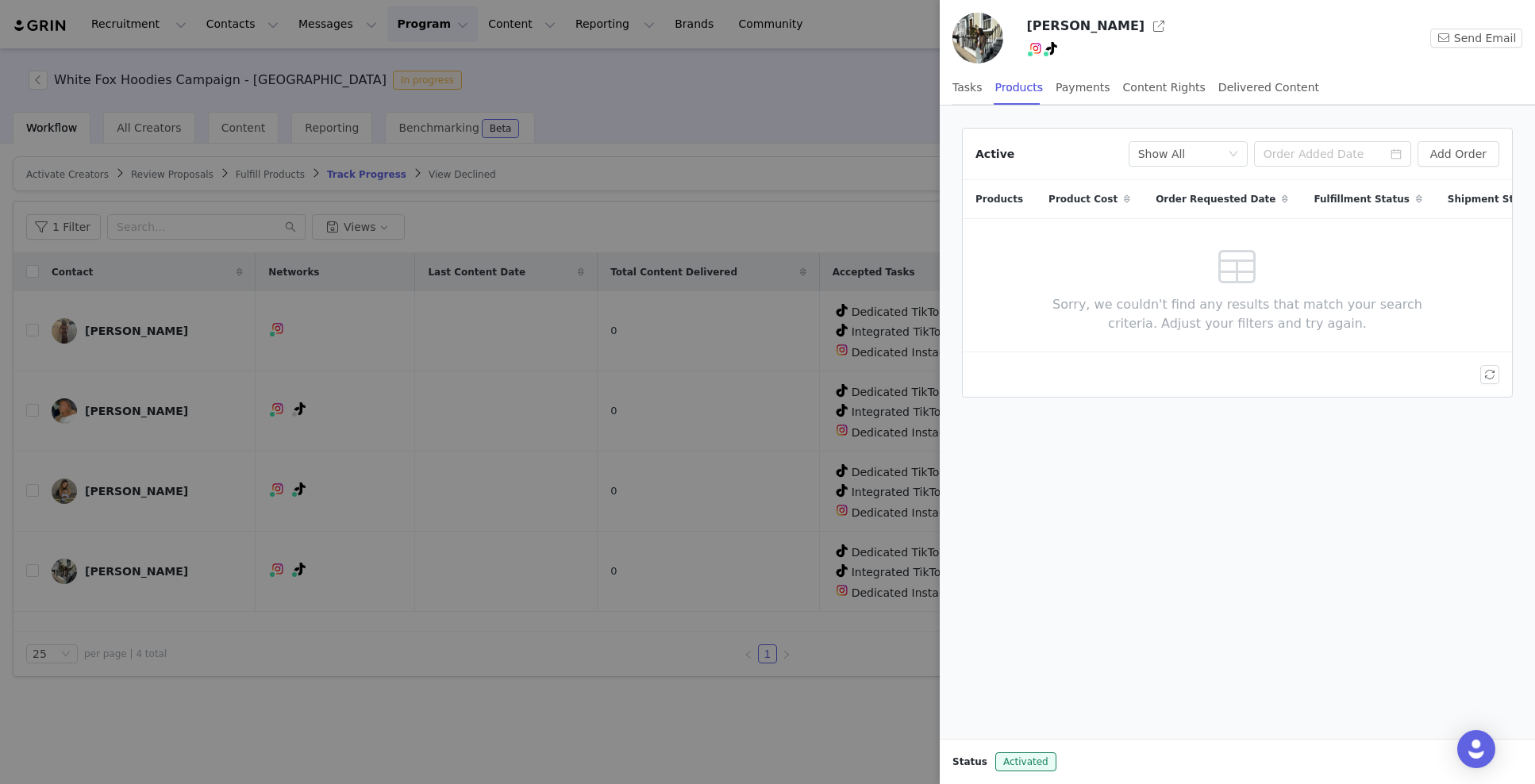
click at [376, 367] on div at bounding box center [767, 392] width 1535 height 784
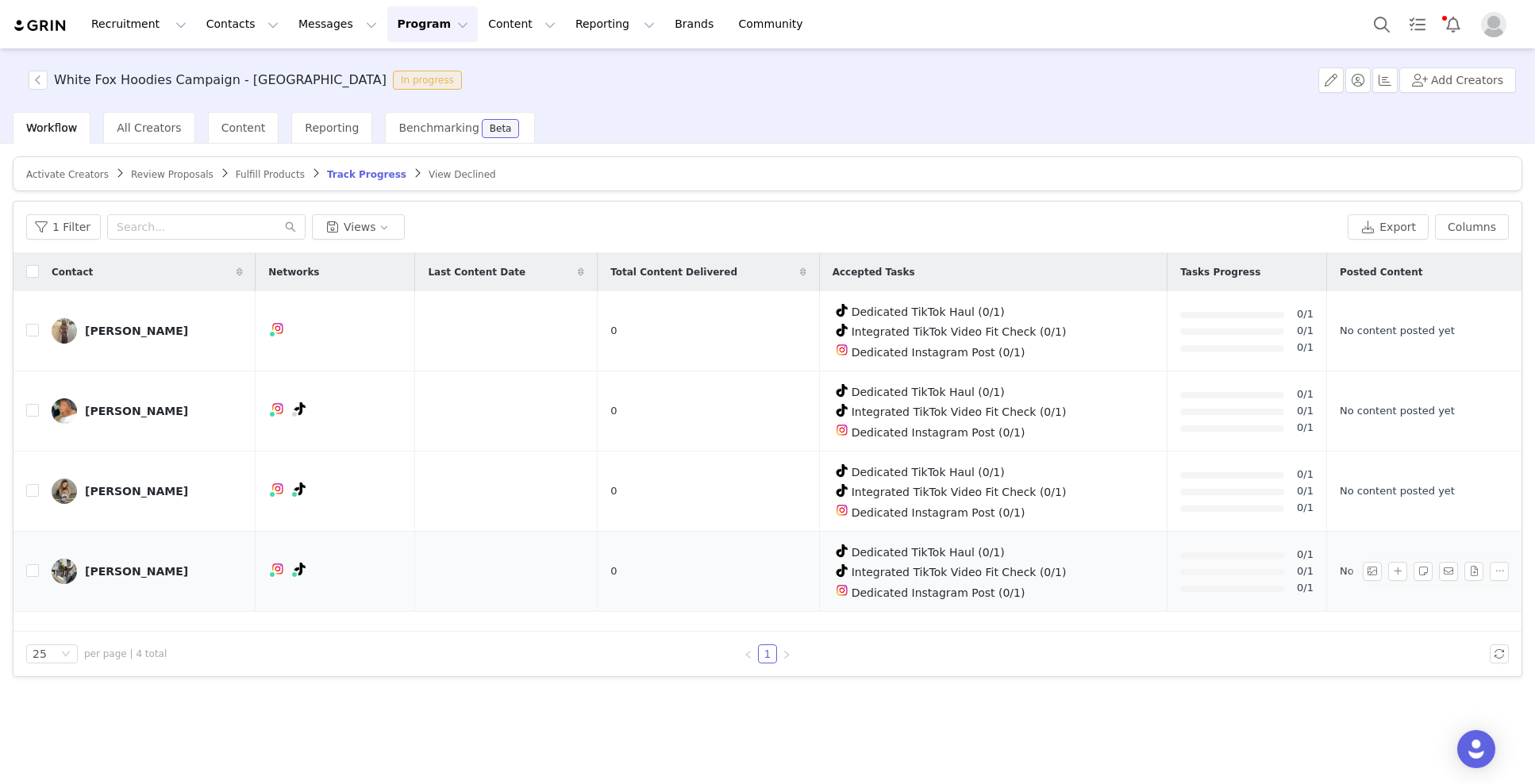
click at [80, 569] on link "Cassia Doyle" at bounding box center [146, 571] width 191 height 26
click at [66, 563] on img at bounding box center [64, 571] width 26 height 26
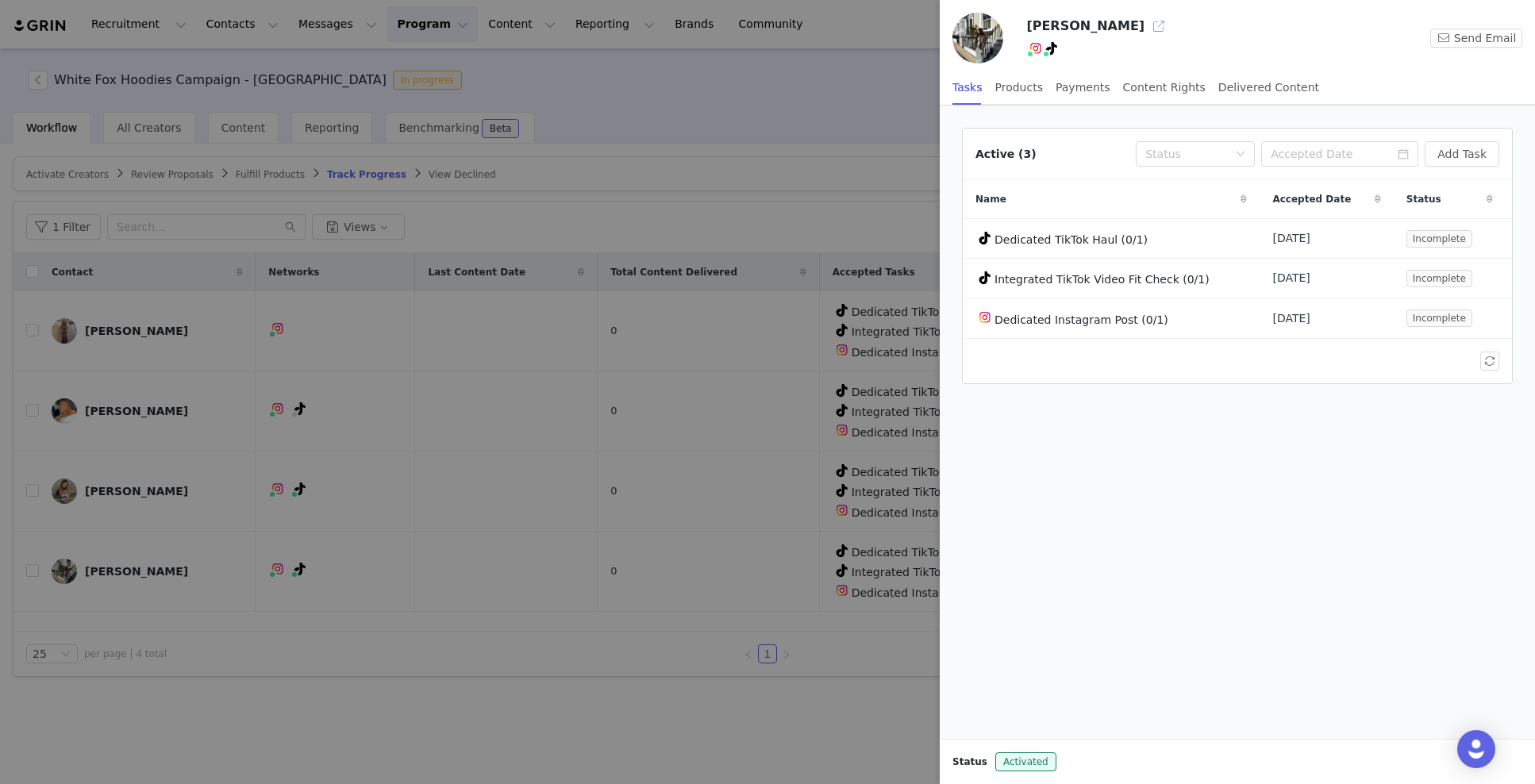
click at [1146, 28] on button "button" at bounding box center [1158, 26] width 26 height 26
click at [1015, 89] on div "Products" at bounding box center [1019, 88] width 47 height 36
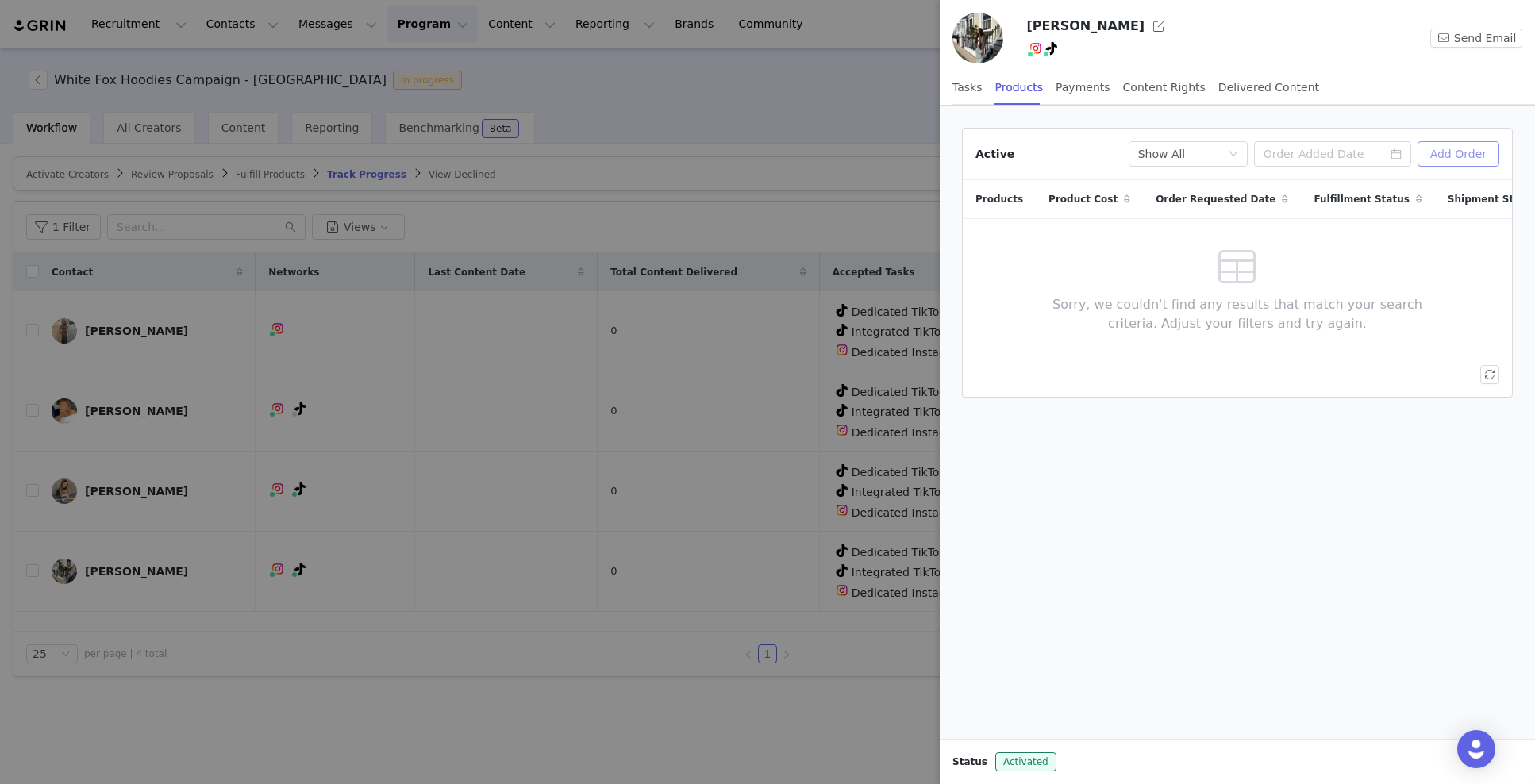
click at [1449, 153] on button "Add Order" at bounding box center [1458, 154] width 82 height 26
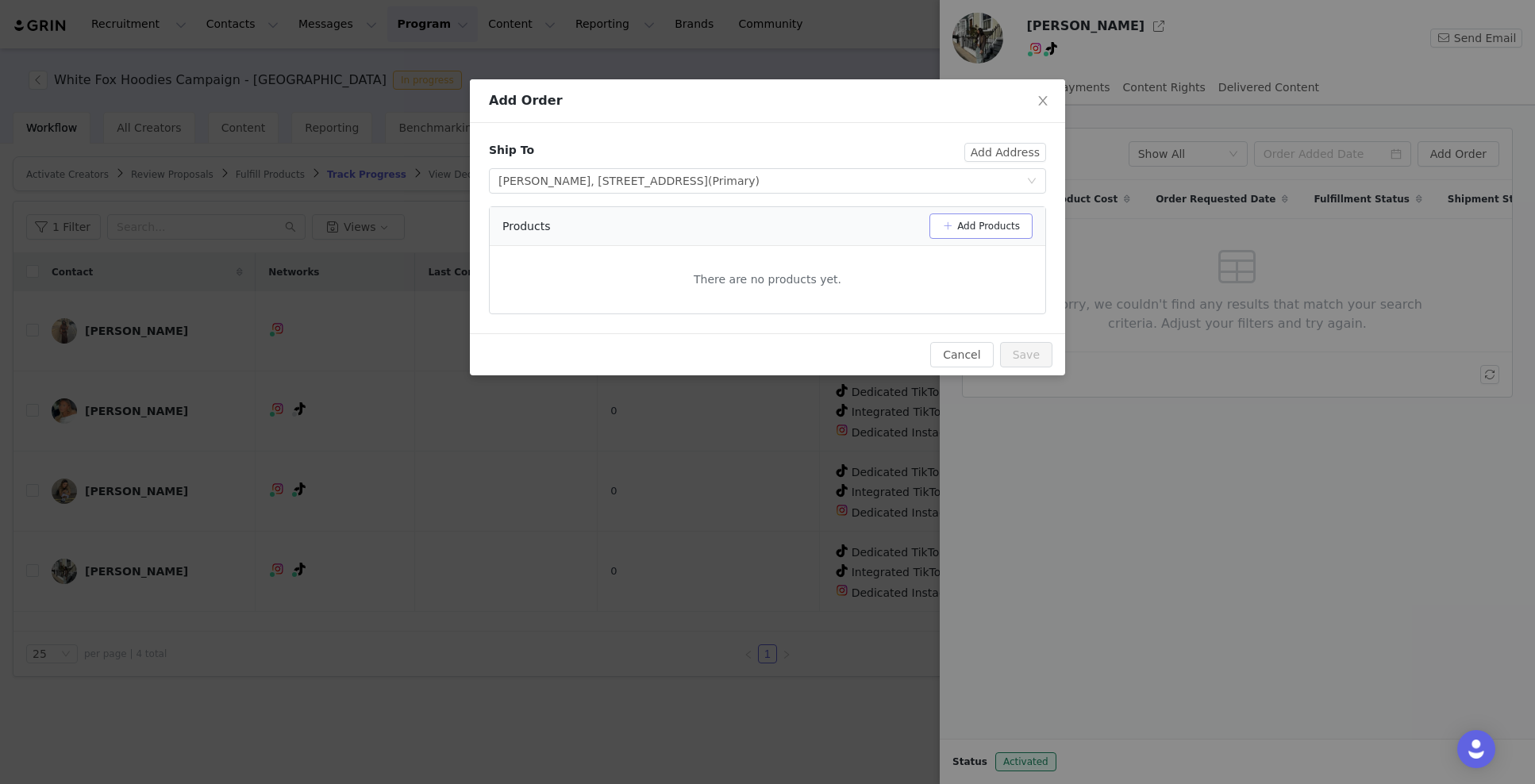
click at [947, 225] on button "Add Products" at bounding box center [981, 226] width 103 height 26
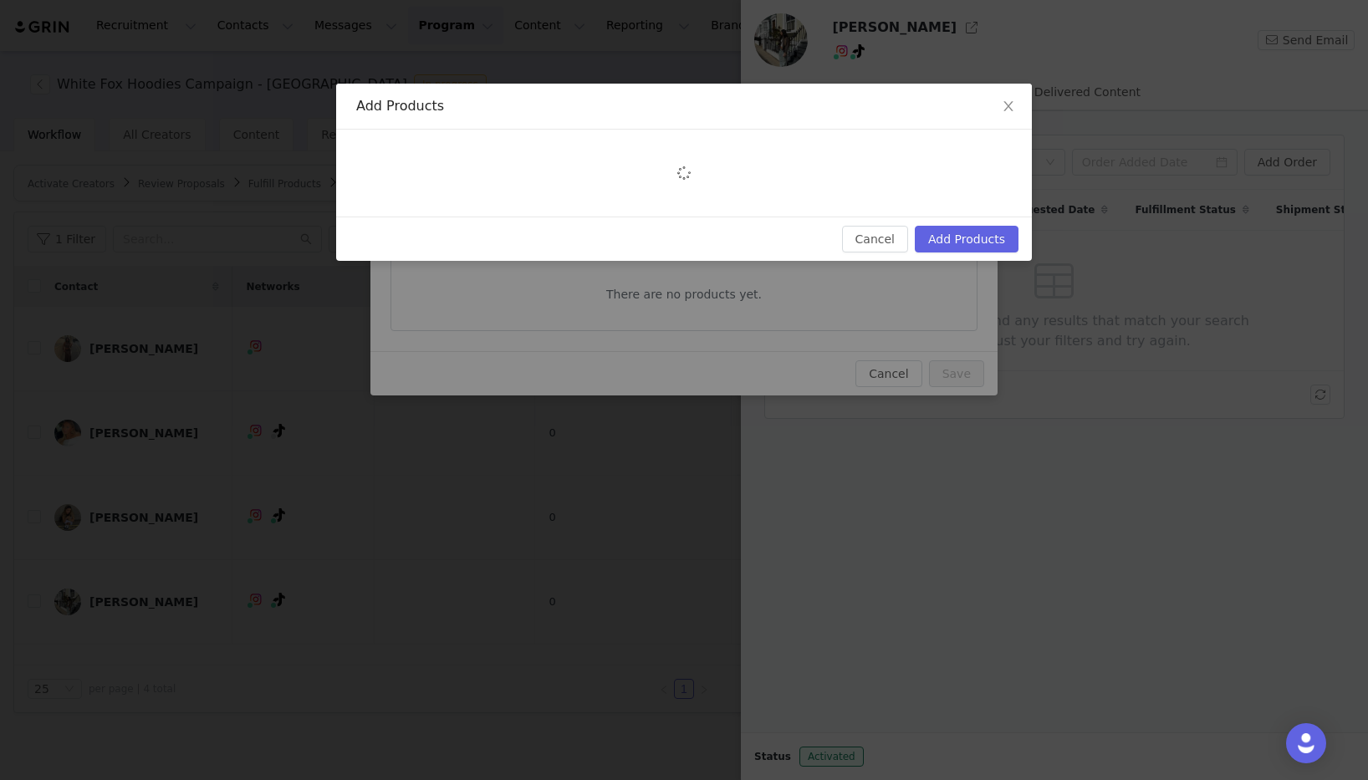
click at [568, 158] on div at bounding box center [684, 173] width 696 height 87
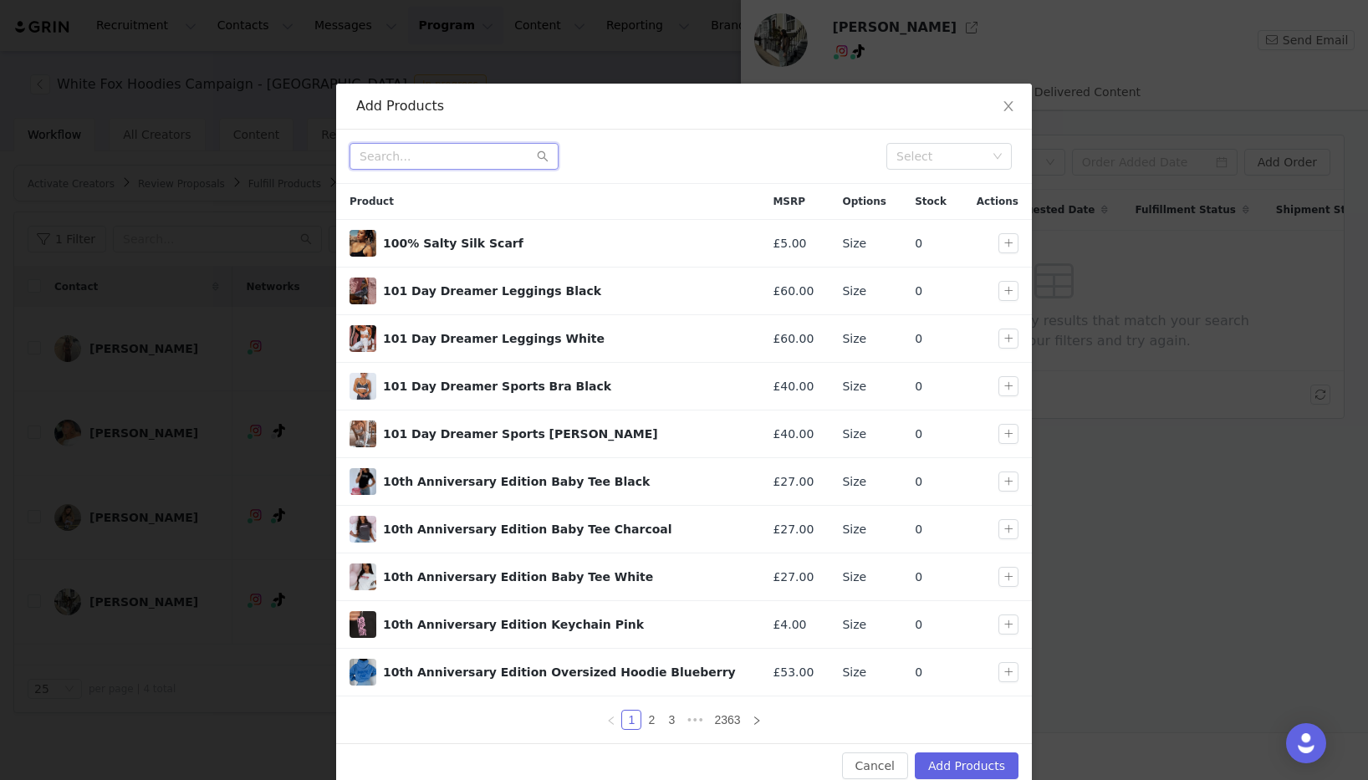
click at [459, 156] on input "text" at bounding box center [453, 156] width 209 height 27
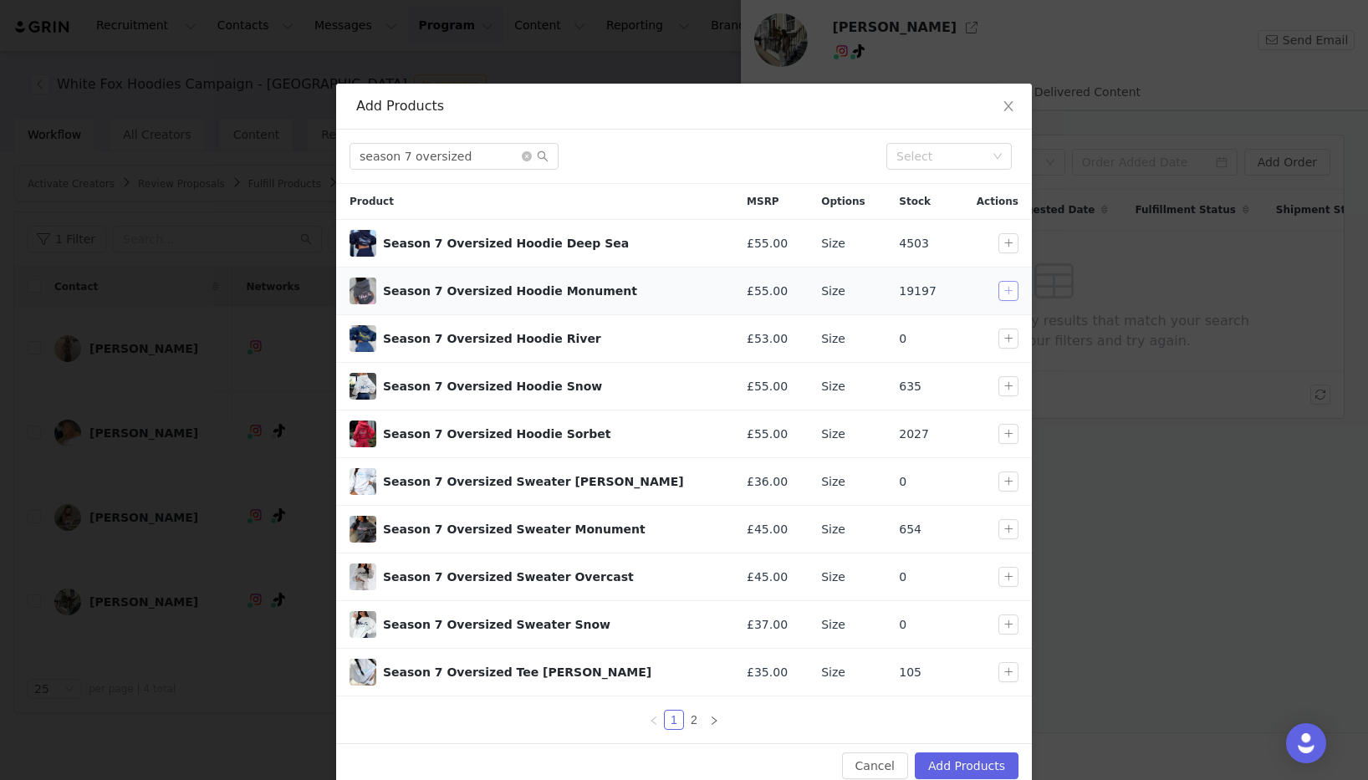
click at [1001, 288] on button "button" at bounding box center [1008, 291] width 20 height 20
drag, startPoint x: 486, startPoint y: 161, endPoint x: 301, endPoint y: 135, distance: 186.6
click at [301, 135] on div "Add Products season 7 oversized Select Product MSRP Options Stock Actions Seaso…" at bounding box center [684, 390] width 1368 height 780
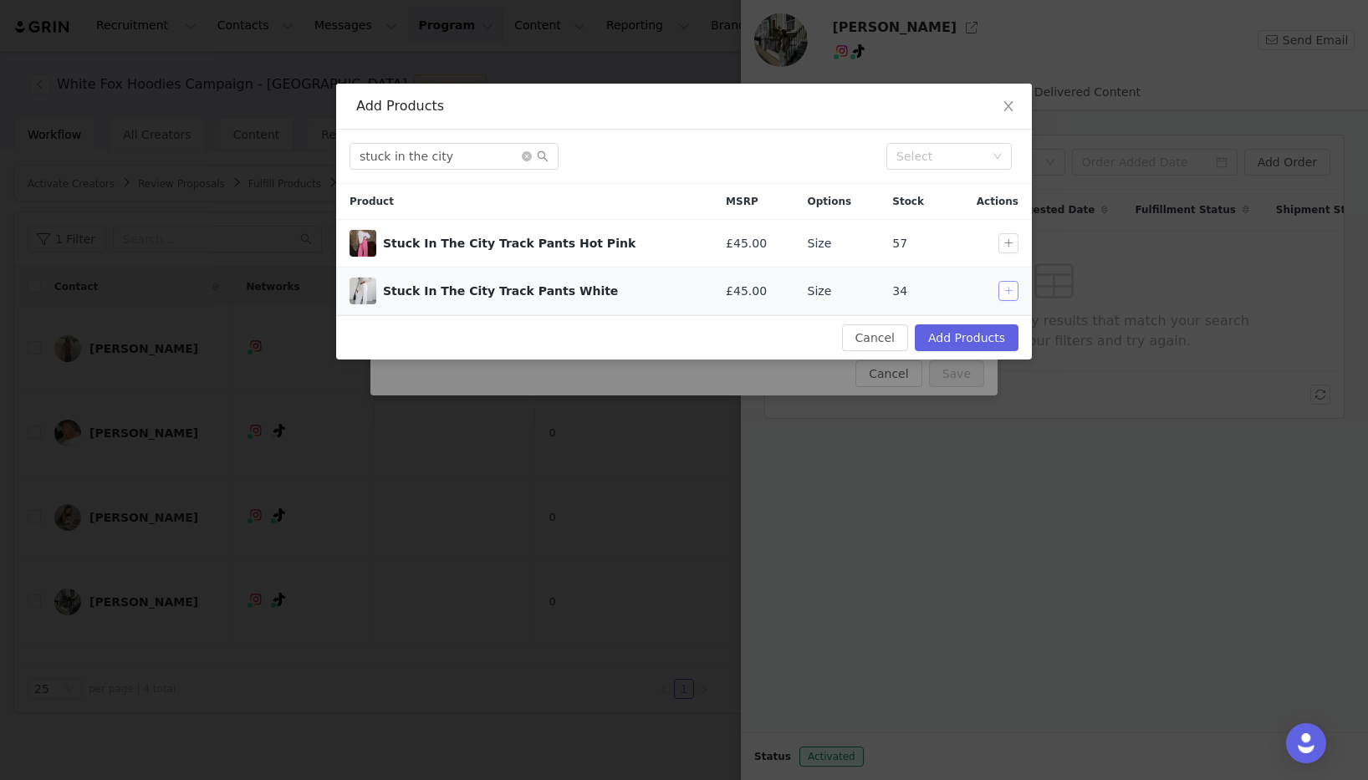
click at [1002, 293] on button "button" at bounding box center [1008, 291] width 20 height 20
drag, startPoint x: 464, startPoint y: 155, endPoint x: 303, endPoint y: 147, distance: 161.6
click at [303, 147] on div "Add Products stuck in the city Select Product MSRP Options Stock Actions Stuck …" at bounding box center [684, 390] width 1368 height 780
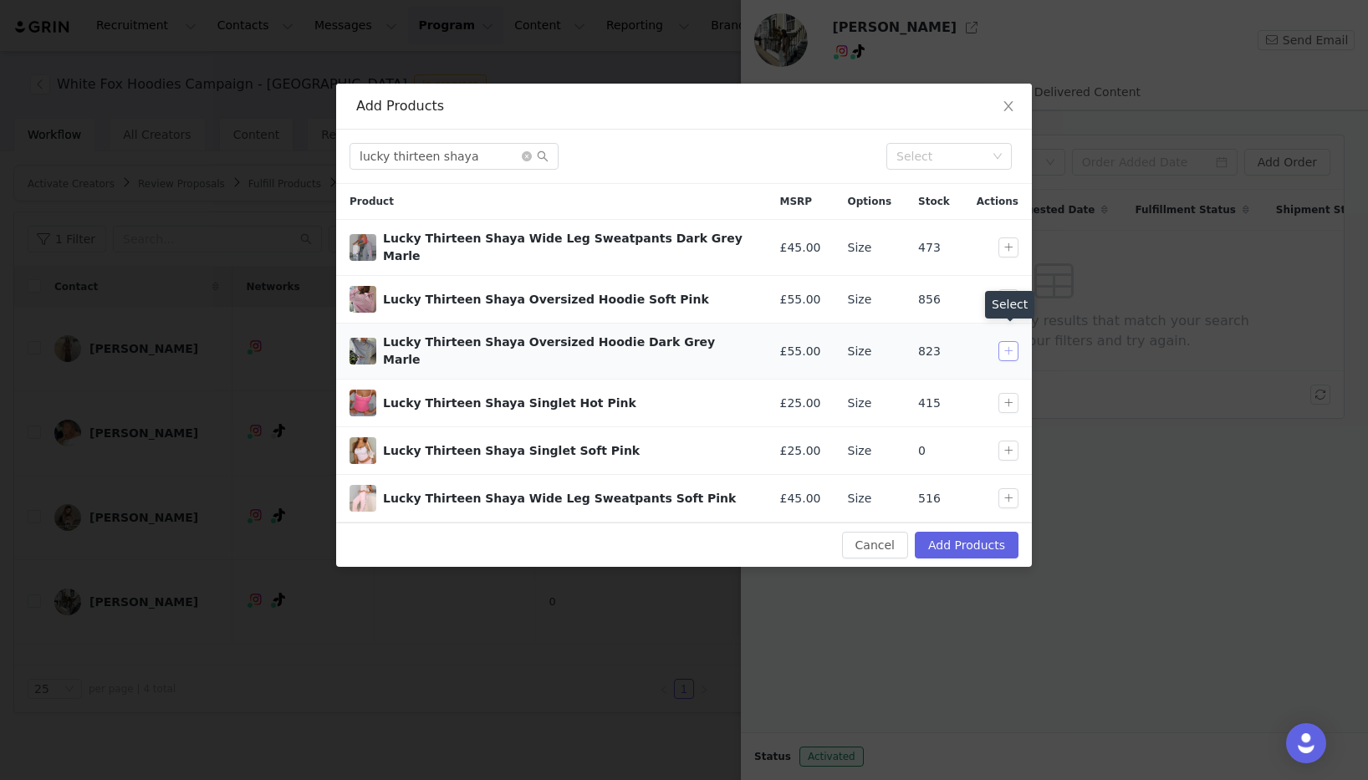
click at [1005, 344] on button "button" at bounding box center [1008, 351] width 20 height 20
click at [1005, 289] on button "button" at bounding box center [1008, 299] width 20 height 20
drag, startPoint x: 506, startPoint y: 154, endPoint x: 414, endPoint y: 146, distance: 92.3
click at [351, 137] on div "lucky thirteen shaya Select" at bounding box center [684, 157] width 696 height 54
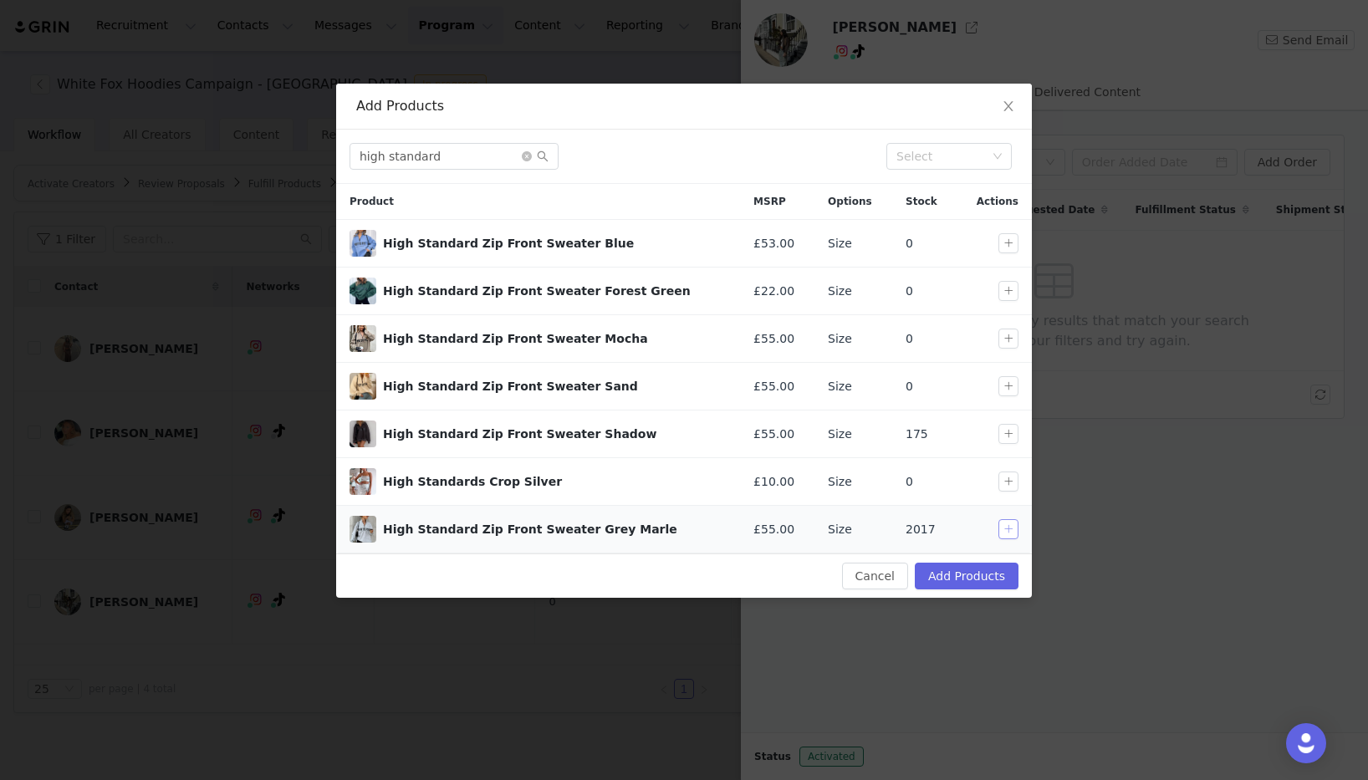
click at [1006, 523] on button "button" at bounding box center [1008, 529] width 20 height 20
drag, startPoint x: 463, startPoint y: 161, endPoint x: 211, endPoint y: 131, distance: 254.2
click at [211, 131] on div "Add Products high standard Select Product MSRP Options Stock Actions High Stand…" at bounding box center [684, 390] width 1368 height 780
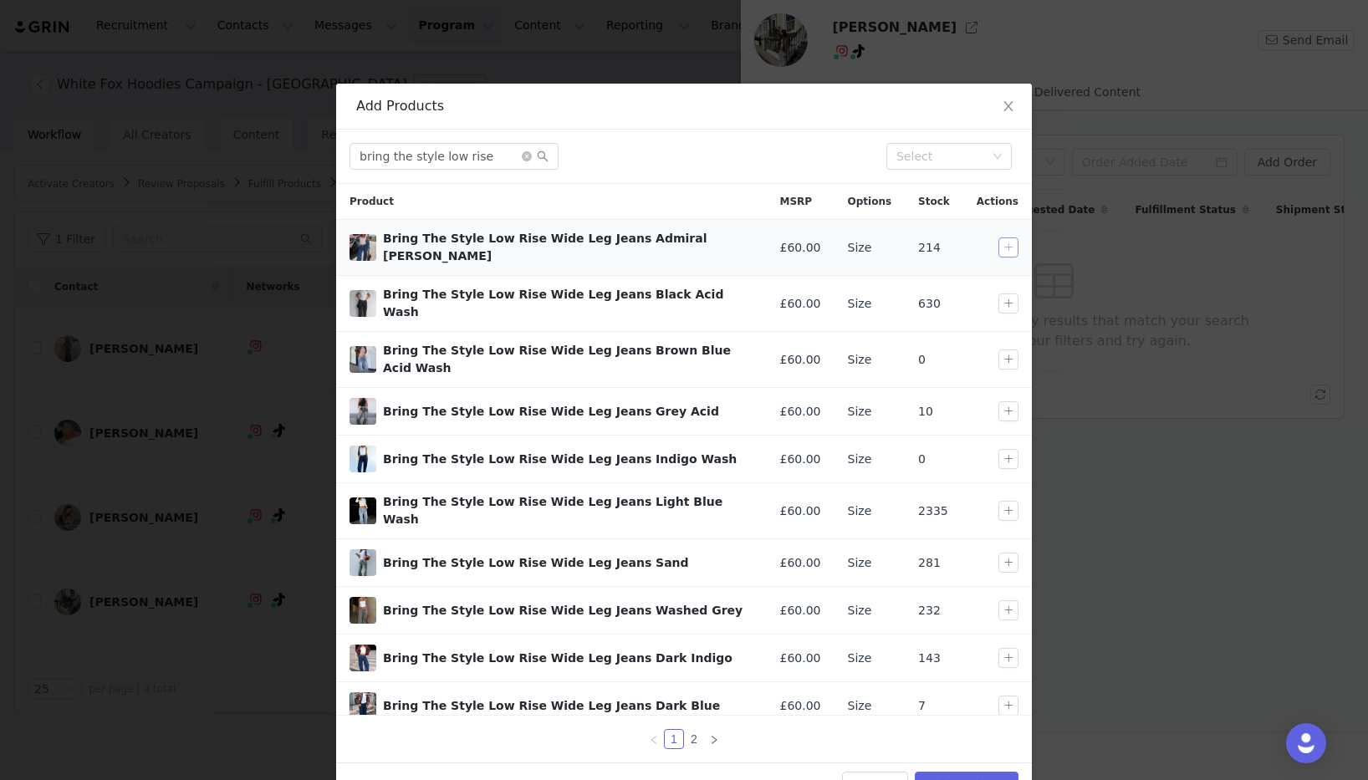
click at [1010, 244] on button "button" at bounding box center [1008, 247] width 20 height 20
click at [1008, 501] on button "button" at bounding box center [1008, 511] width 20 height 20
drag, startPoint x: 486, startPoint y: 150, endPoint x: 380, endPoint y: 148, distance: 105.4
click at [380, 148] on input "bring the style low rise" at bounding box center [453, 156] width 209 height 27
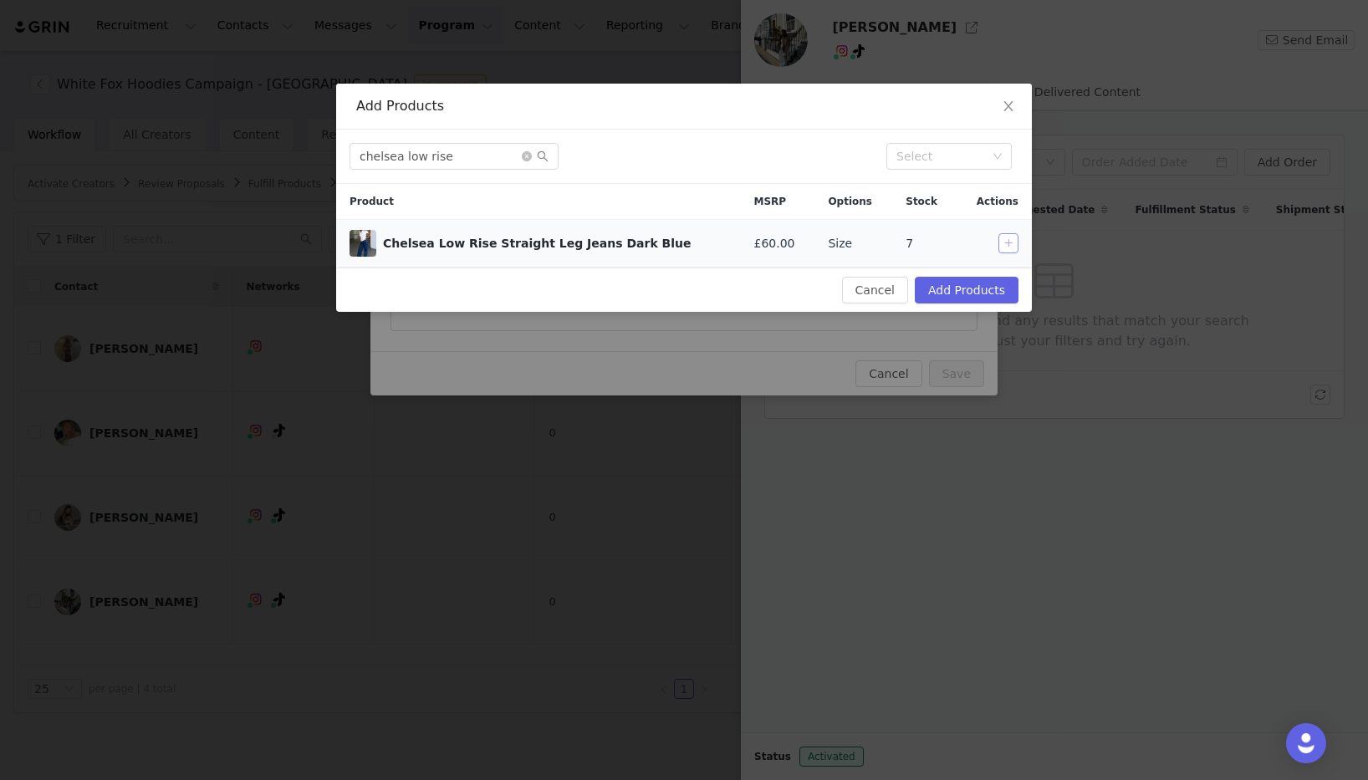
click at [1005, 242] on button "button" at bounding box center [1008, 243] width 20 height 20
click at [493, 155] on input "chelsea low rise" at bounding box center [453, 156] width 209 height 27
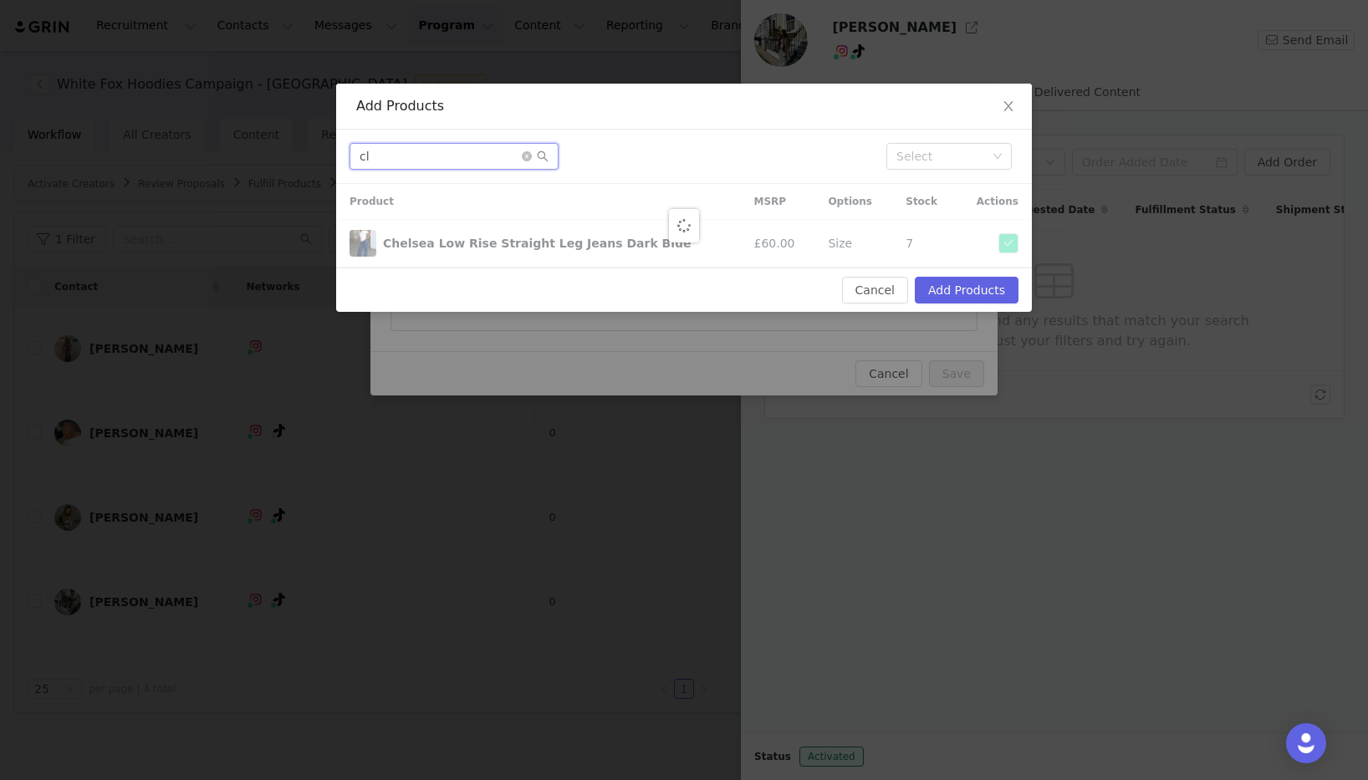
type input "c"
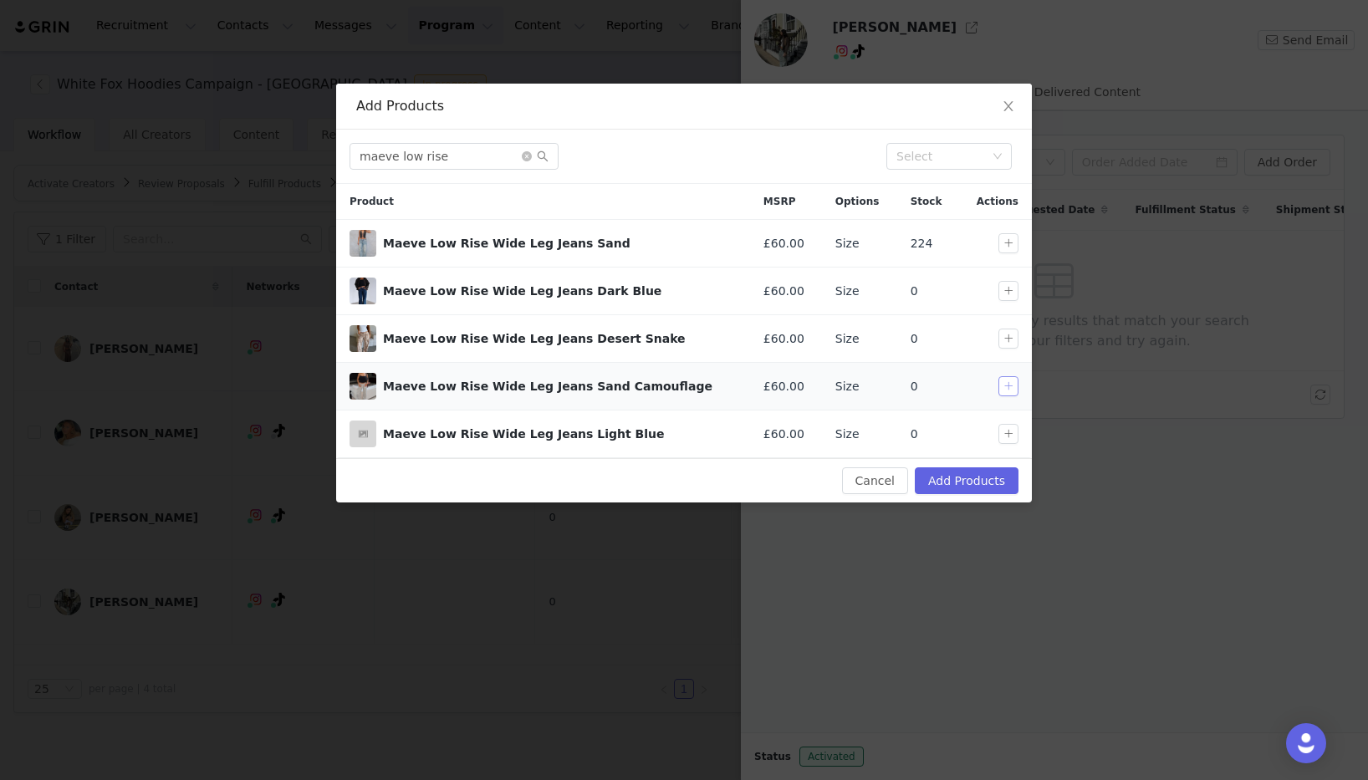
click at [1010, 385] on button "button" at bounding box center [1008, 386] width 20 height 20
drag, startPoint x: 460, startPoint y: 157, endPoint x: 330, endPoint y: 151, distance: 129.7
click at [330, 151] on div "Add Products maeve low rise Select Product MSRP Options Stock Actions Maeve Low…" at bounding box center [684, 390] width 1368 height 780
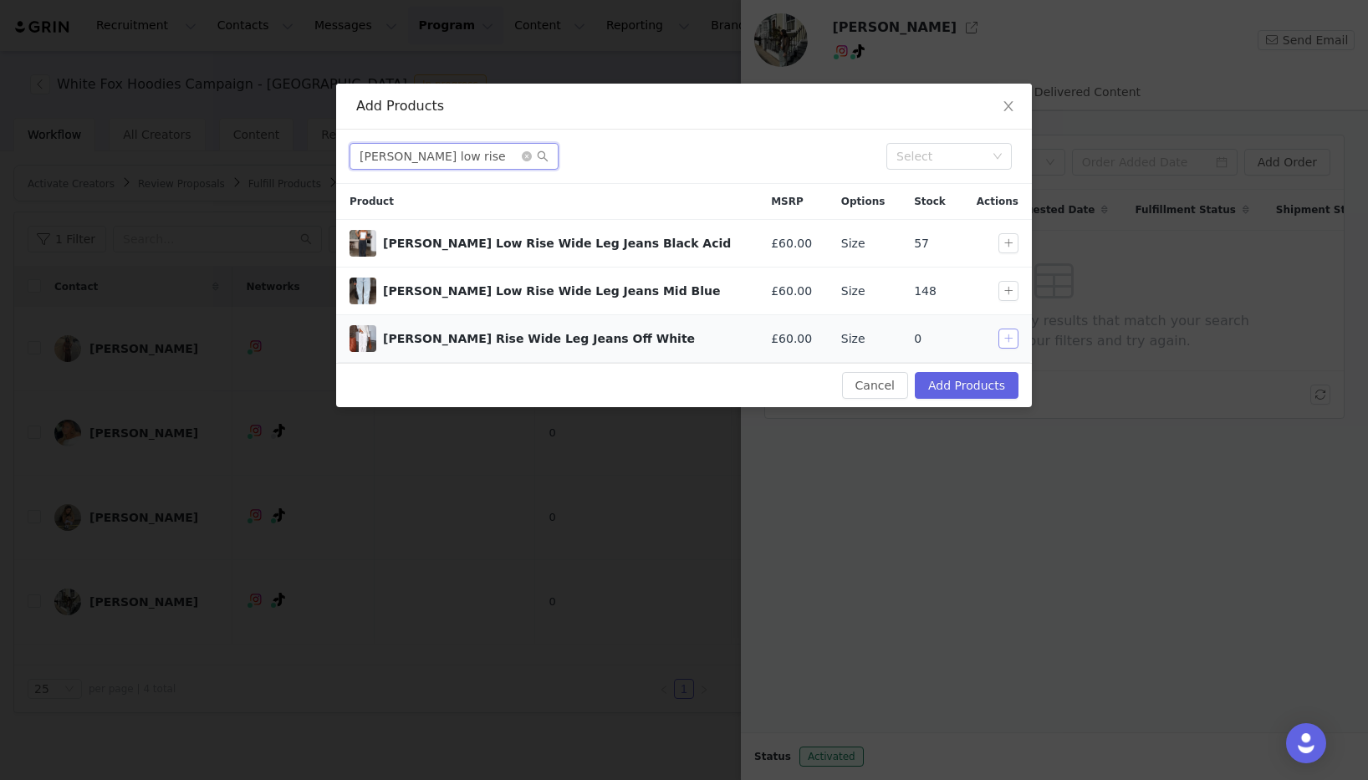
type input "clarissa low rise"
click at [1008, 342] on button "button" at bounding box center [1008, 339] width 20 height 20
click at [986, 385] on button "Add Products" at bounding box center [967, 385] width 104 height 27
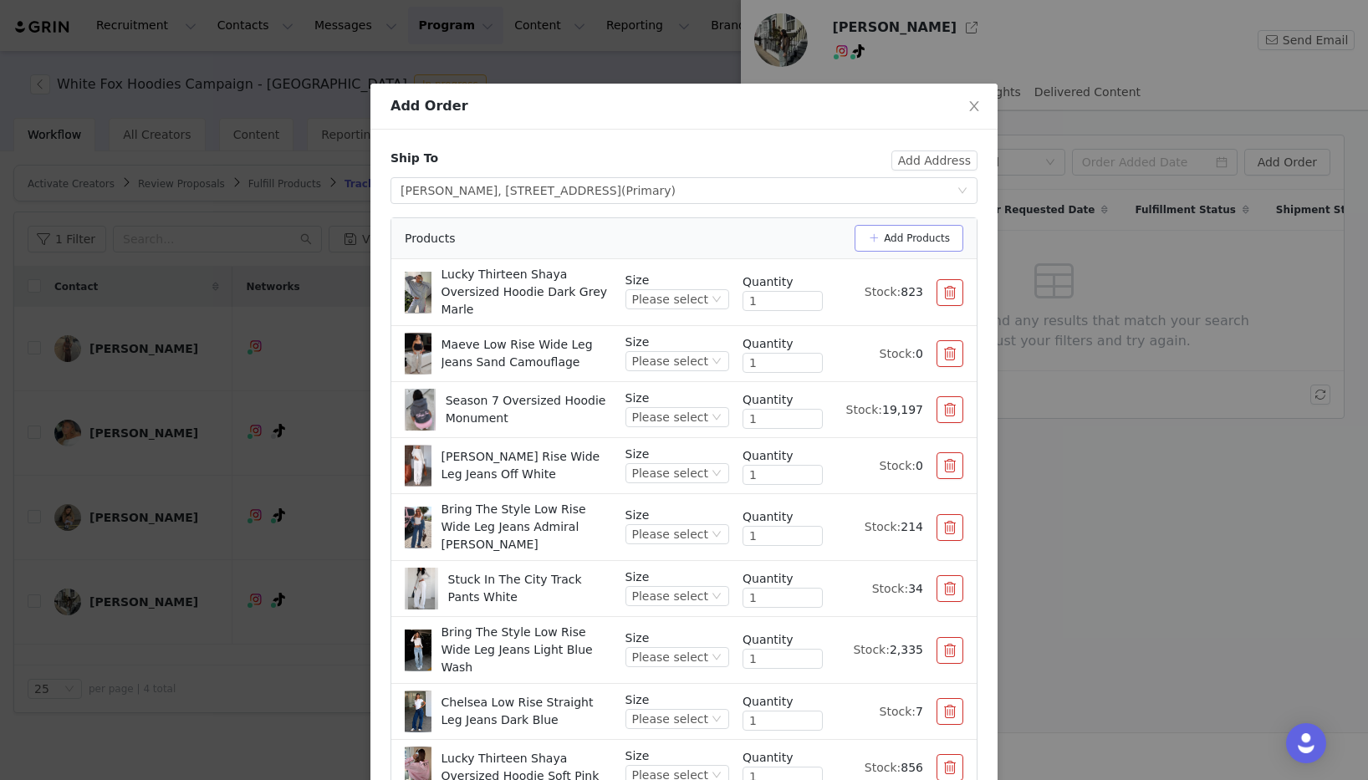
scroll to position [135, 0]
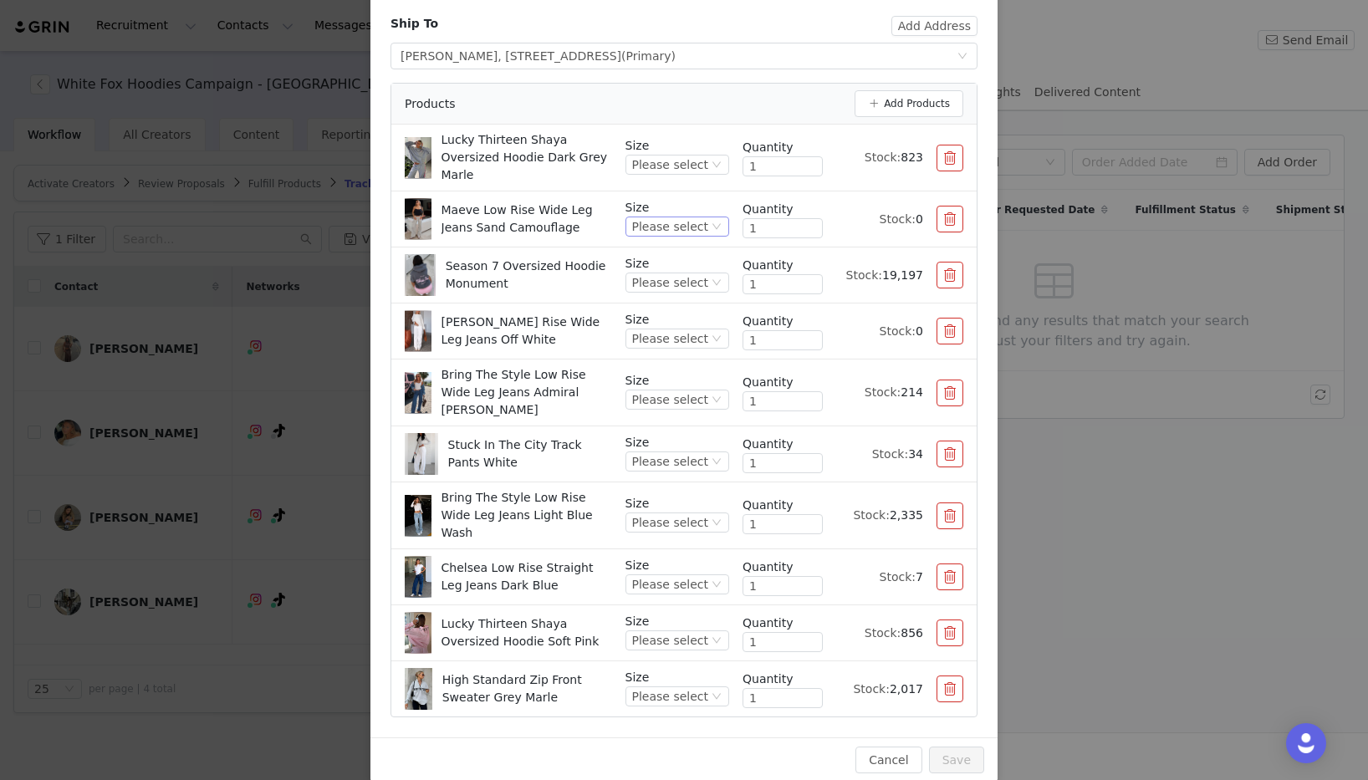
click at [696, 225] on div "Please select" at bounding box center [670, 226] width 76 height 18
click at [674, 307] on li "XS" at bounding box center [679, 310] width 99 height 27
click at [678, 337] on div "Please select" at bounding box center [670, 338] width 76 height 18
click at [652, 420] on li "XS" at bounding box center [679, 422] width 99 height 27
click at [711, 635] on icon "icon: down" at bounding box center [716, 640] width 10 height 10
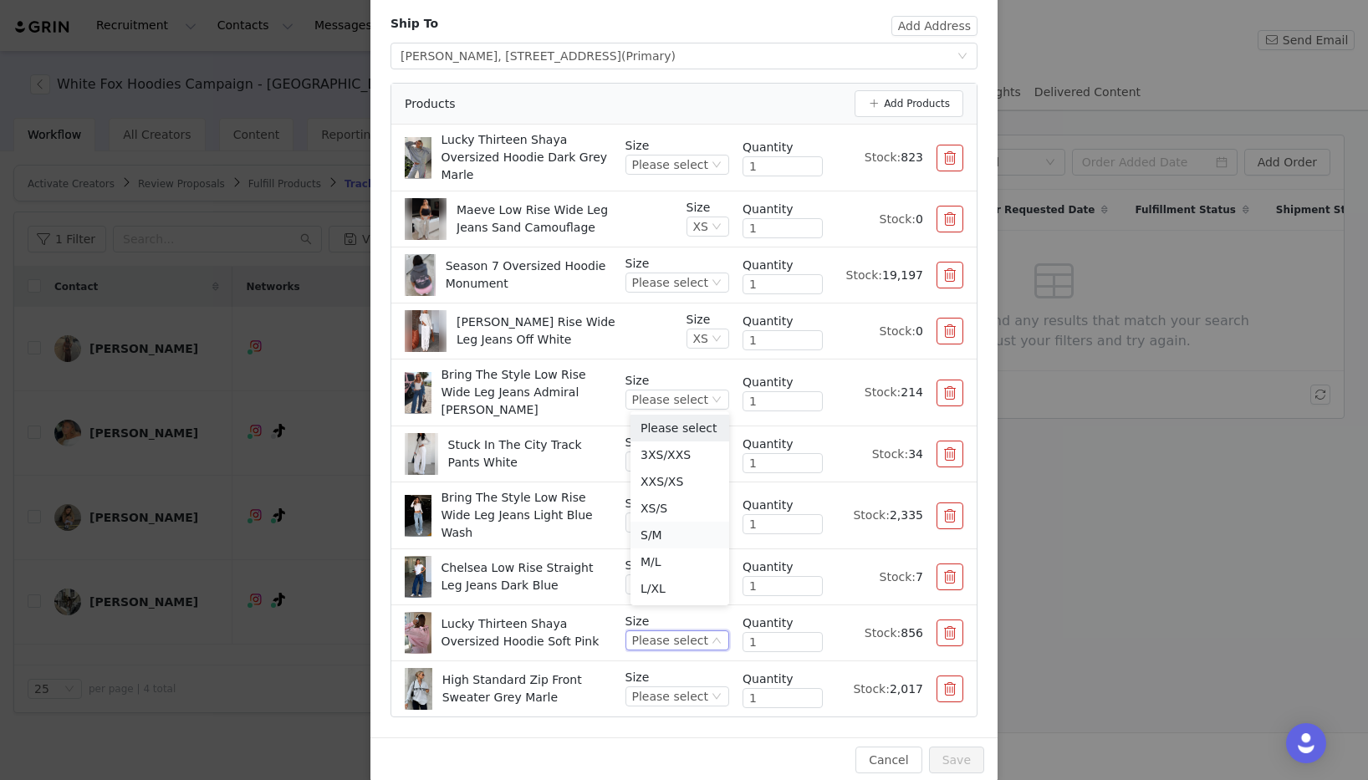
click at [706, 538] on li "S/M" at bounding box center [679, 535] width 99 height 27
click at [706, 513] on div "Please select" at bounding box center [670, 522] width 76 height 18
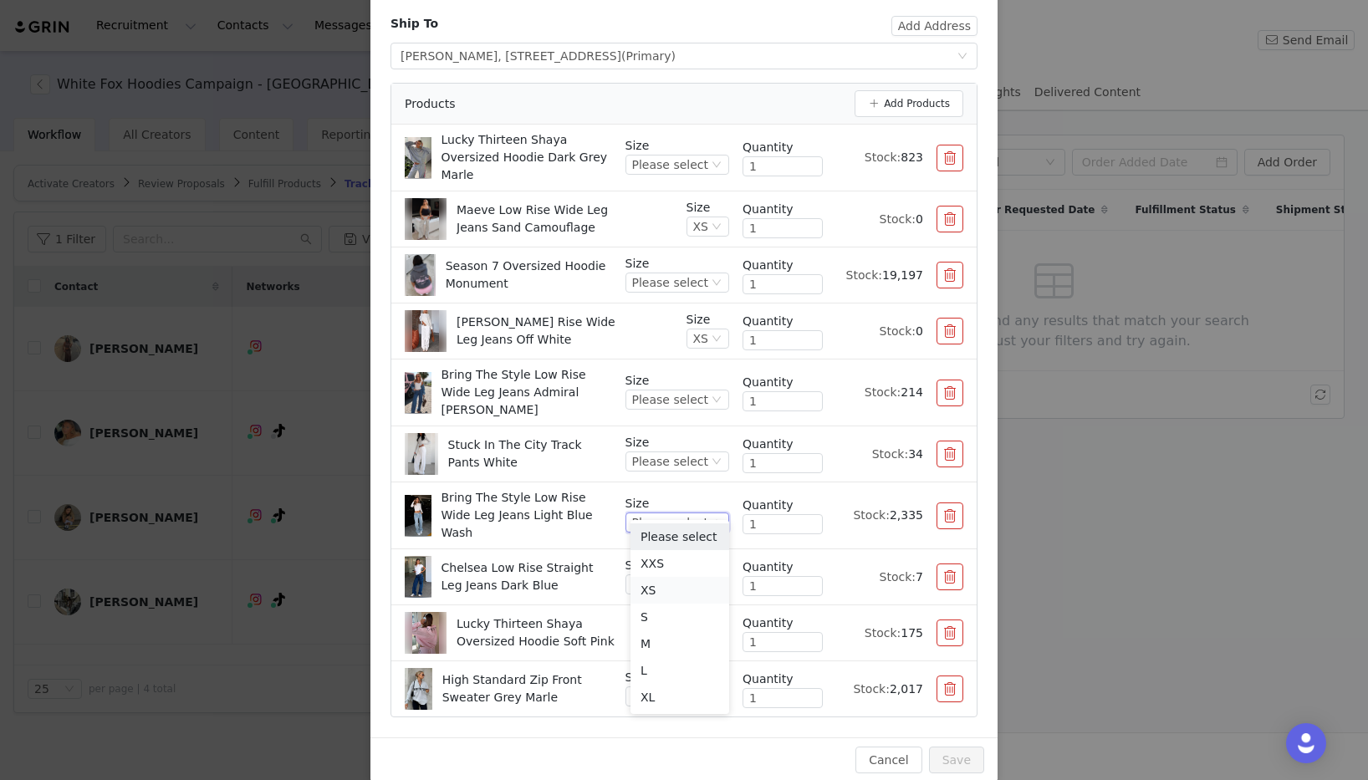
click at [688, 592] on li "XS" at bounding box center [679, 590] width 99 height 27
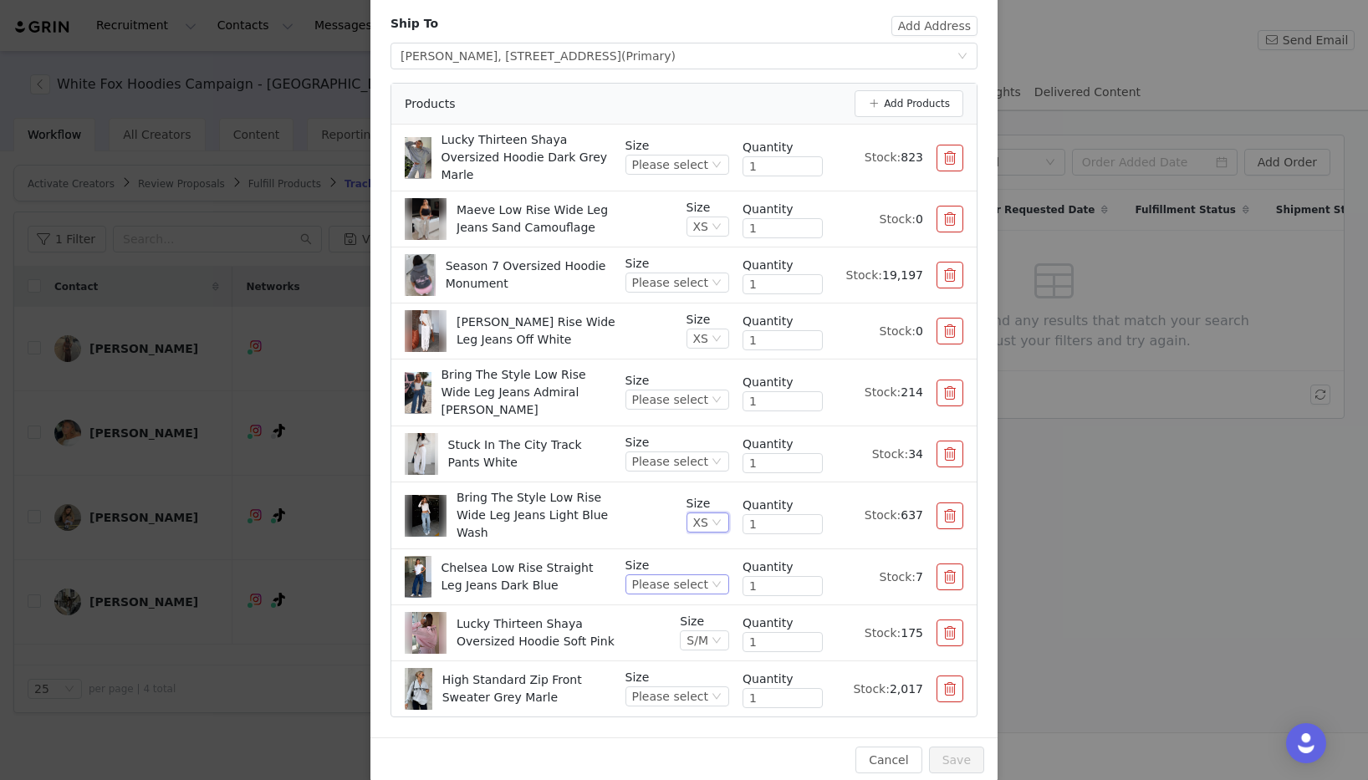
click at [690, 575] on div "Please select" at bounding box center [670, 584] width 76 height 18
click at [670, 645] on li "XS" at bounding box center [679, 646] width 99 height 27
click at [714, 579] on icon "icon: down" at bounding box center [716, 584] width 10 height 10
click at [706, 670] on li "S" at bounding box center [707, 673] width 43 height 27
click at [696, 390] on div "Please select" at bounding box center [670, 399] width 76 height 18
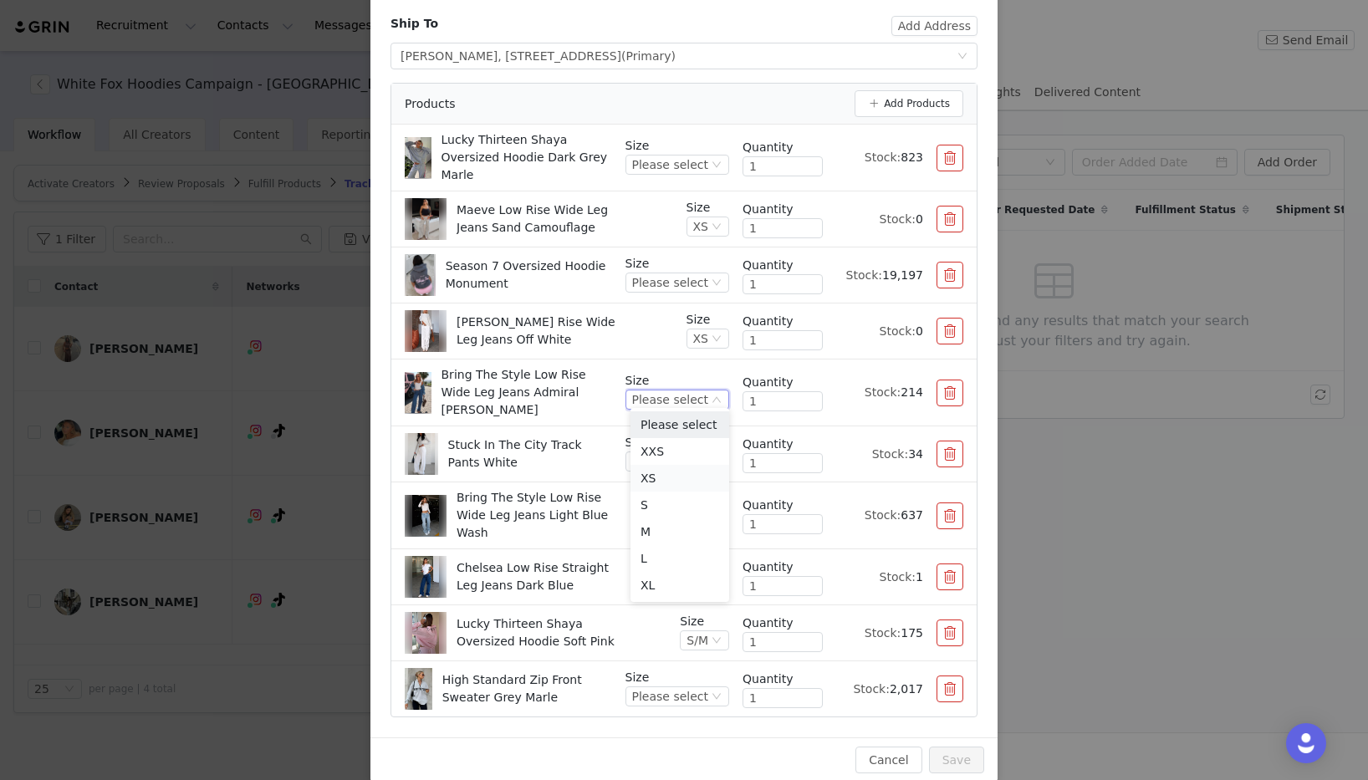
click at [676, 481] on li "XS" at bounding box center [679, 478] width 99 height 27
click at [681, 165] on div "Please select" at bounding box center [670, 164] width 76 height 18
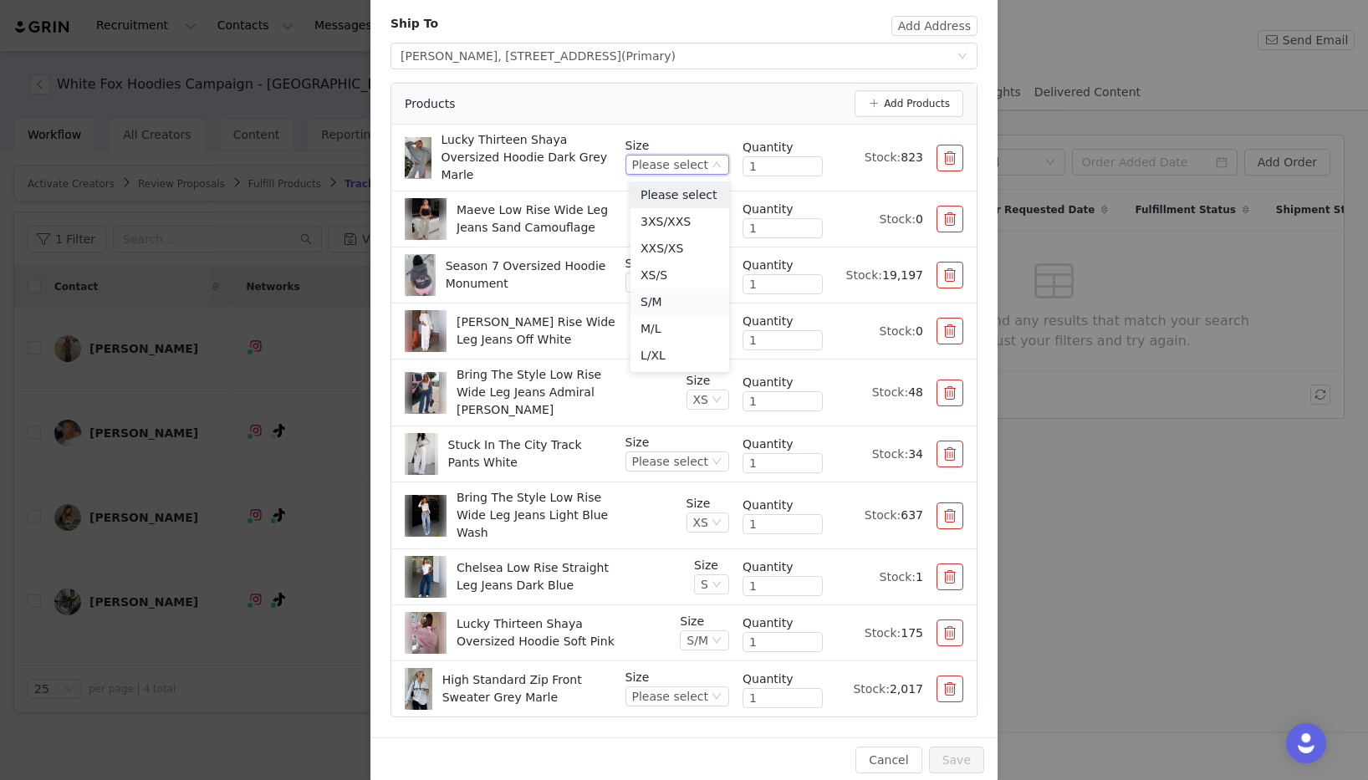
click at [688, 301] on li "S/M" at bounding box center [679, 301] width 99 height 27
click at [682, 687] on div "Please select" at bounding box center [670, 696] width 76 height 18
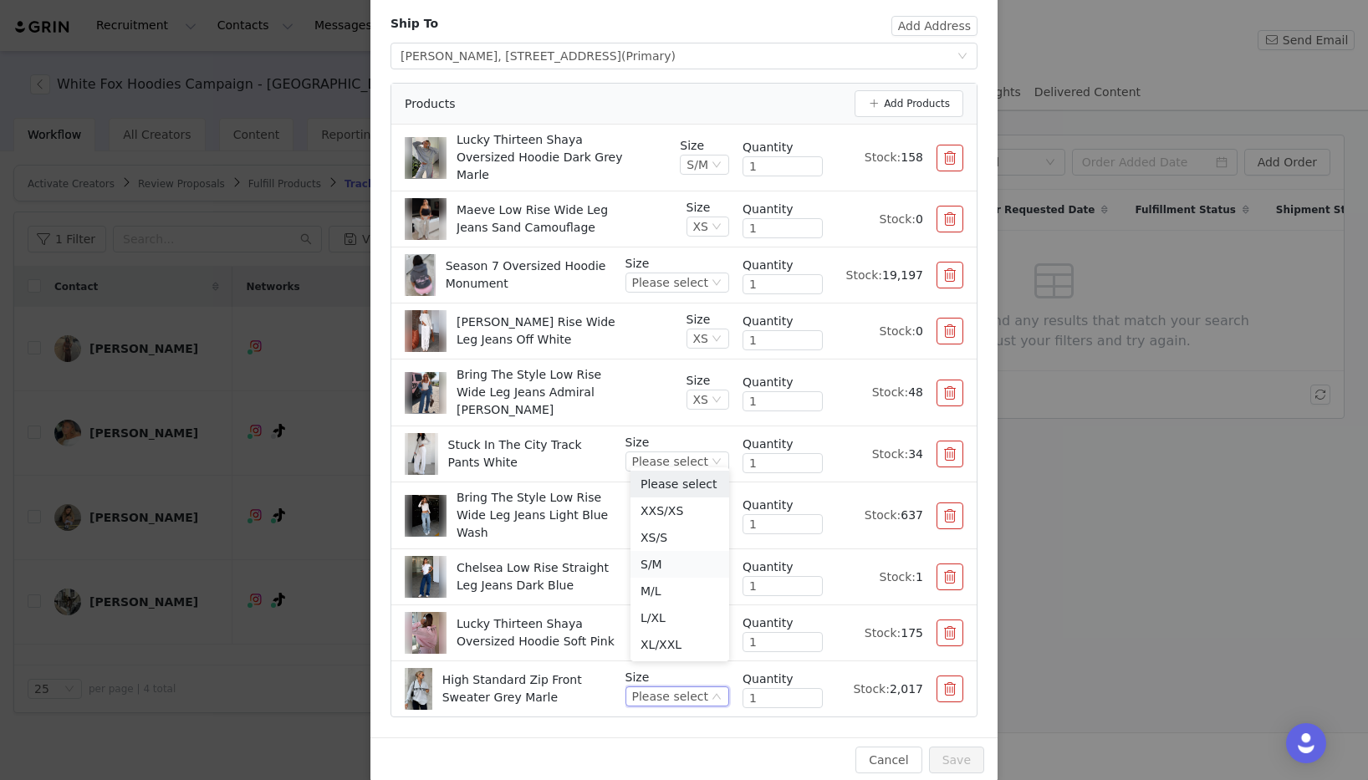
click at [692, 560] on li "S/M" at bounding box center [679, 564] width 99 height 27
click at [714, 456] on icon "icon: down" at bounding box center [716, 461] width 10 height 10
click at [700, 527] on li "XS" at bounding box center [679, 534] width 99 height 27
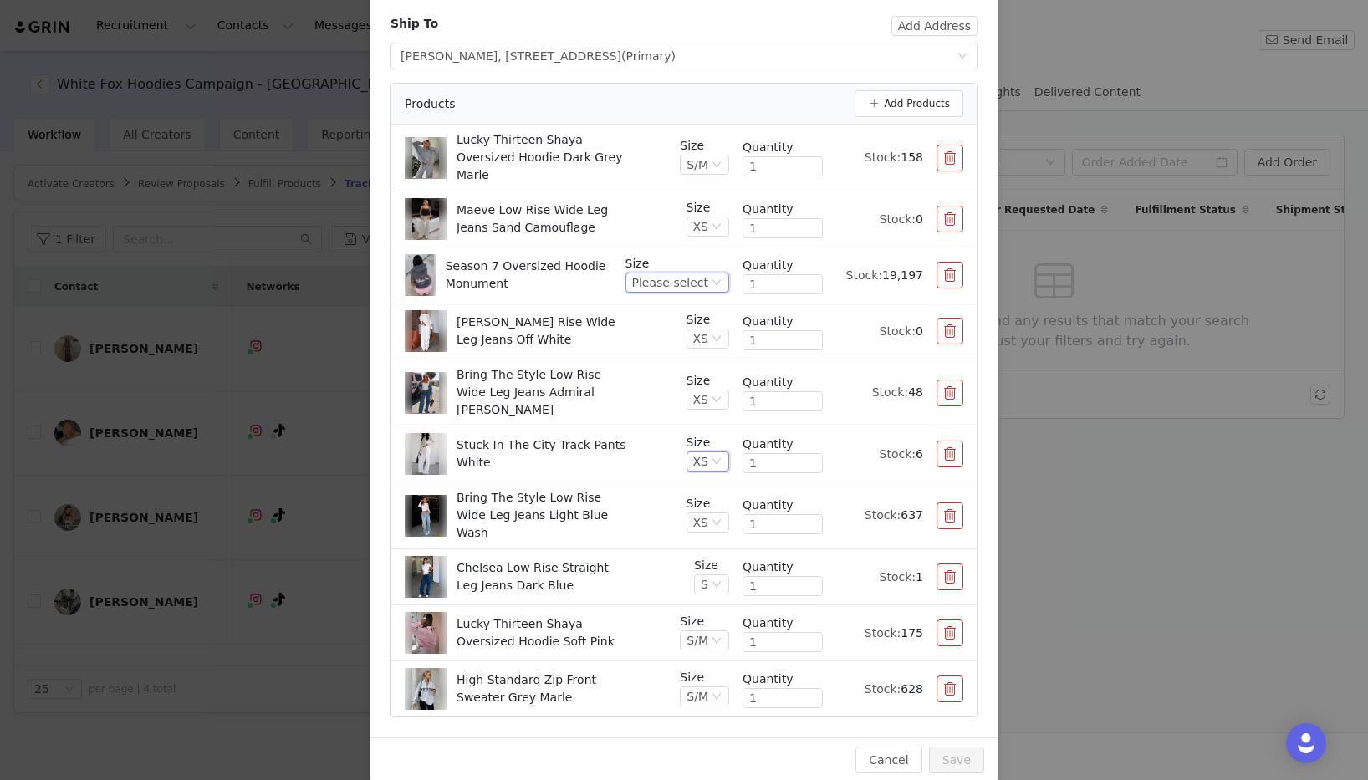
click at [712, 283] on icon "icon: down" at bounding box center [716, 283] width 10 height 10
click at [656, 419] on li "S/M" at bounding box center [679, 419] width 99 height 27
click at [966, 747] on button "Save" at bounding box center [956, 760] width 55 height 27
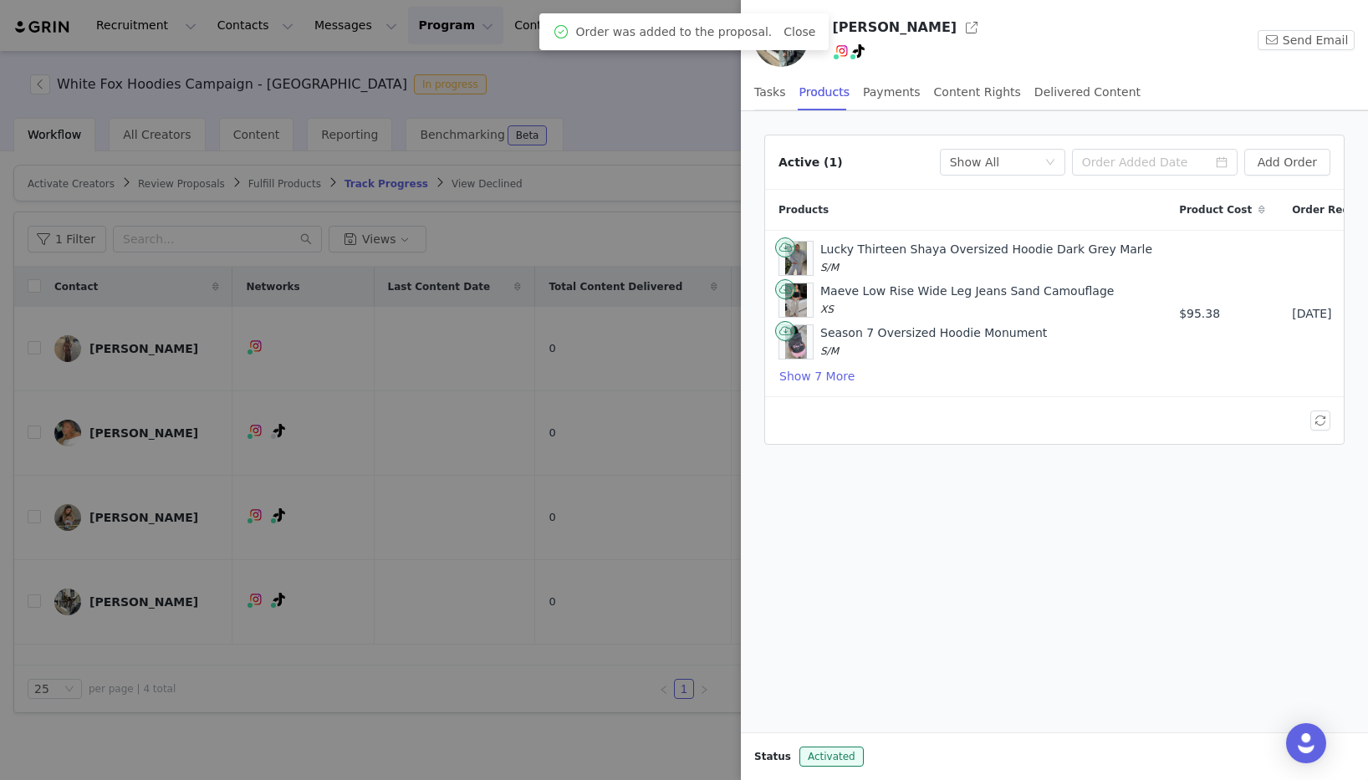
click at [565, 408] on div at bounding box center [684, 390] width 1368 height 780
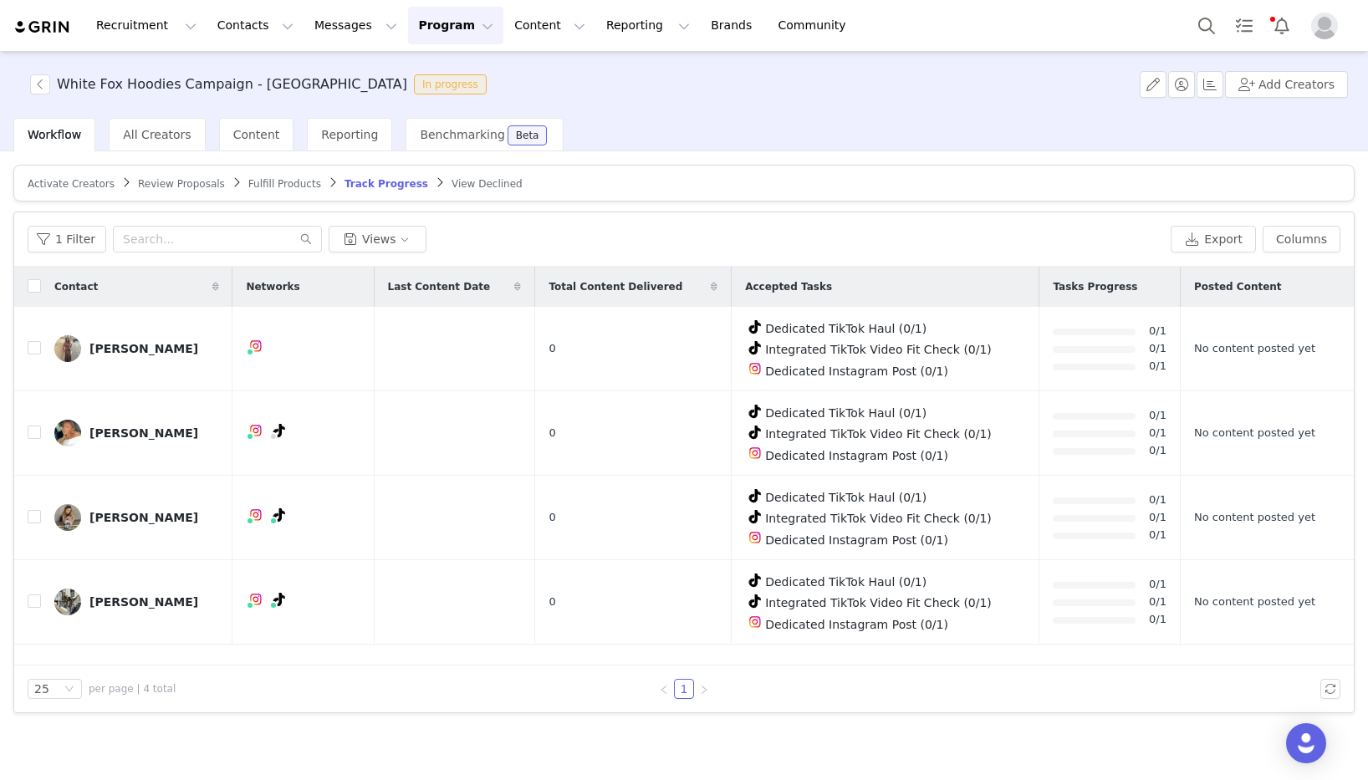
click at [201, 183] on span "Review Proposals" at bounding box center [181, 184] width 87 height 12
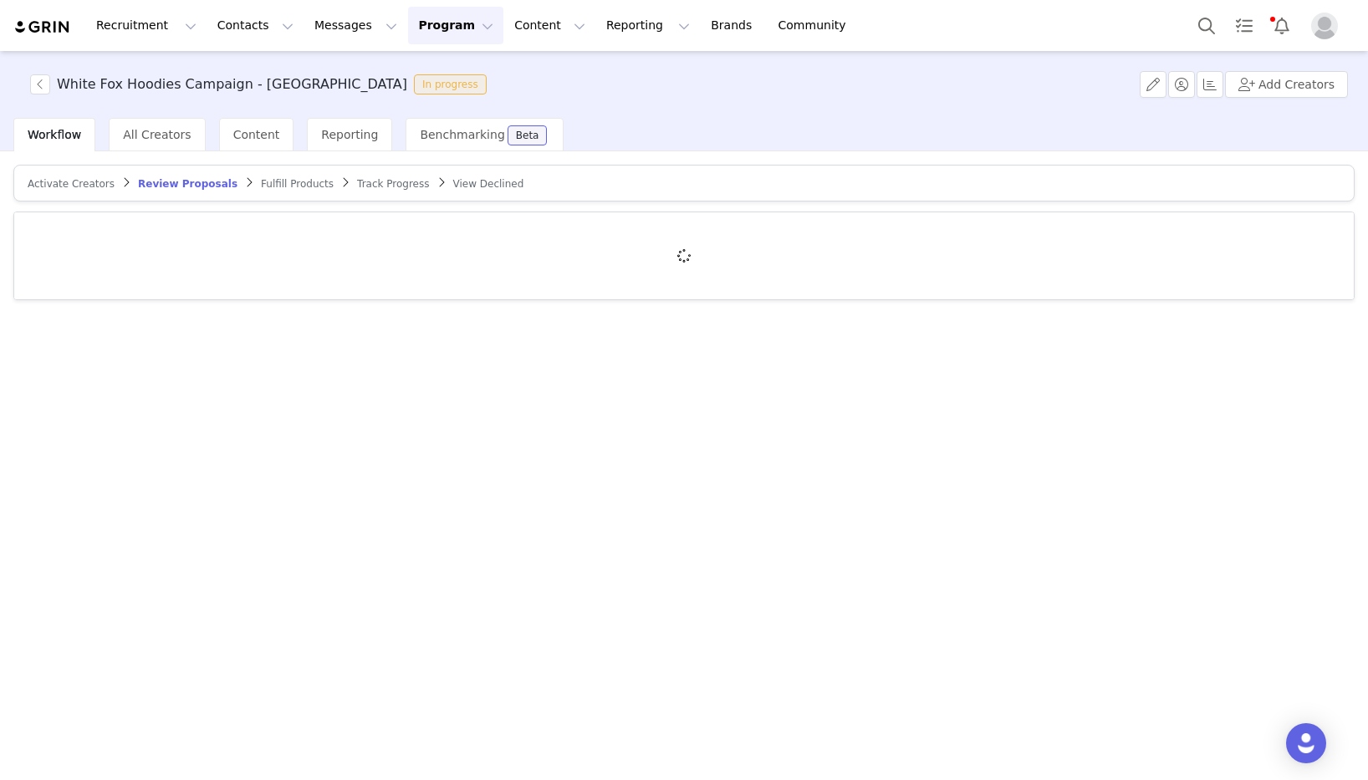
click at [268, 184] on span "Fulfill Products" at bounding box center [297, 184] width 73 height 12
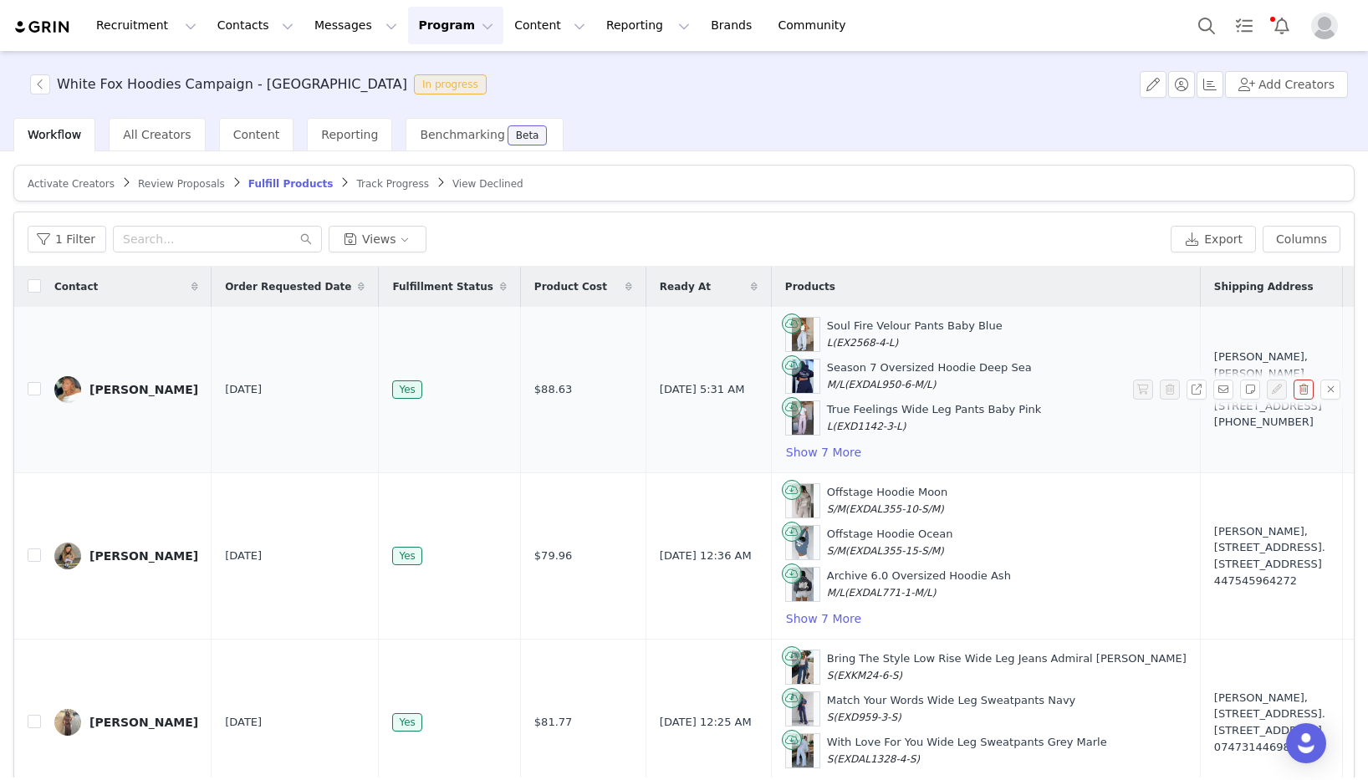
scroll to position [176, 0]
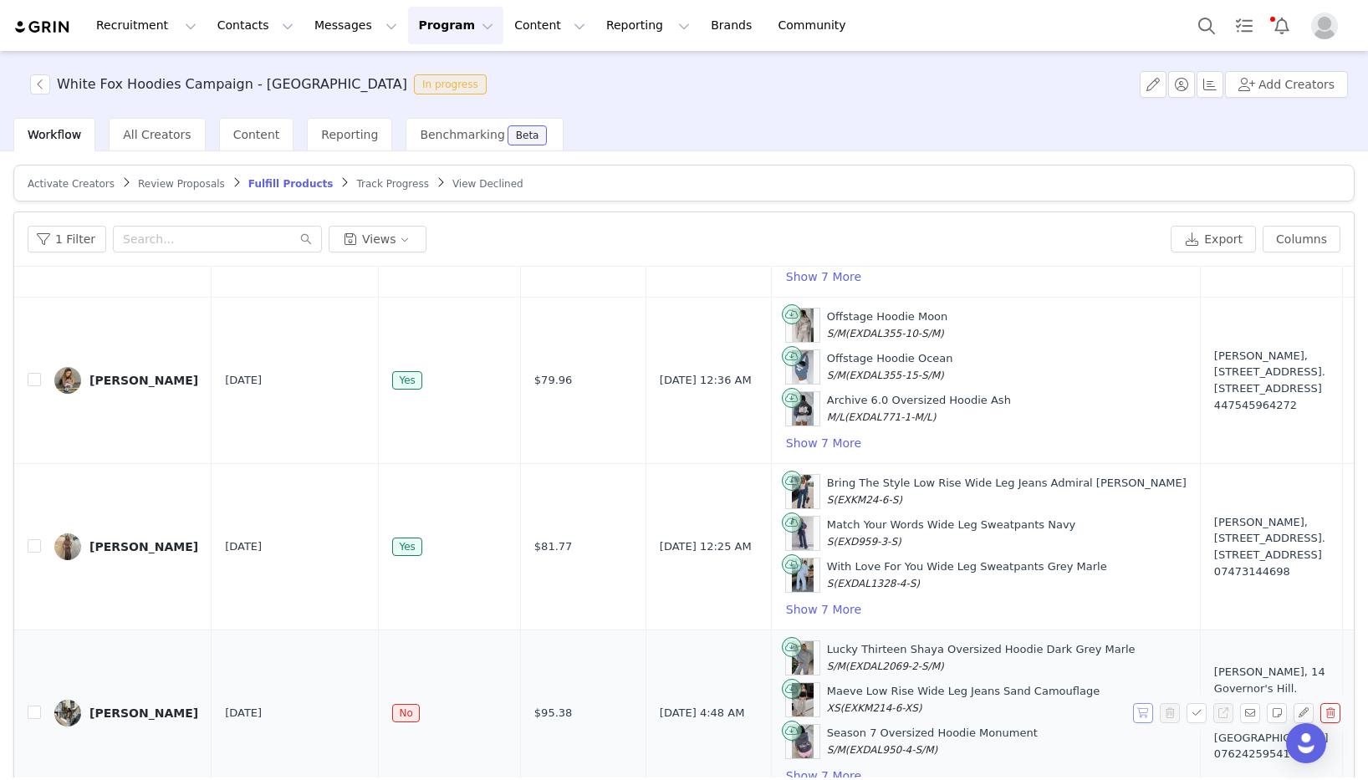
click at [1141, 711] on button "button" at bounding box center [1143, 713] width 20 height 20
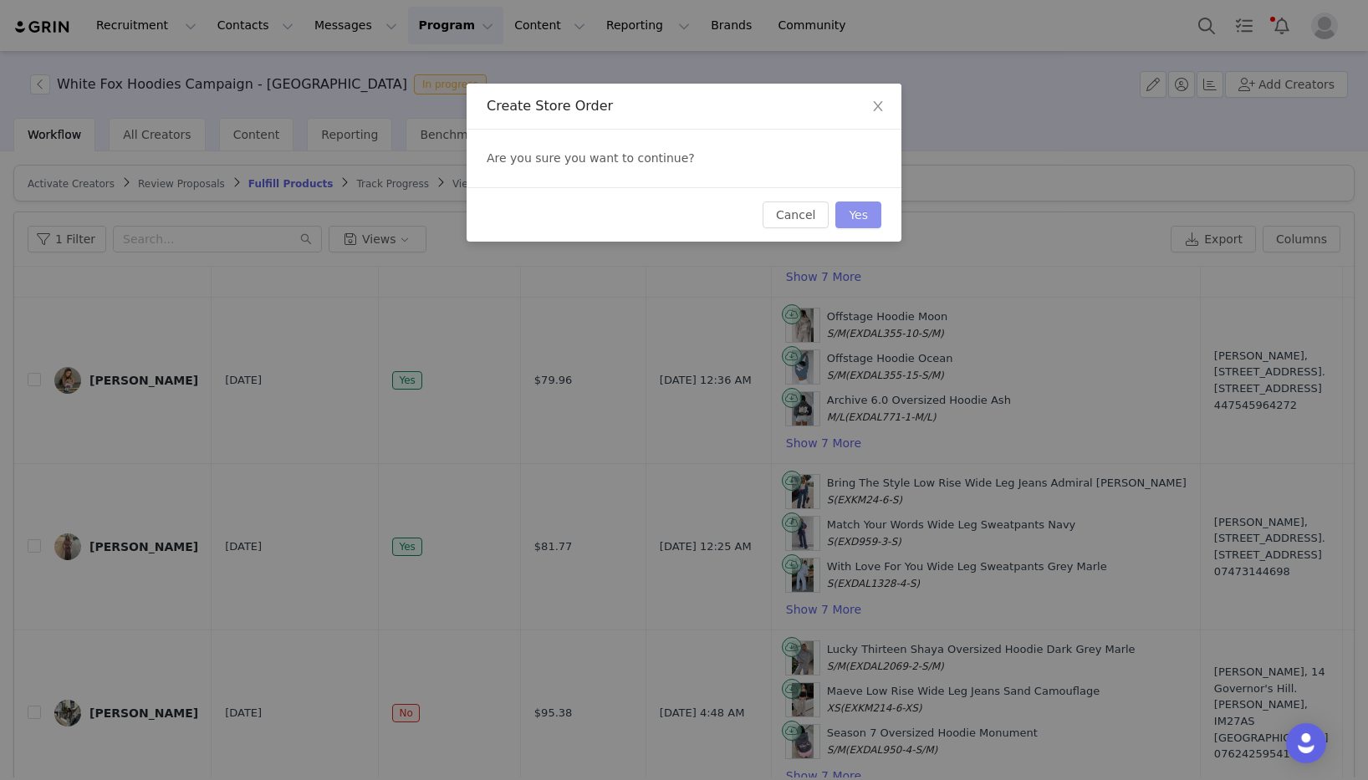
click at [869, 205] on button "Yes" at bounding box center [858, 214] width 46 height 27
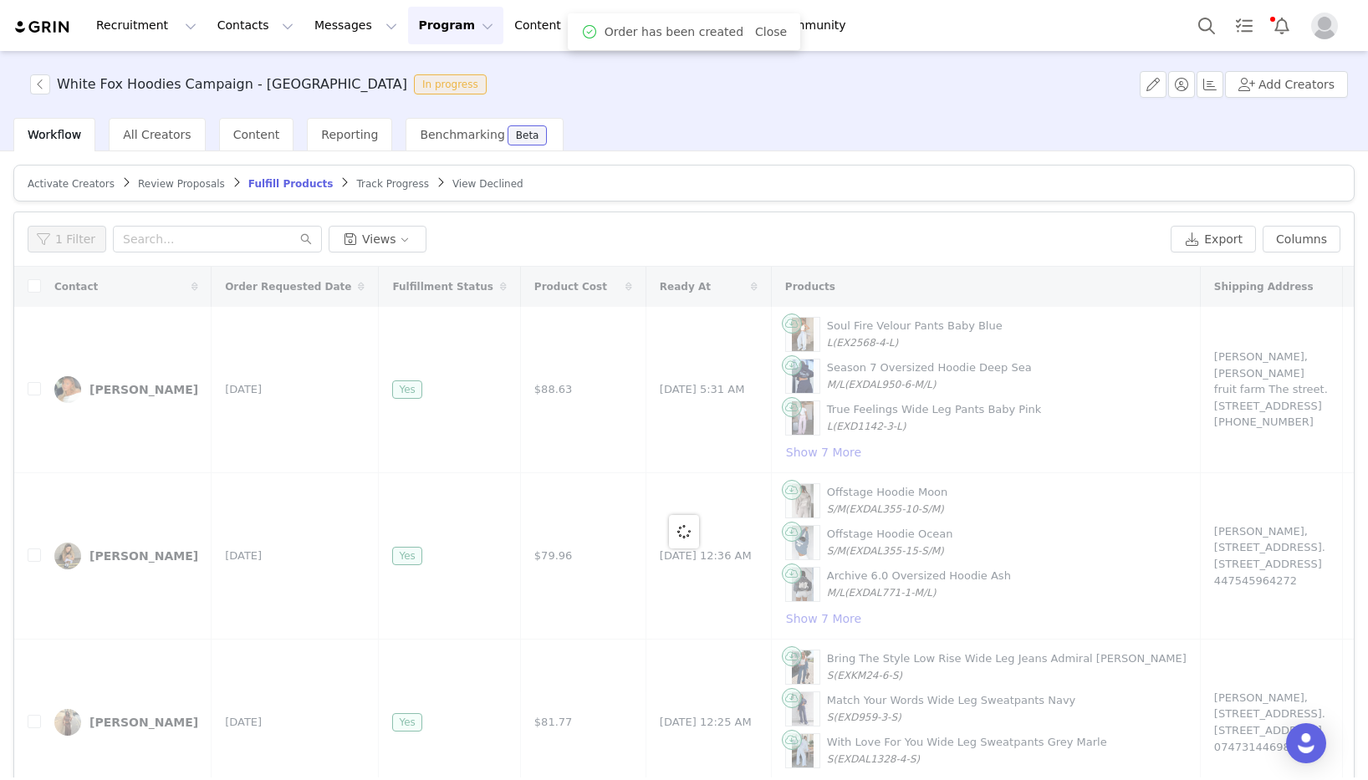
scroll to position [80, 0]
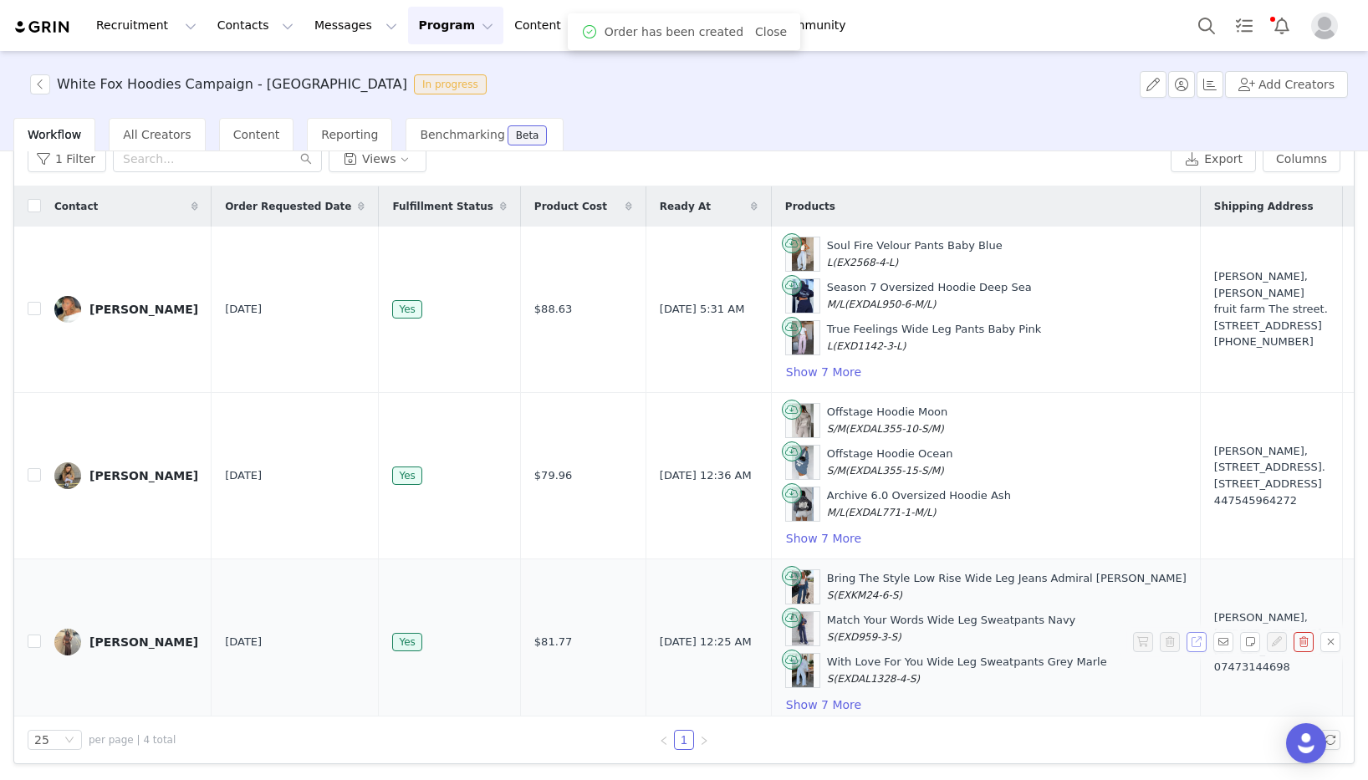
click at [1201, 640] on button "button" at bounding box center [1196, 642] width 20 height 20
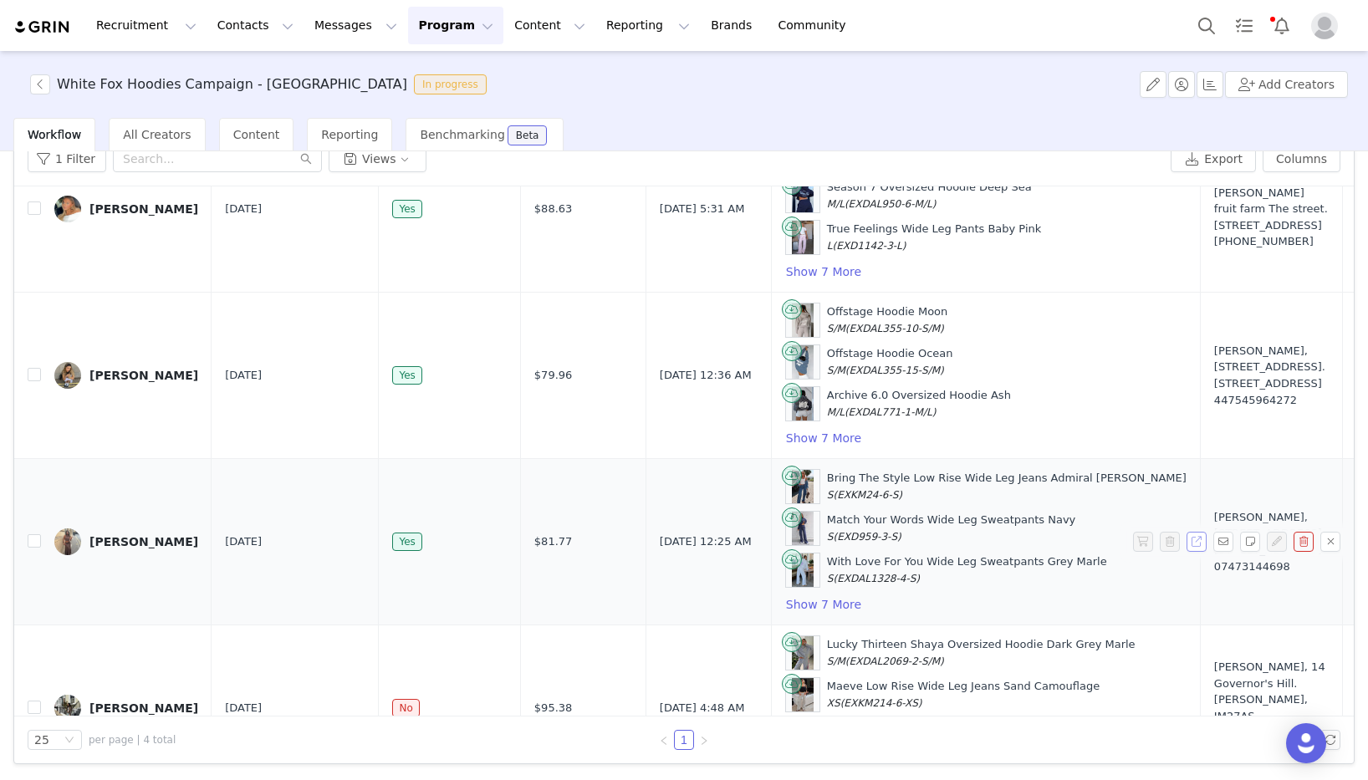
scroll to position [176, 0]
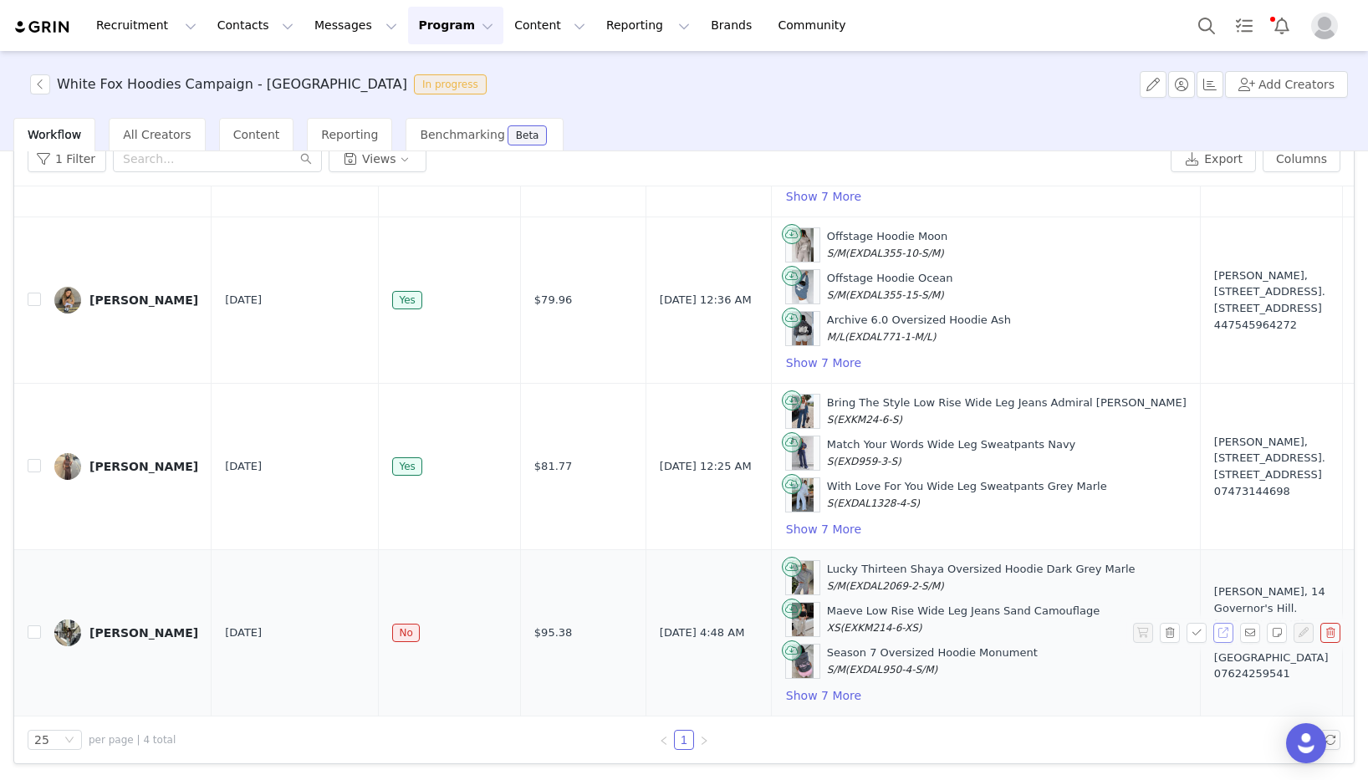
click at [1219, 634] on button "button" at bounding box center [1223, 633] width 20 height 20
drag, startPoint x: 1184, startPoint y: 668, endPoint x: 1167, endPoint y: 594, distance: 76.3
click at [1214, 594] on div "Cassia Doyle, 14 Governor's Hill. Douglas, IM27AS Isle Of Man 07624259541" at bounding box center [1271, 633] width 115 height 98
copy div "14 Governor's Hill. Douglas, IM27AS Isle Of Man 07624259541"
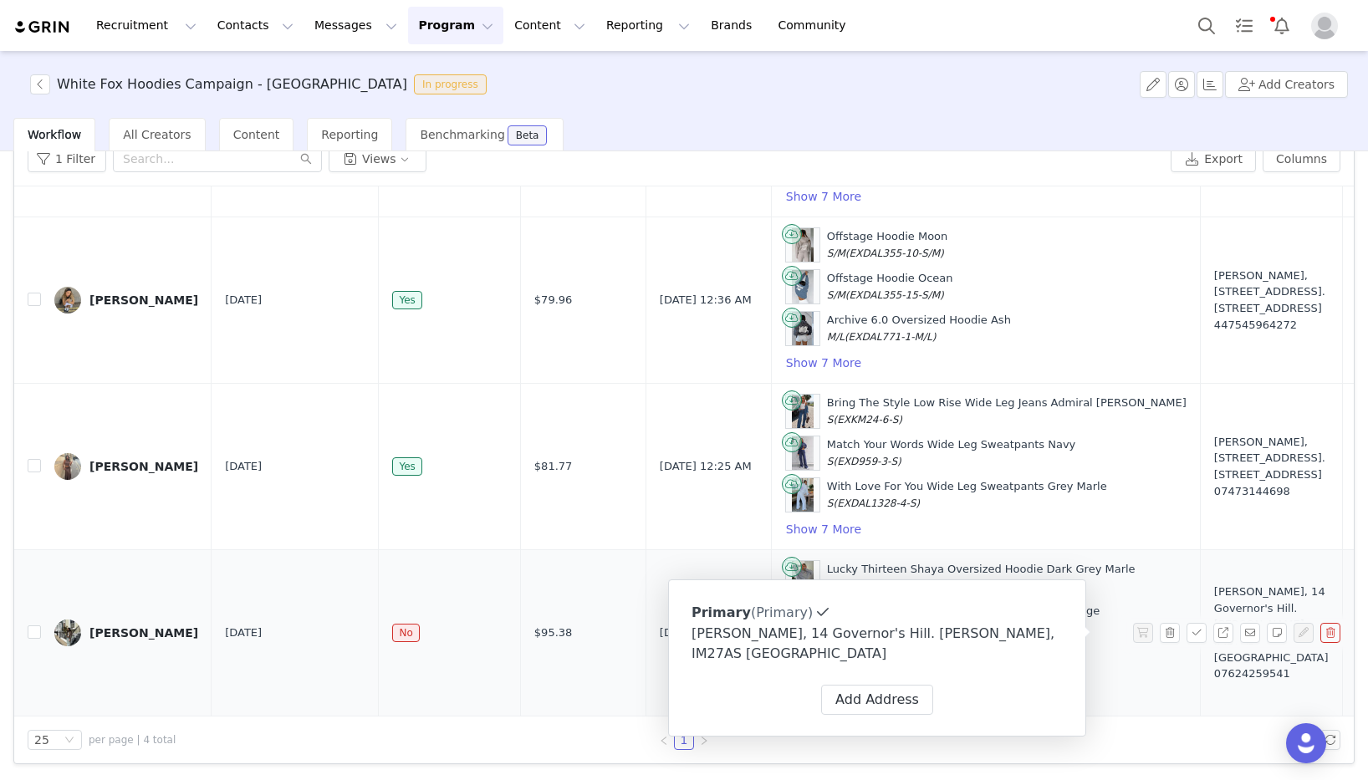
click at [392, 711] on td "No" at bounding box center [449, 633] width 141 height 166
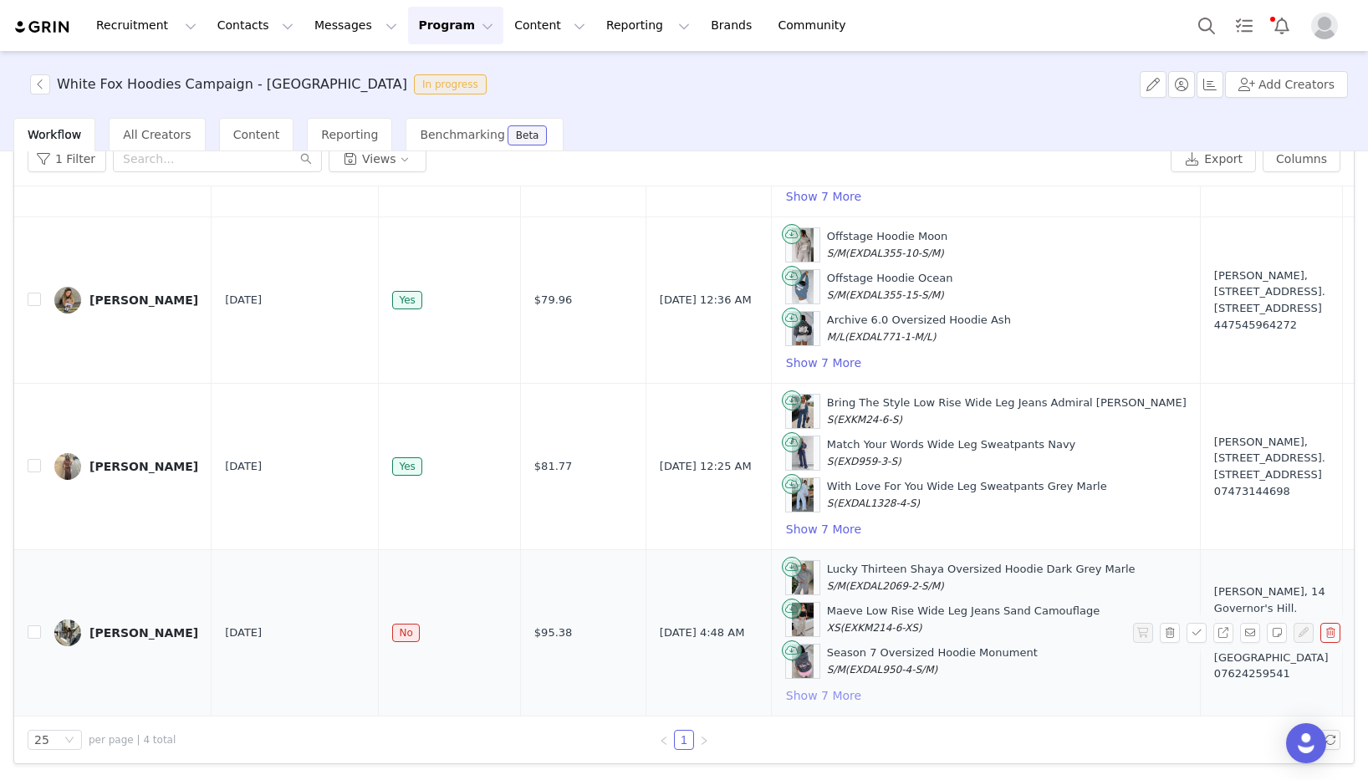
click at [786, 696] on button "Show 7 More" at bounding box center [823, 695] width 77 height 20
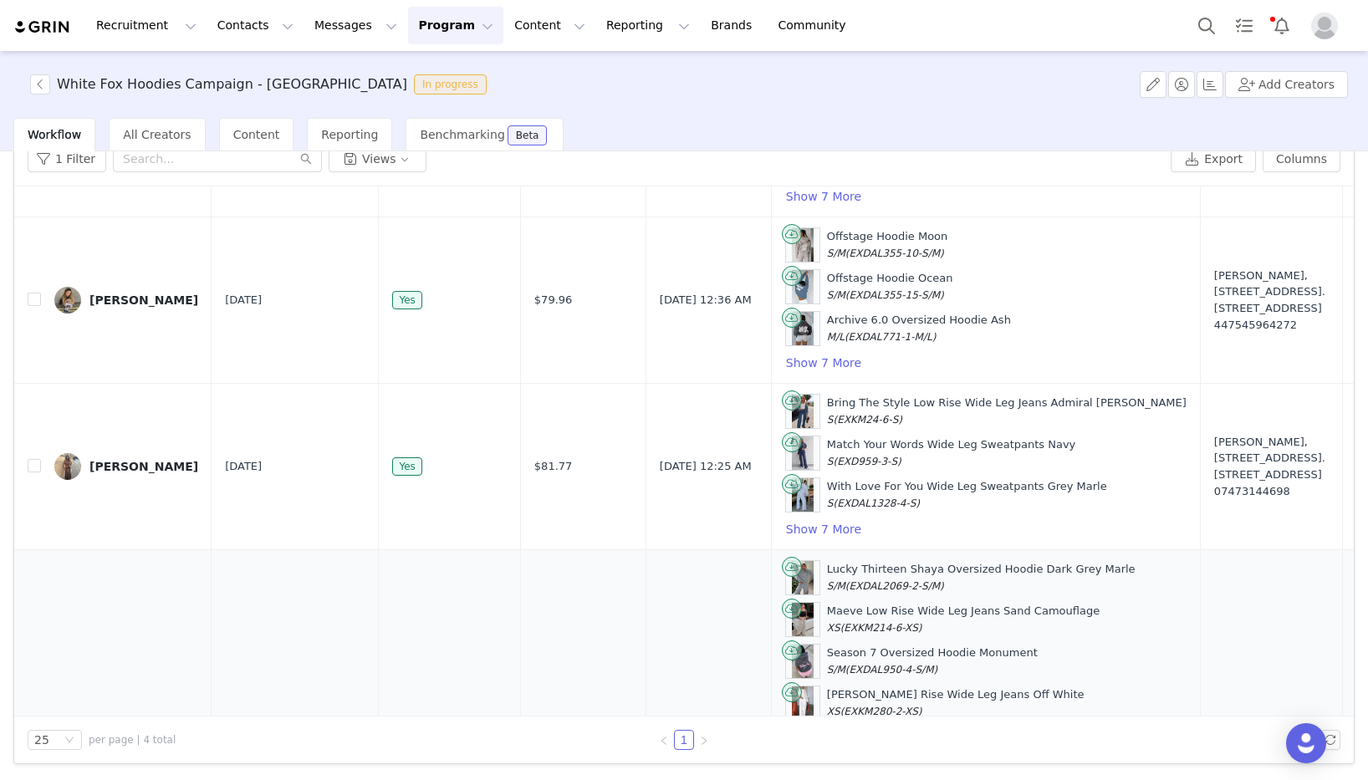
scroll to position [468, 0]
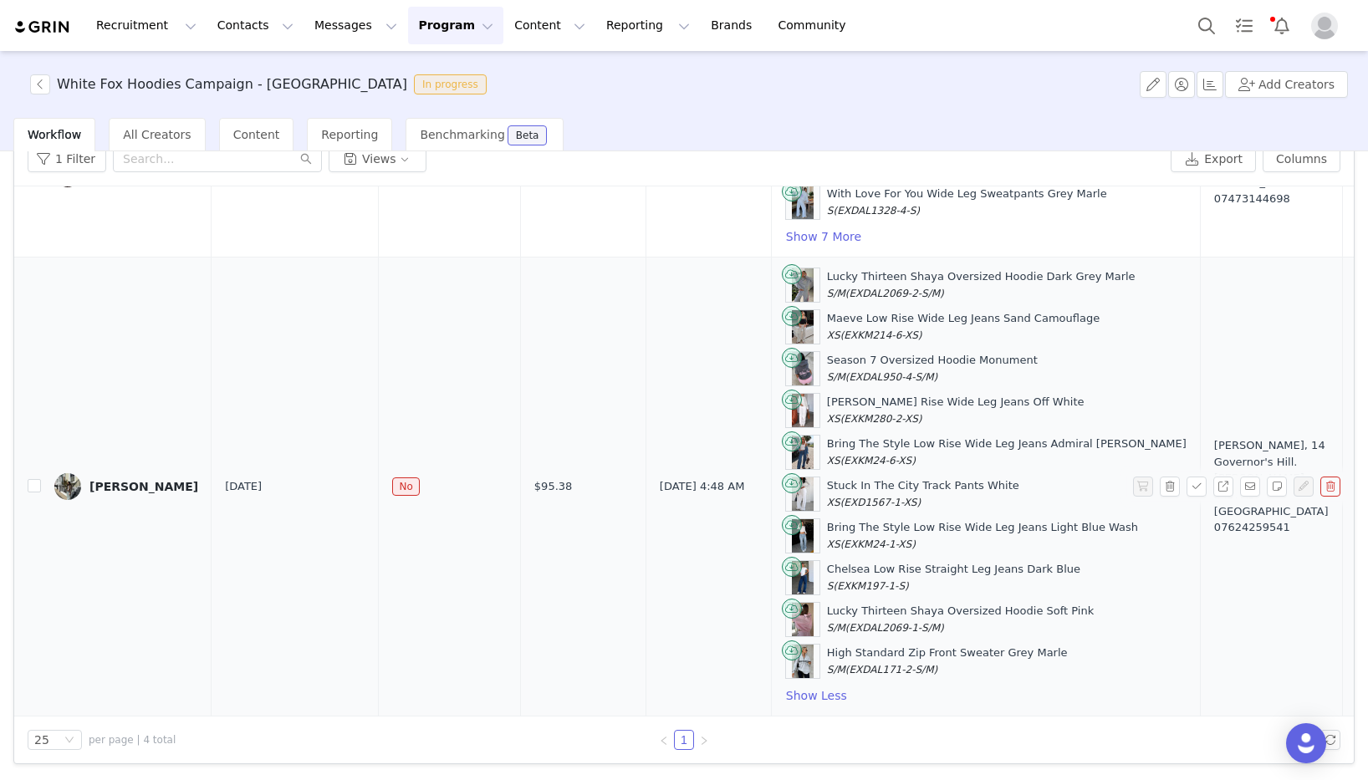
drag, startPoint x: 920, startPoint y: 674, endPoint x: 782, endPoint y: 281, distance: 416.7
click at [785, 279] on div "Lucky Thirteen Shaya Oversized Hoodie Dark Grey Marle S/M (EXDAL2069-2-S/M) Mae…" at bounding box center [985, 487] width 401 height 438
copy div "Lucky Thirteen Shaya Oversized Hoodie Dark Grey Marle S/M (EXDAL2069-2-S/M) Mae…"
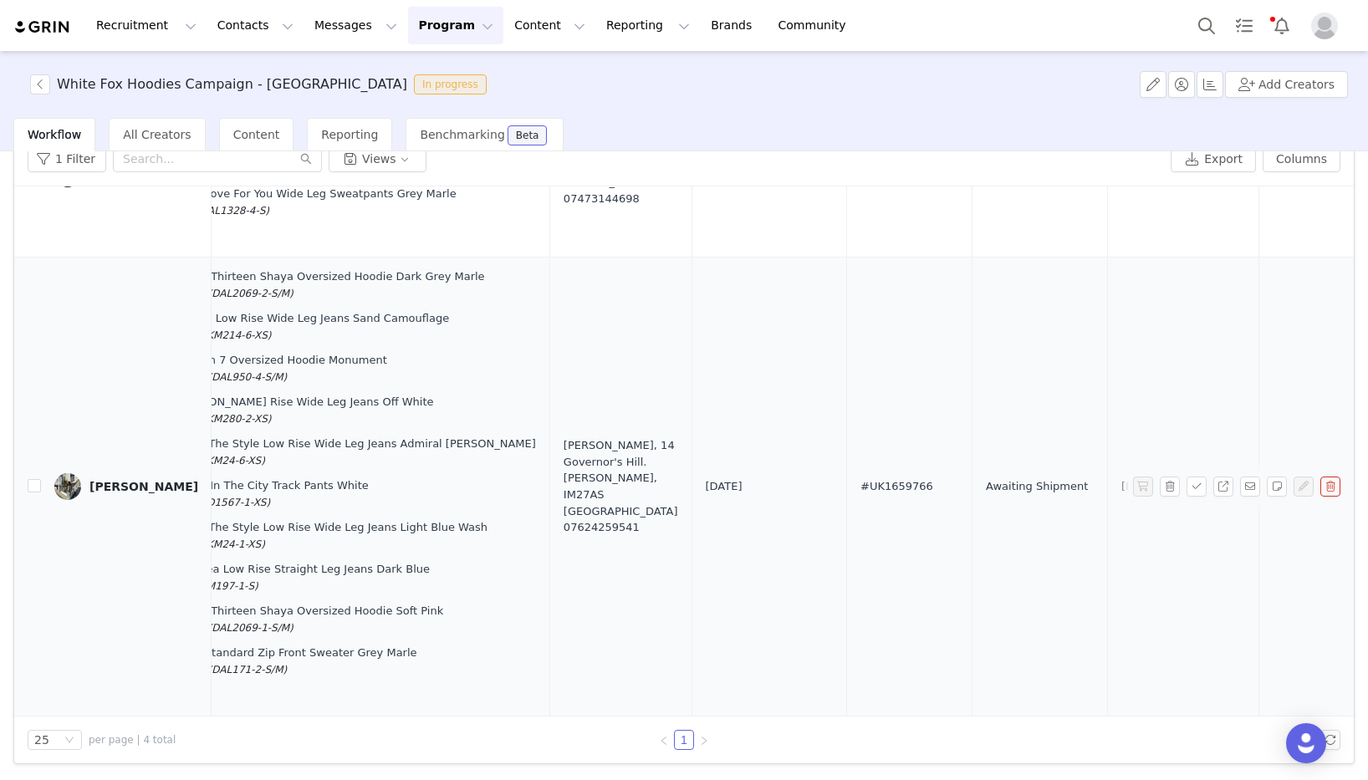
scroll to position [468, 678]
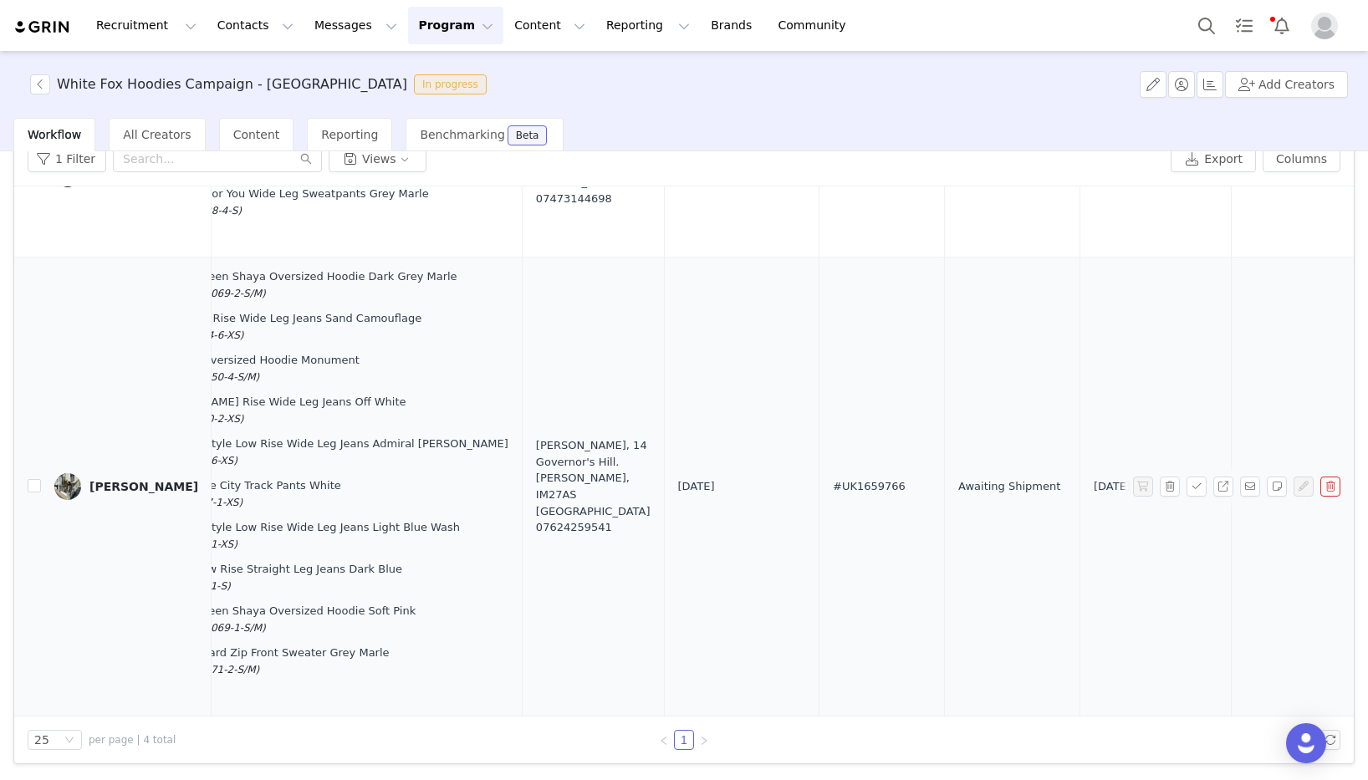
click at [833, 486] on span "#UK1659766" at bounding box center [869, 486] width 73 height 17
copy span "#UK1659766"
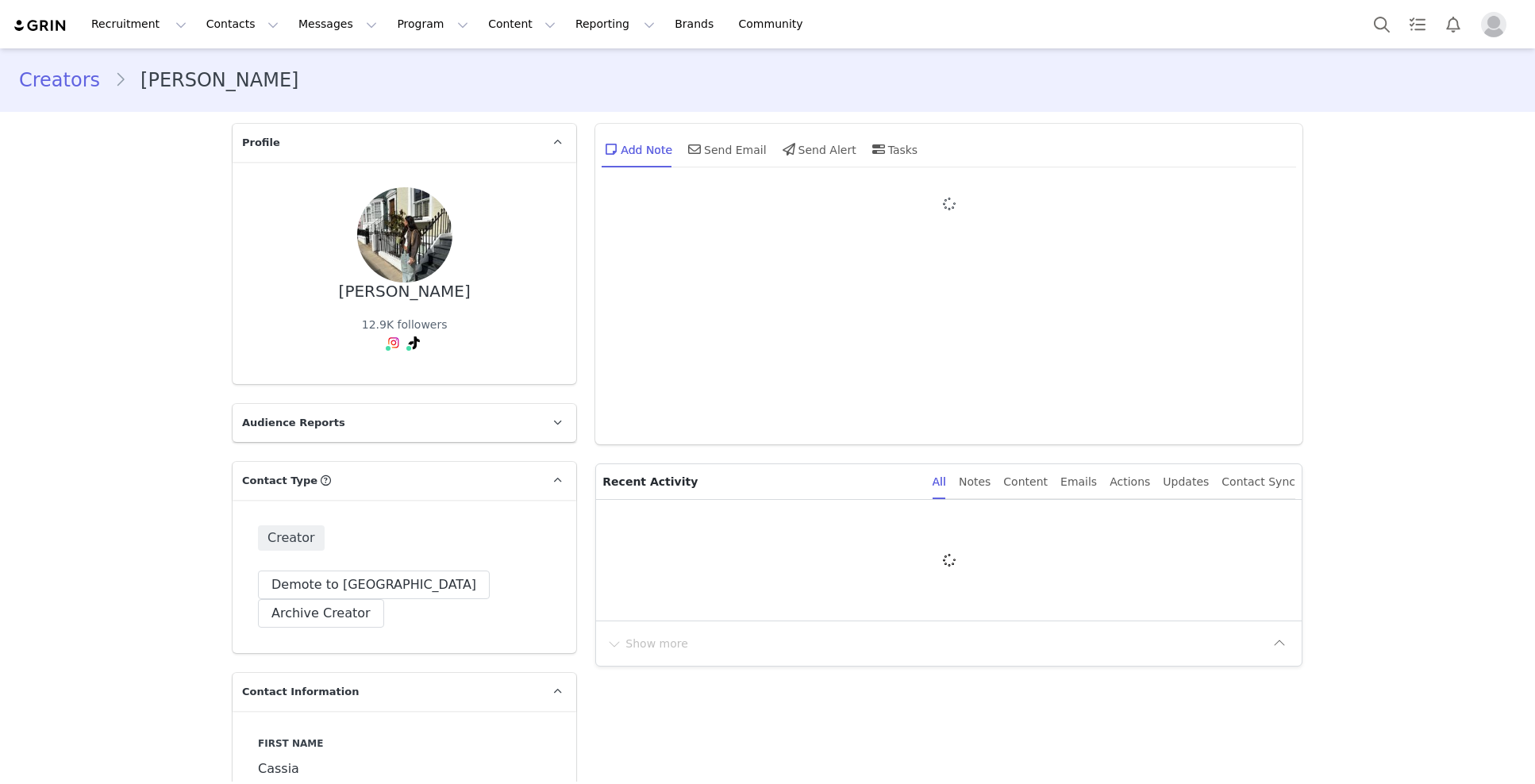
type input "+44 ([GEOGRAPHIC_DATA])"
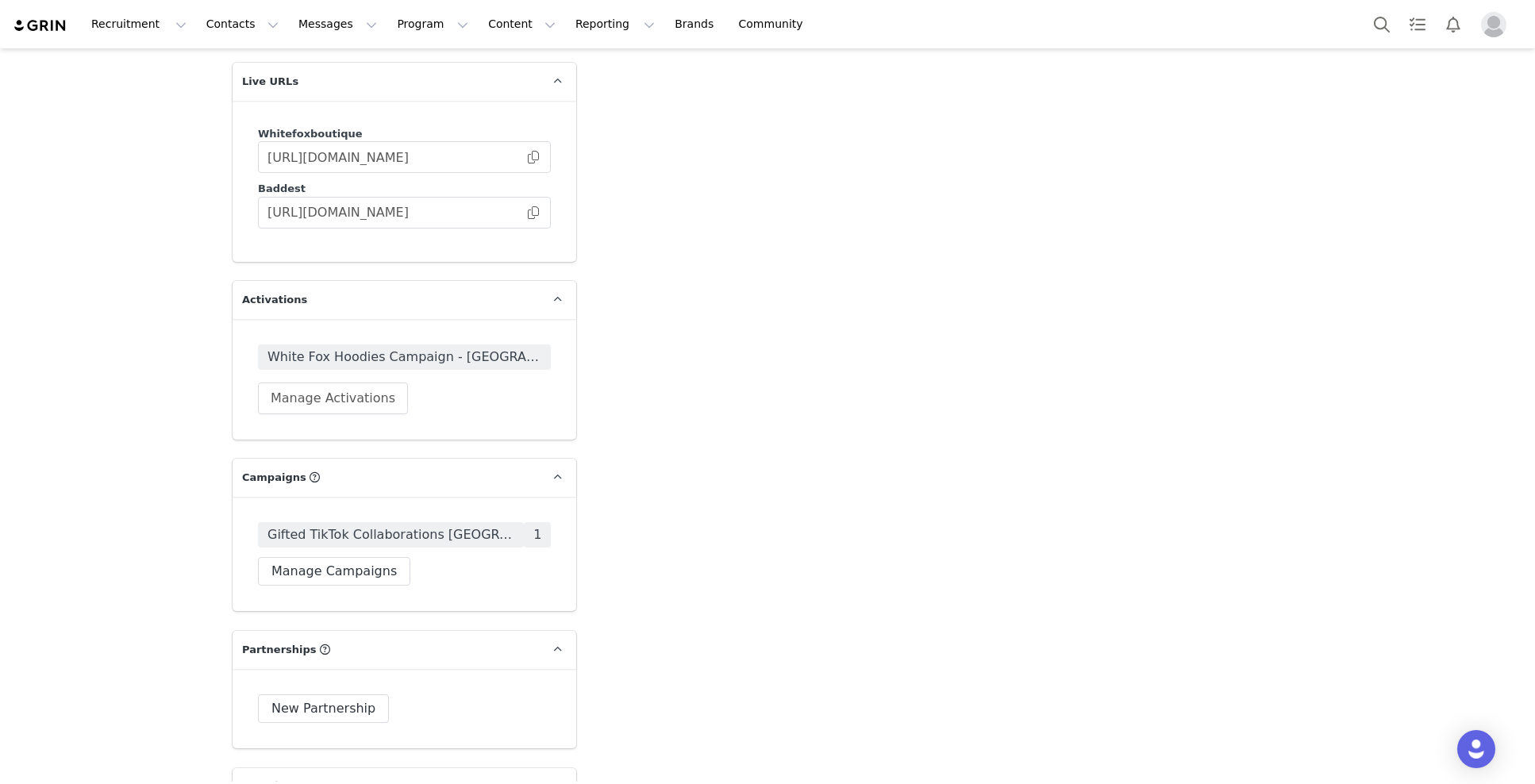
scroll to position [2602, 0]
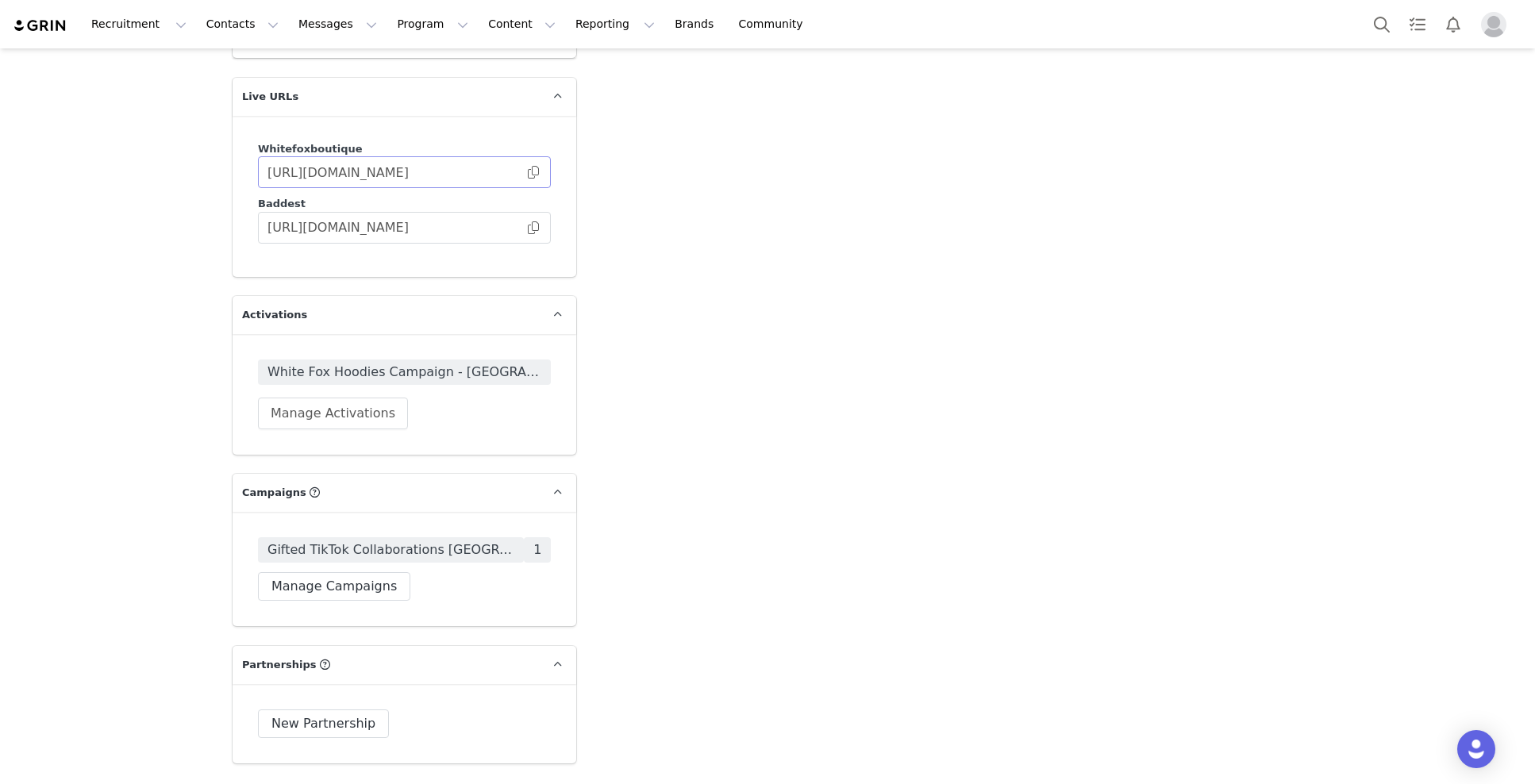
click at [534, 172] on span at bounding box center [533, 172] width 16 height 0
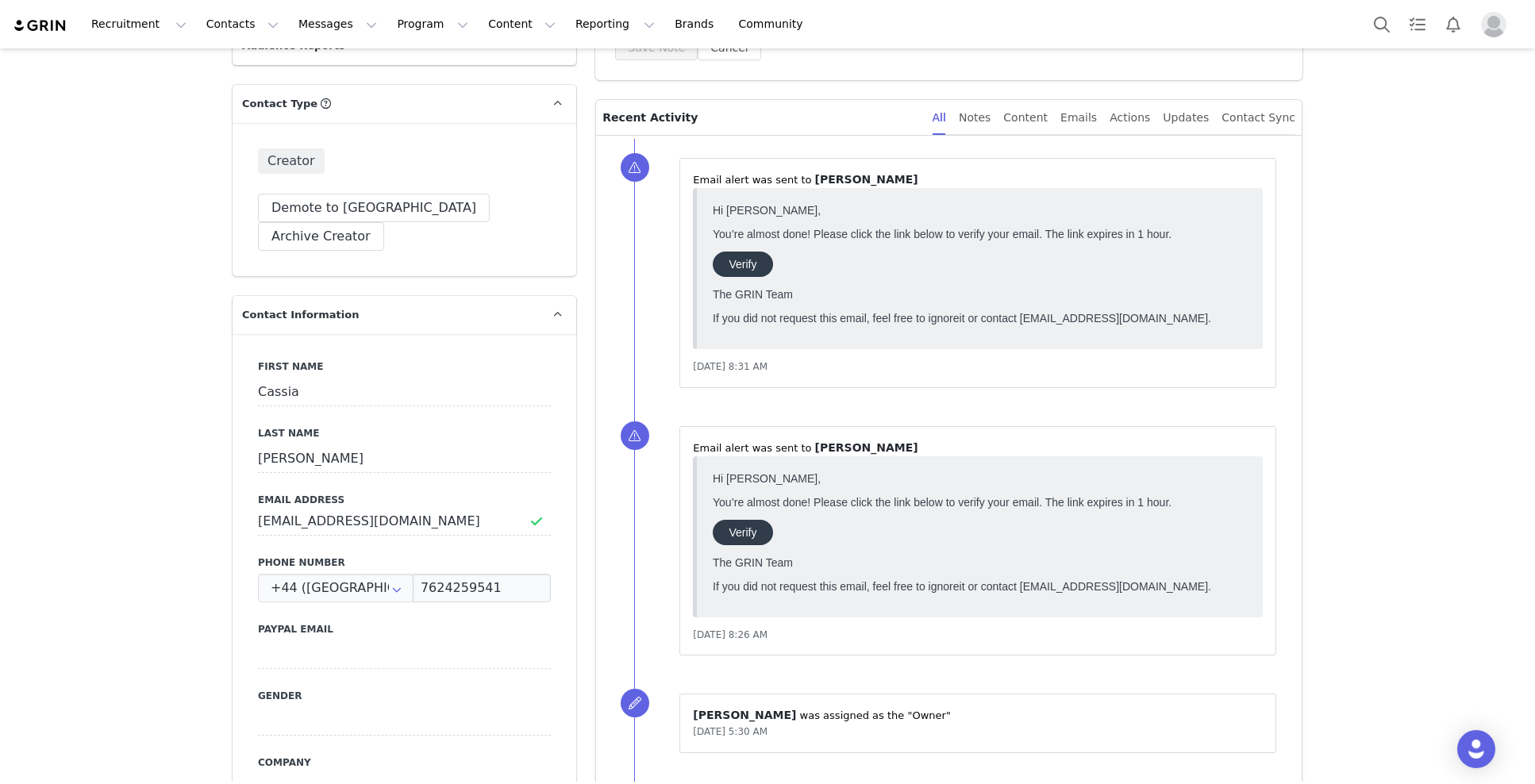
scroll to position [0, 0]
